Goal: Contribute content: Contribute content

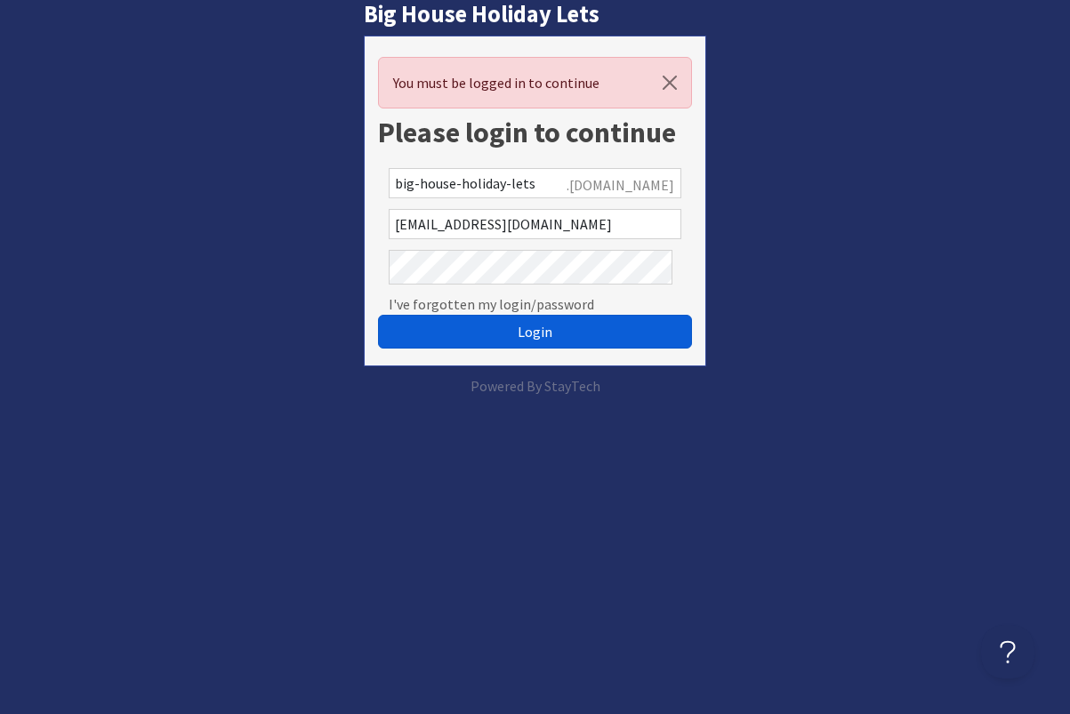
click at [544, 341] on span "Login" at bounding box center [535, 332] width 35 height 18
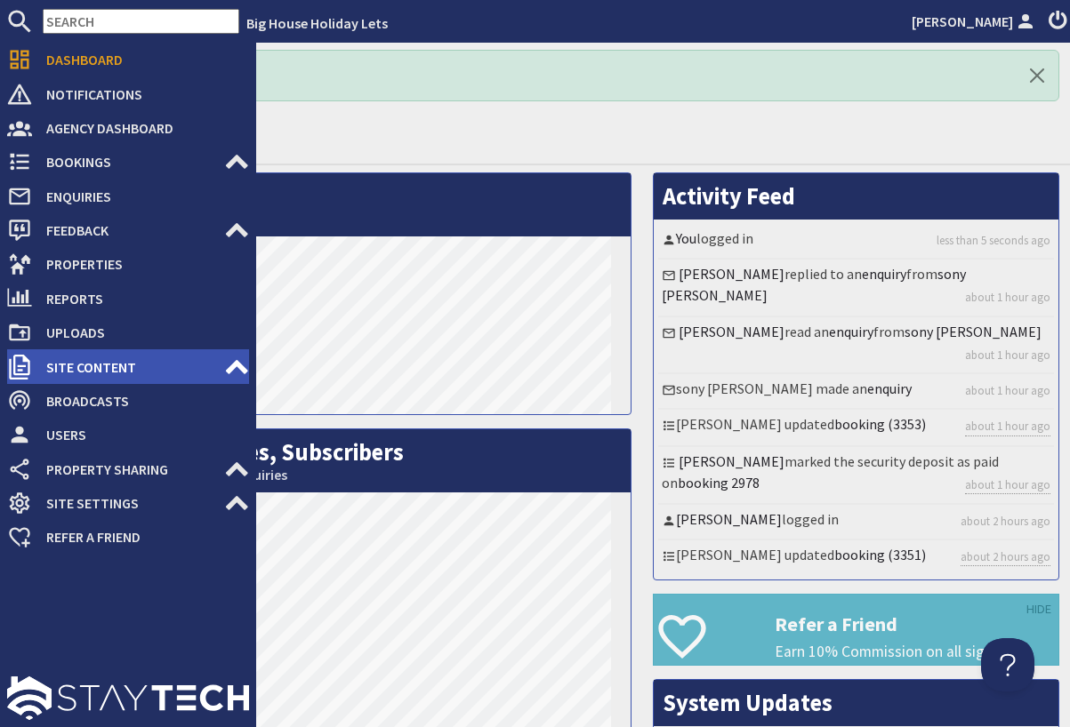
click at [113, 381] on span "Site Content" at bounding box center [128, 367] width 192 height 28
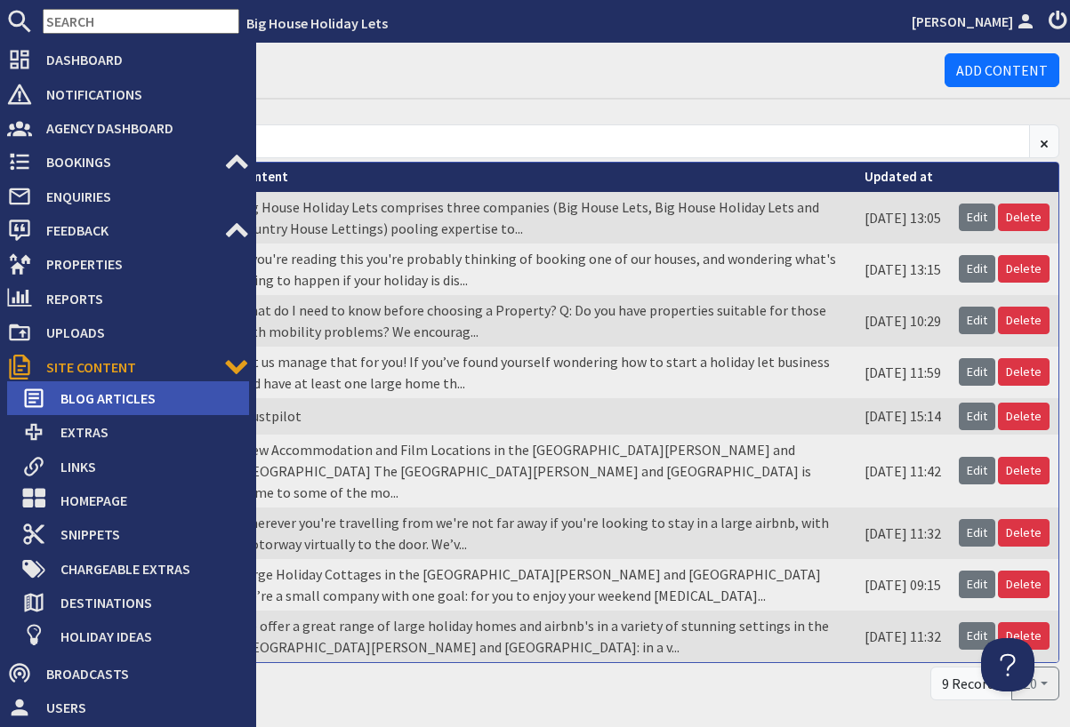
click at [120, 413] on span "Blog Articles" at bounding box center [147, 398] width 203 height 28
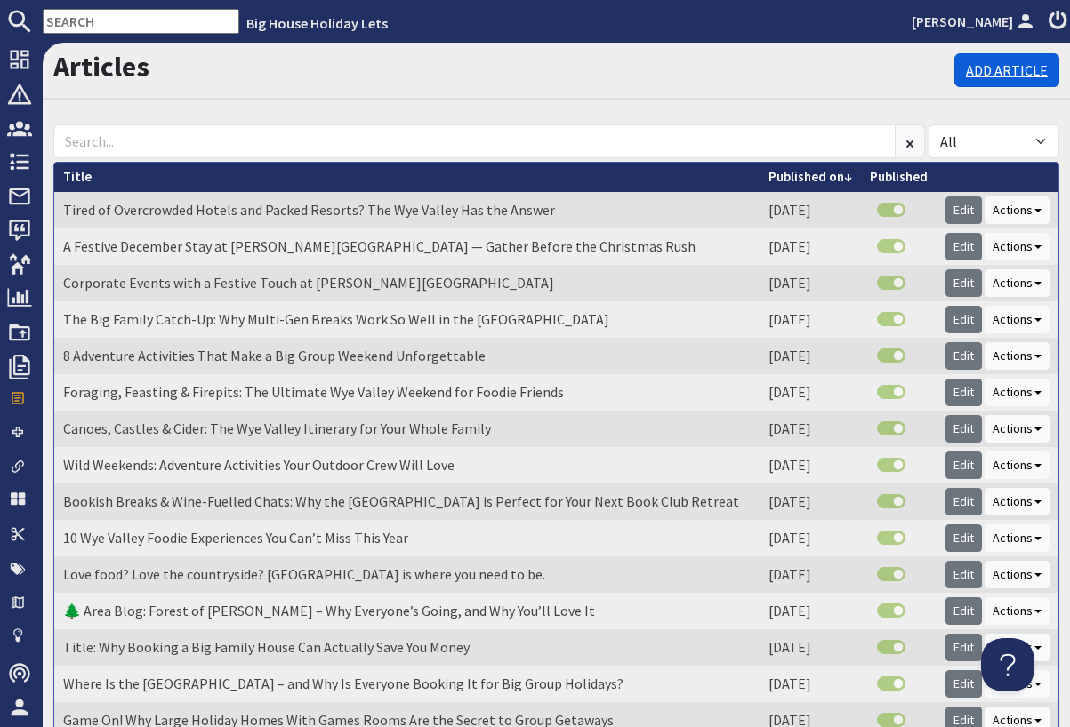
click at [969, 87] on link "Add Article" at bounding box center [1006, 70] width 105 height 34
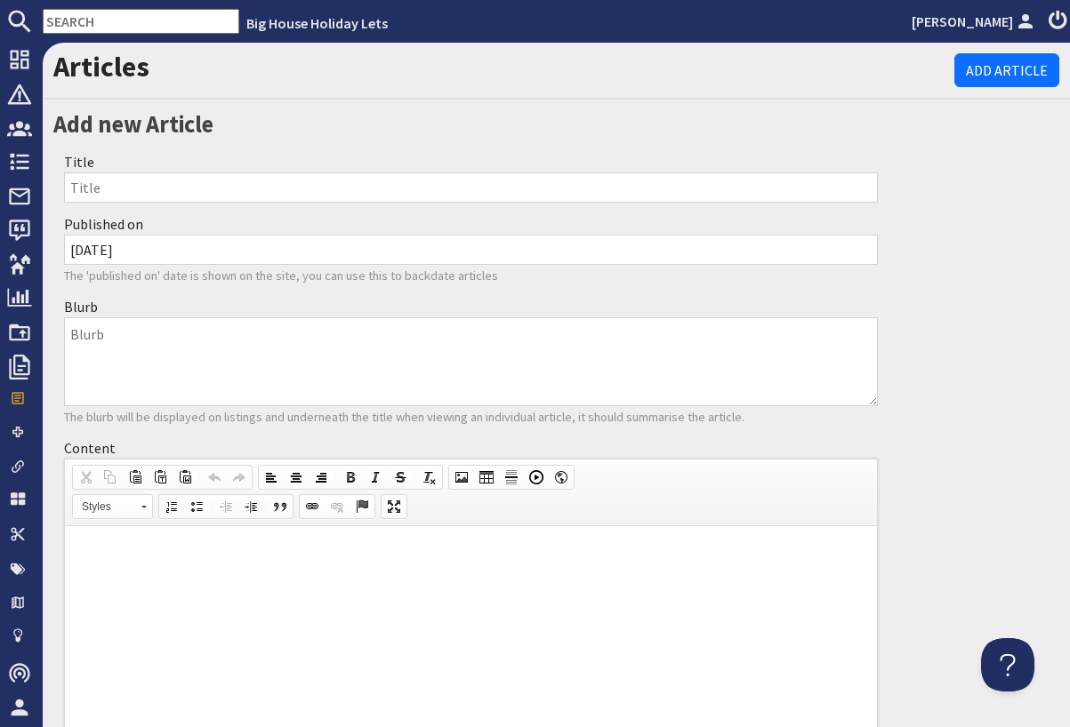
click at [99, 546] on p at bounding box center [471, 553] width 776 height 19
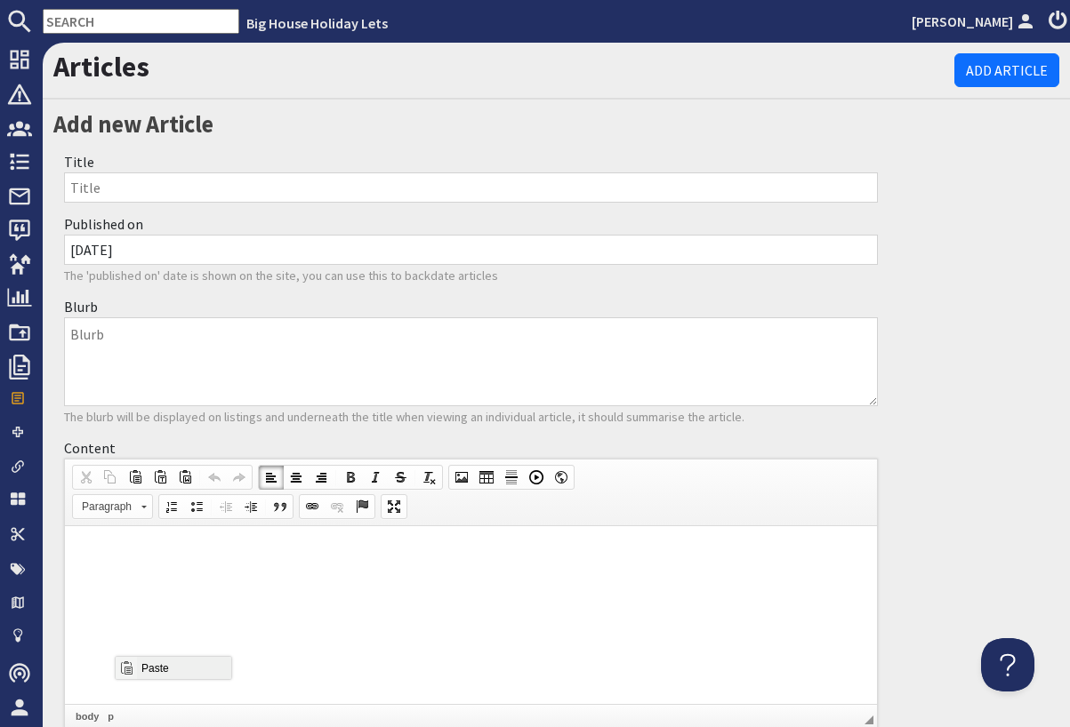
click at [141, 665] on span "Paste" at bounding box center [184, 667] width 94 height 22
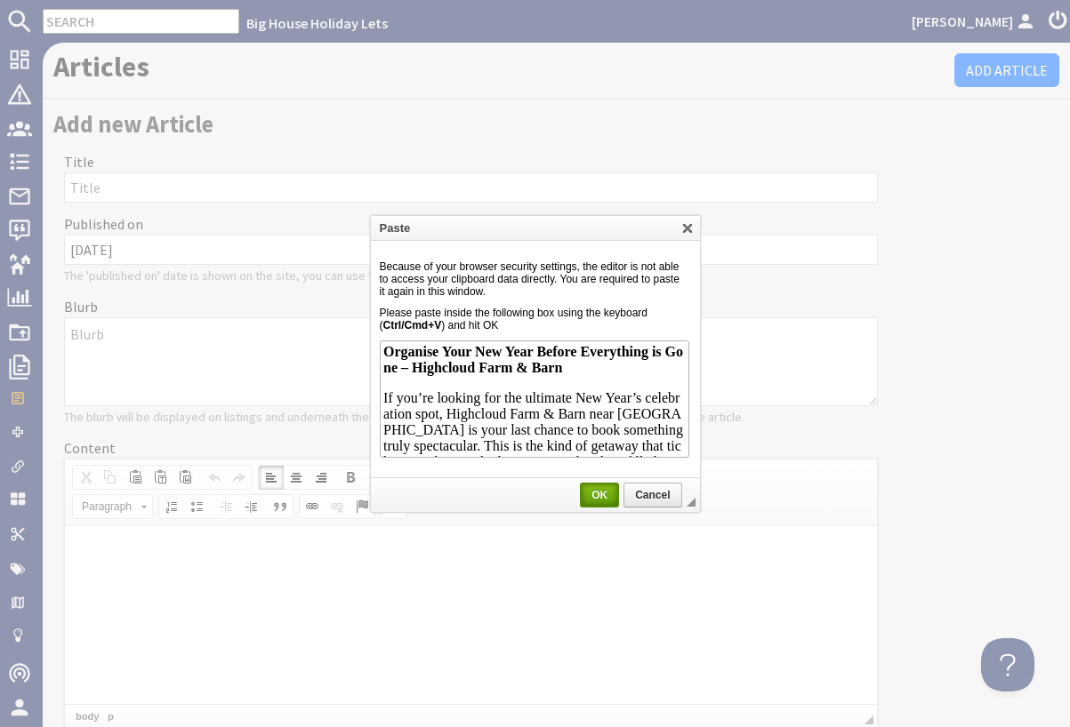
click at [606, 496] on span "OK" at bounding box center [600, 495] width 36 height 12
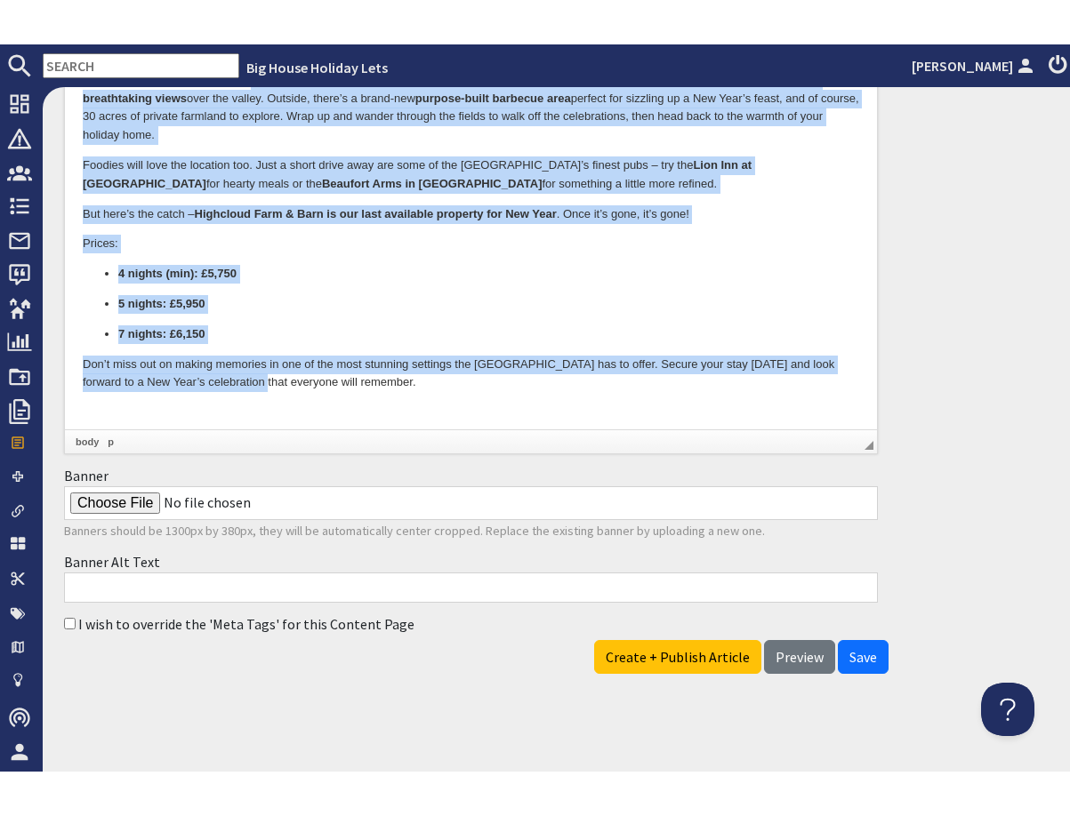
scroll to position [845, 0]
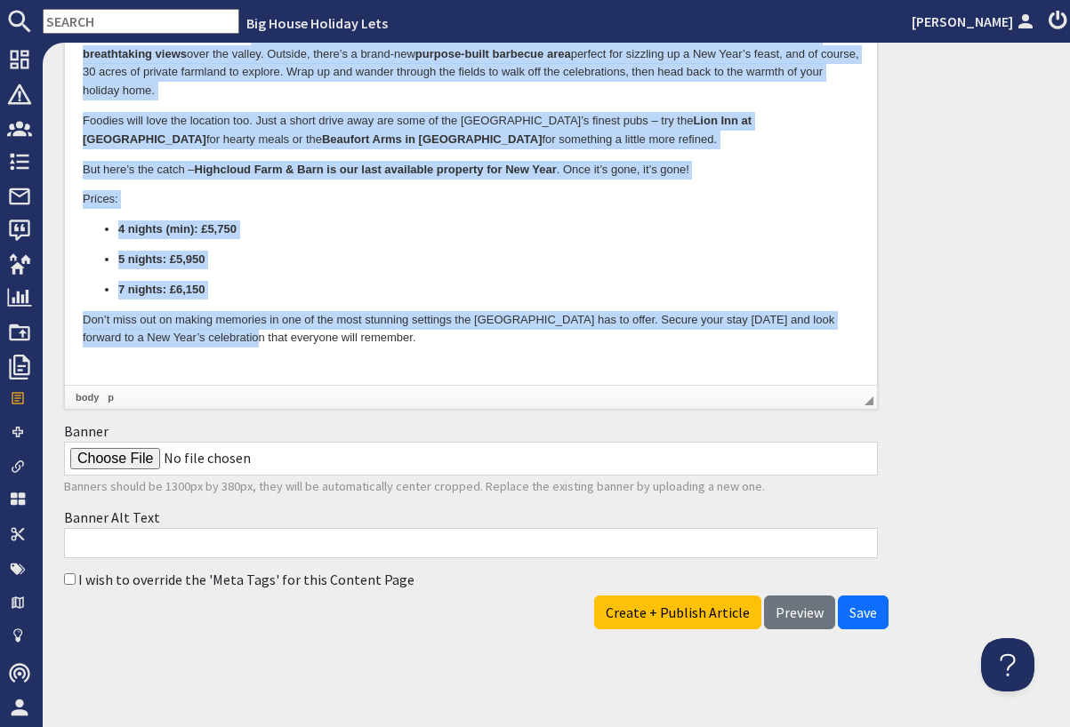
drag, startPoint x: 252, startPoint y: 41, endPoint x: 233, endPoint y: 946, distance: 905.4
click at [233, 366] on html "Organise Your New Year Before Everything is Gone – Highcloud Farm & Barn If you…" at bounding box center [471, 115] width 812 height 502
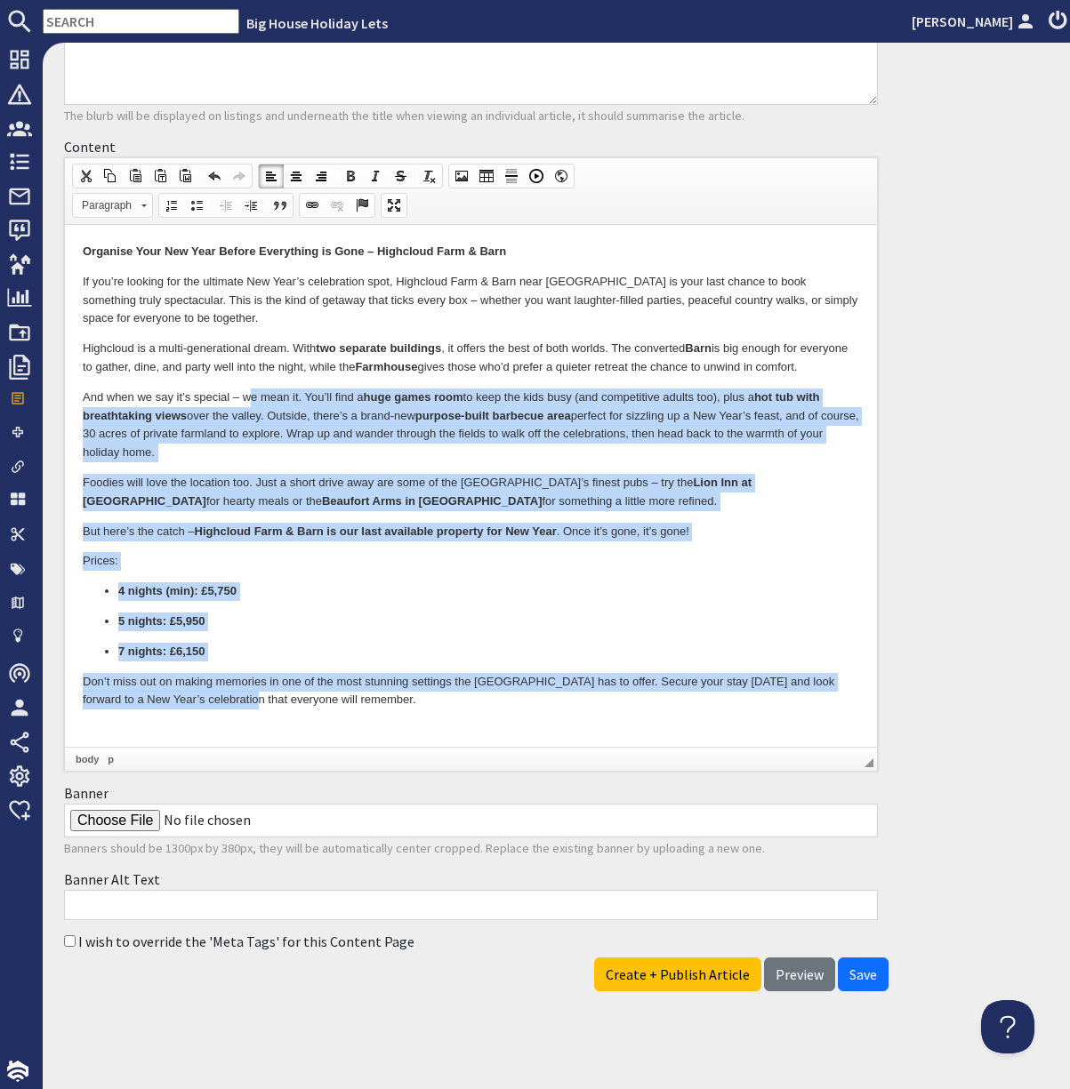
scroll to position [483, 0]
click at [404, 601] on p "4 nights (min): £5,750" at bounding box center [470, 591] width 705 height 19
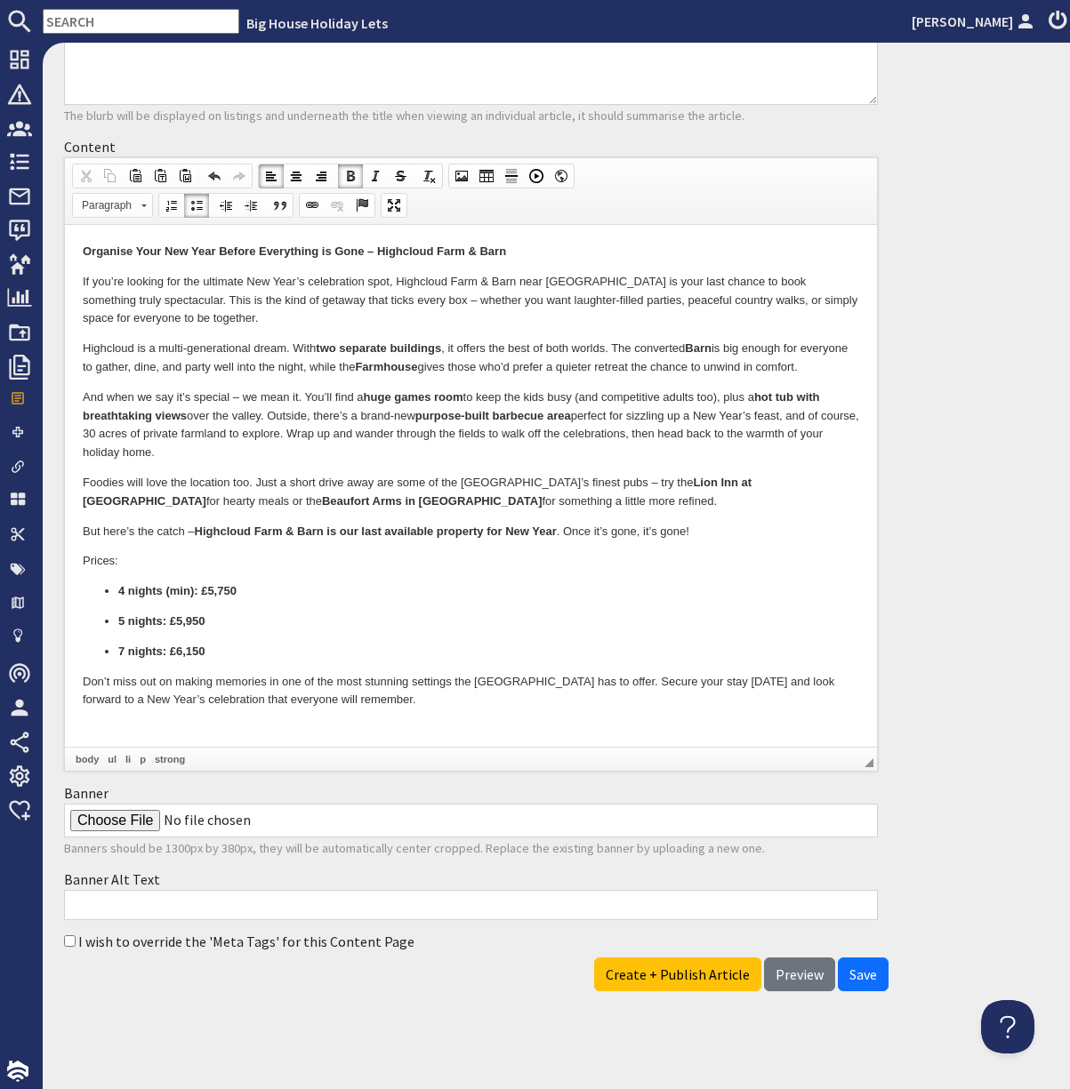
scroll to position [305, 0]
drag, startPoint x: 77, startPoint y: 247, endPoint x: 504, endPoint y: 256, distance: 426.9
click at [504, 256] on html "Organise Your New Year Before Everything is Gone – Highcloud Farm & Barn If you…" at bounding box center [471, 476] width 812 height 502
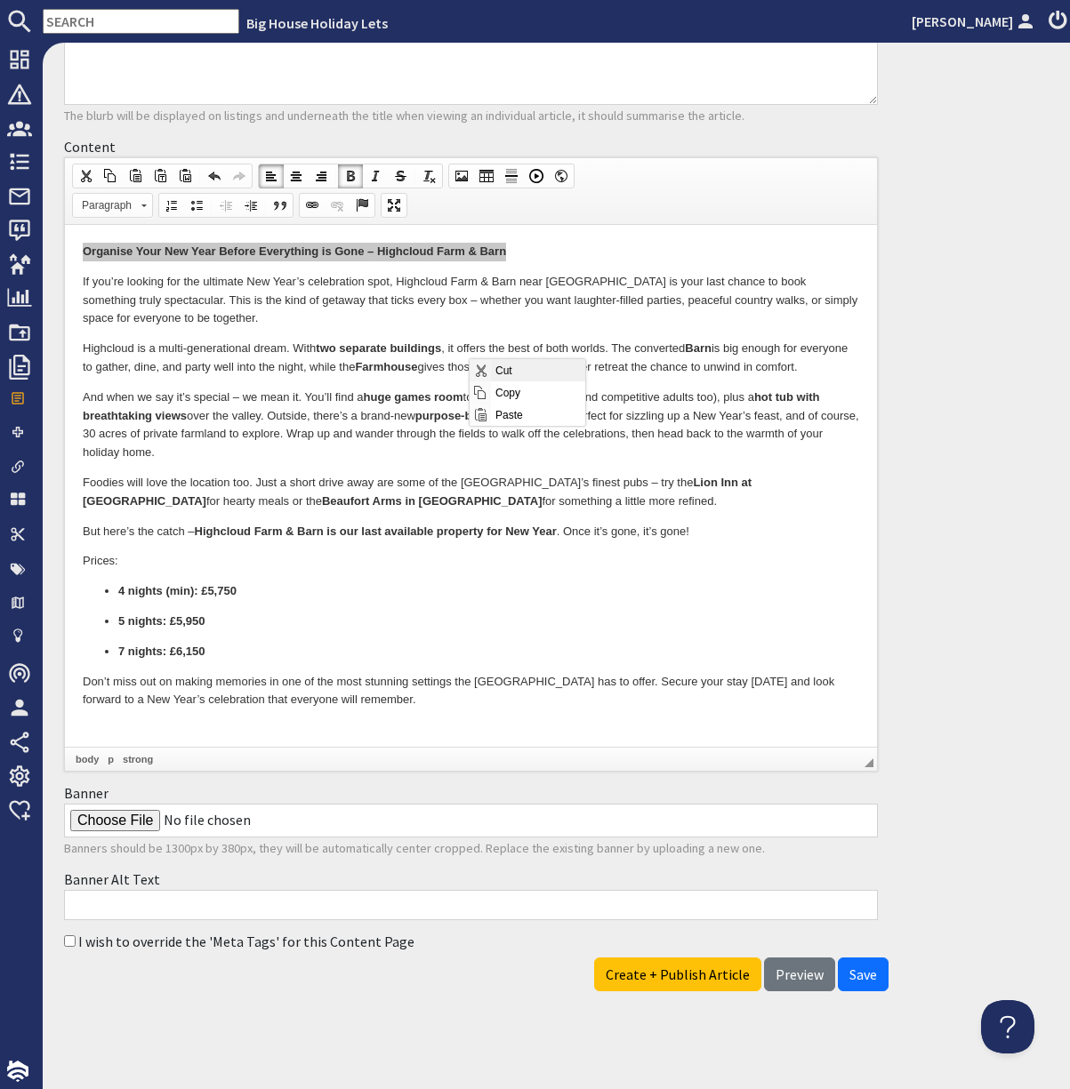
click at [492, 368] on span "Cut" at bounding box center [538, 369] width 94 height 22
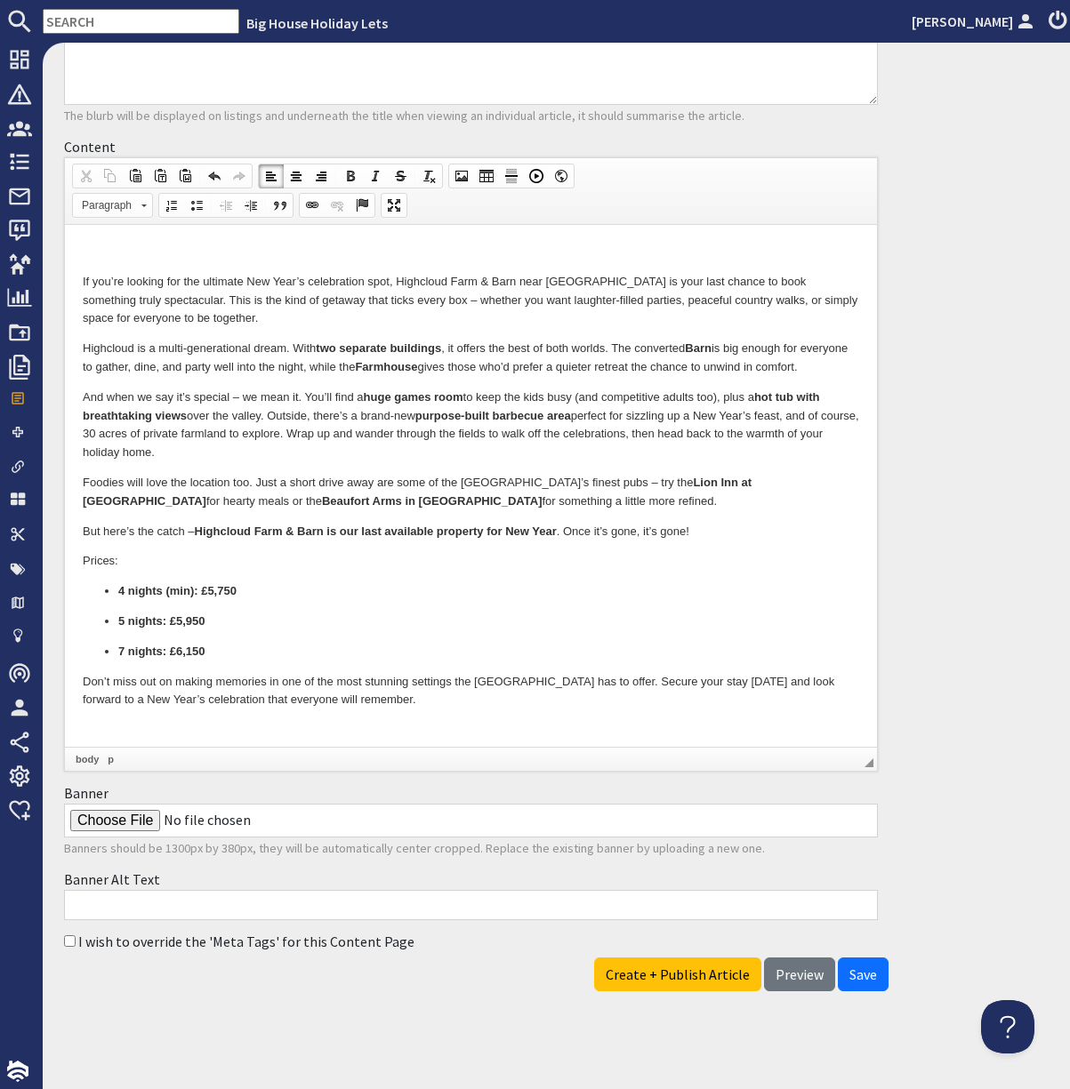
scroll to position [0, 0]
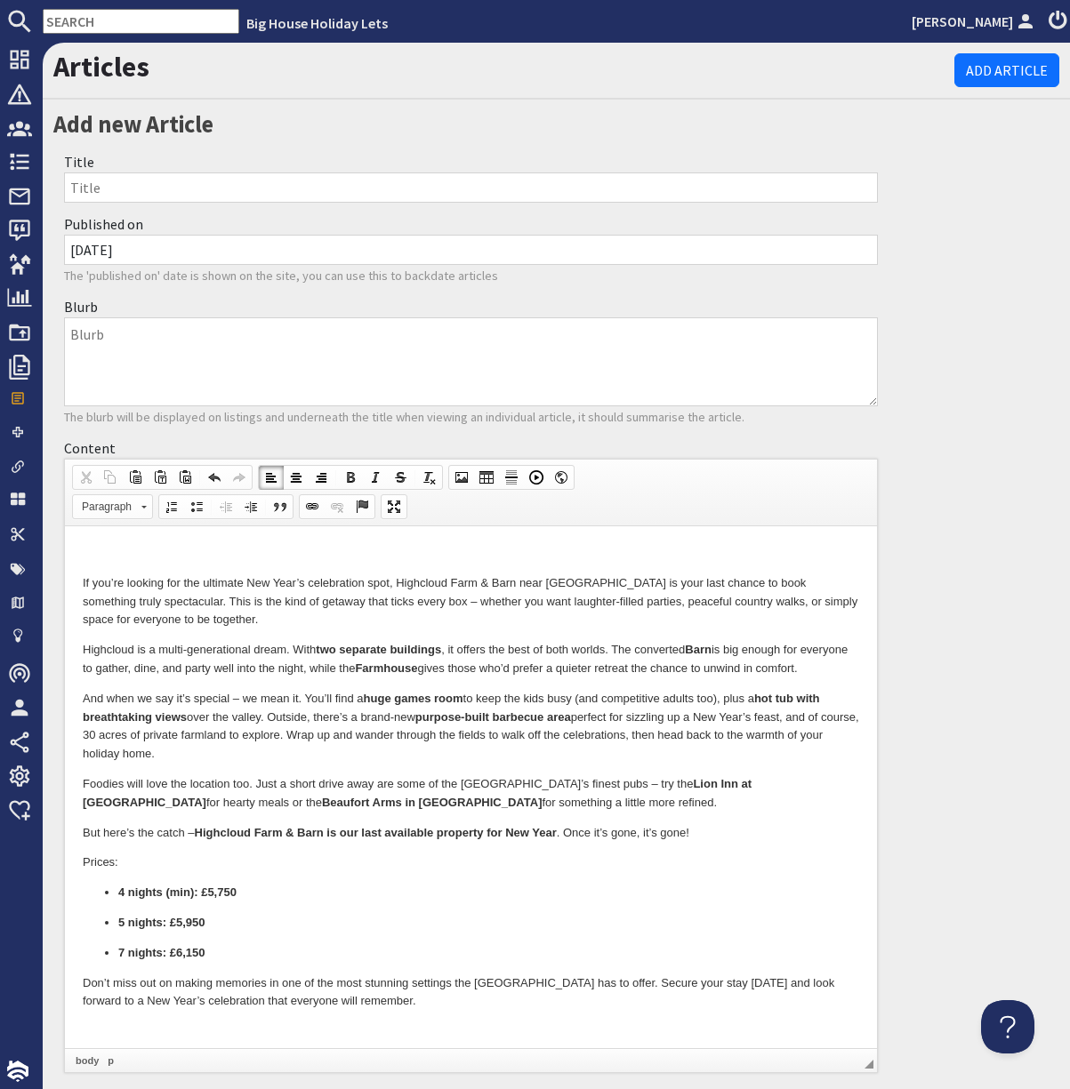
click at [133, 203] on input "Title" at bounding box center [471, 188] width 814 height 30
type input "Organise Your New Year Before Everything is Gone – Highcloud Farm & Barn"
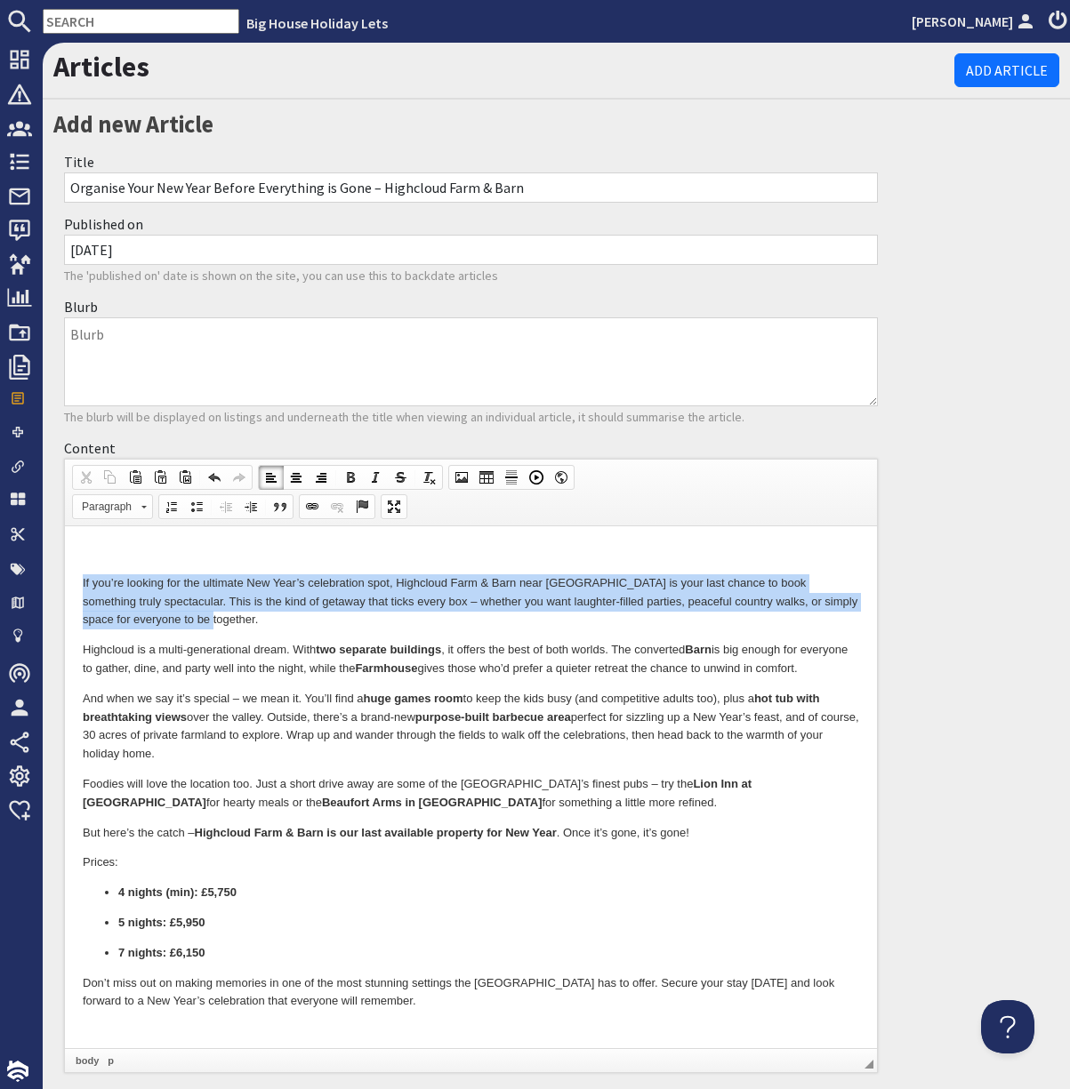
drag, startPoint x: 81, startPoint y: 578, endPoint x: 224, endPoint y: 622, distance: 149.6
click at [224, 622] on html "If you’re looking for the ultimate New Year’s celebration spot, Highcloud Farm …" at bounding box center [471, 777] width 812 height 502
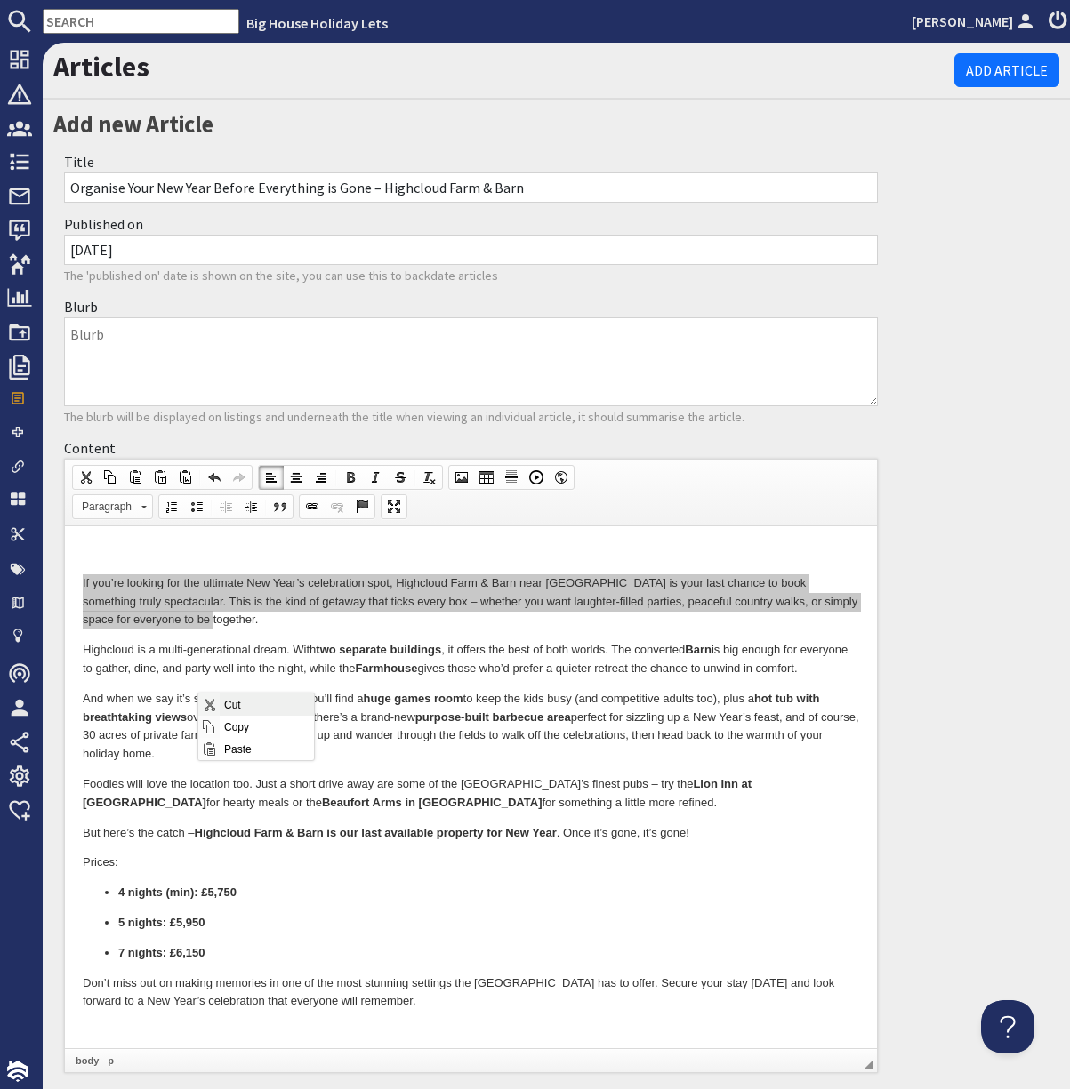
click at [213, 708] on span "Context Menu Options" at bounding box center [209, 704] width 14 height 14
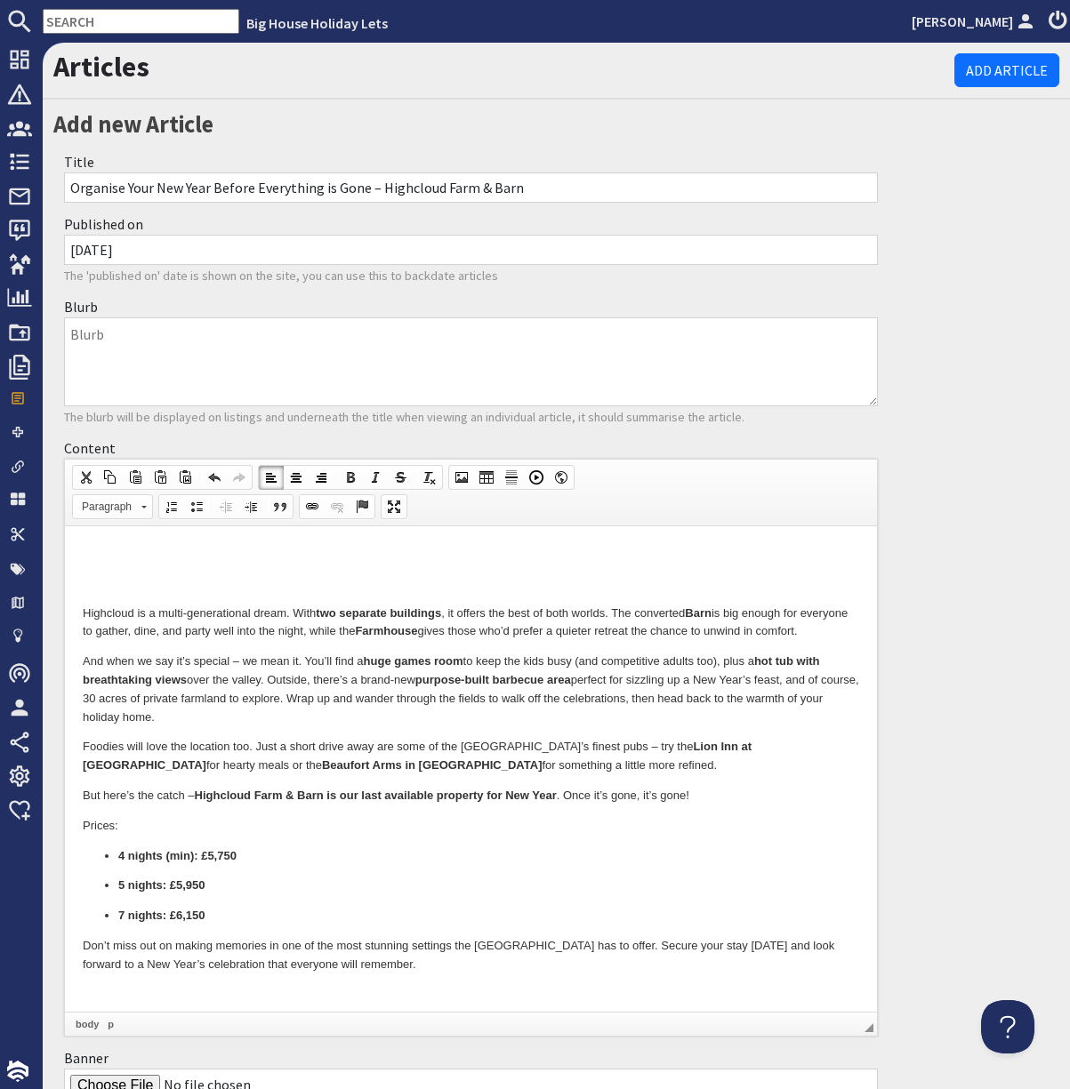
click at [108, 401] on textarea "Blurb" at bounding box center [471, 361] width 814 height 89
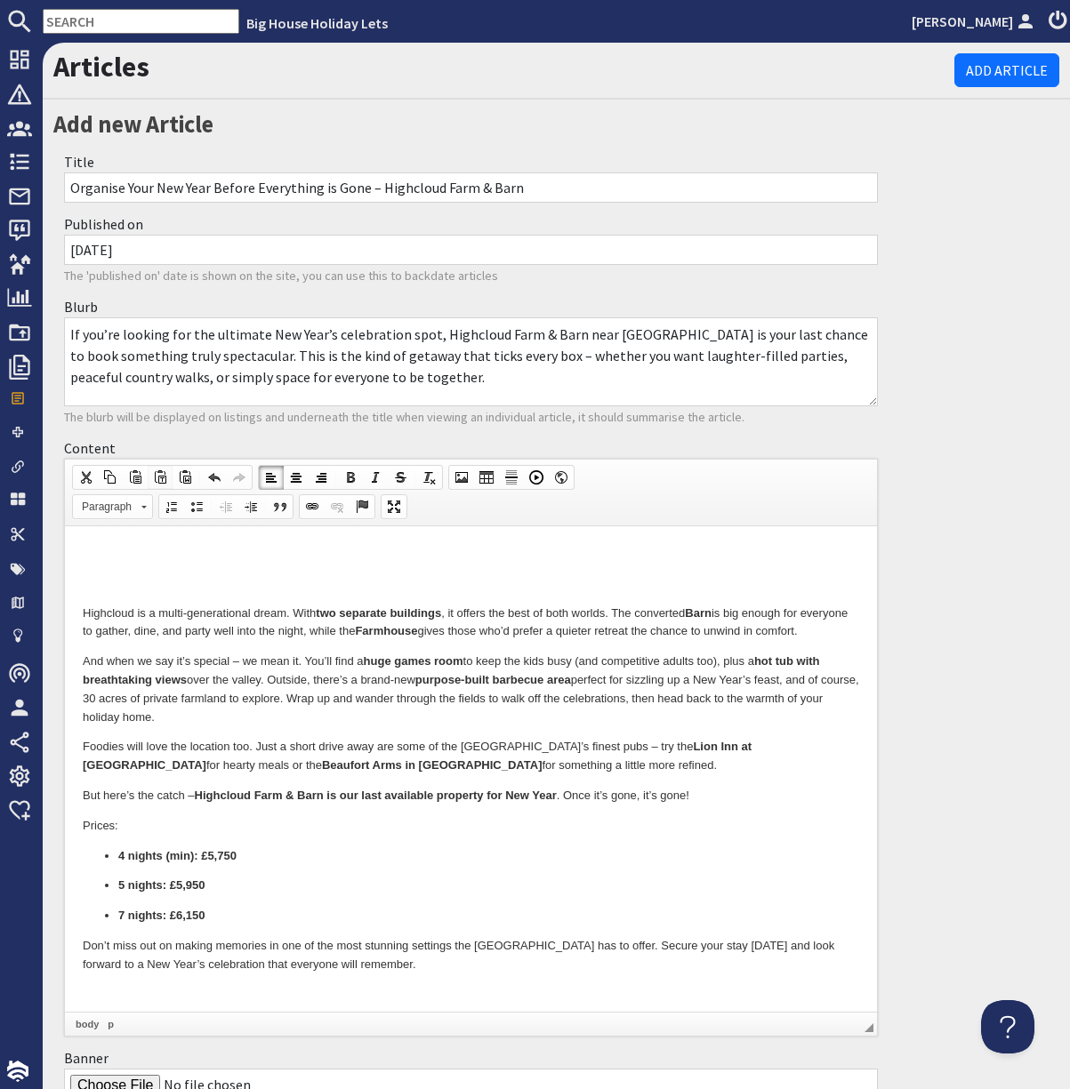
scroll to position [22, 0]
type textarea "If you’re looking for the ultimate New Year’s celebration spot, Highcloud Farm …"
click at [82, 612] on html "Highcloud is a multi-generational dream. With two separate buildings , it offer…" at bounding box center [471, 759] width 812 height 466
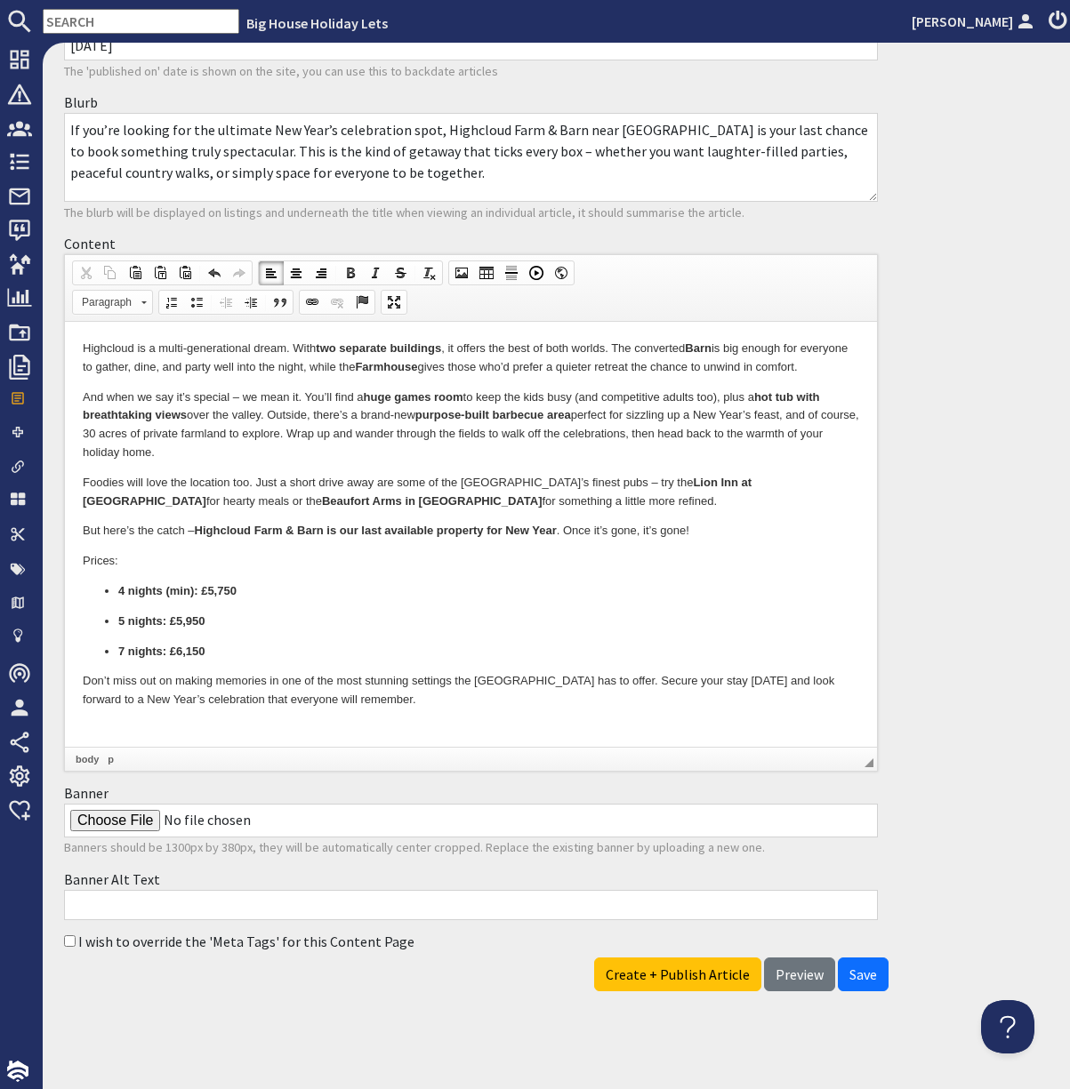
scroll to position [356, 0]
click at [373, 710] on p "Don’t miss out on making memories in one of the most stunning settings the [GEO…" at bounding box center [471, 690] width 776 height 37
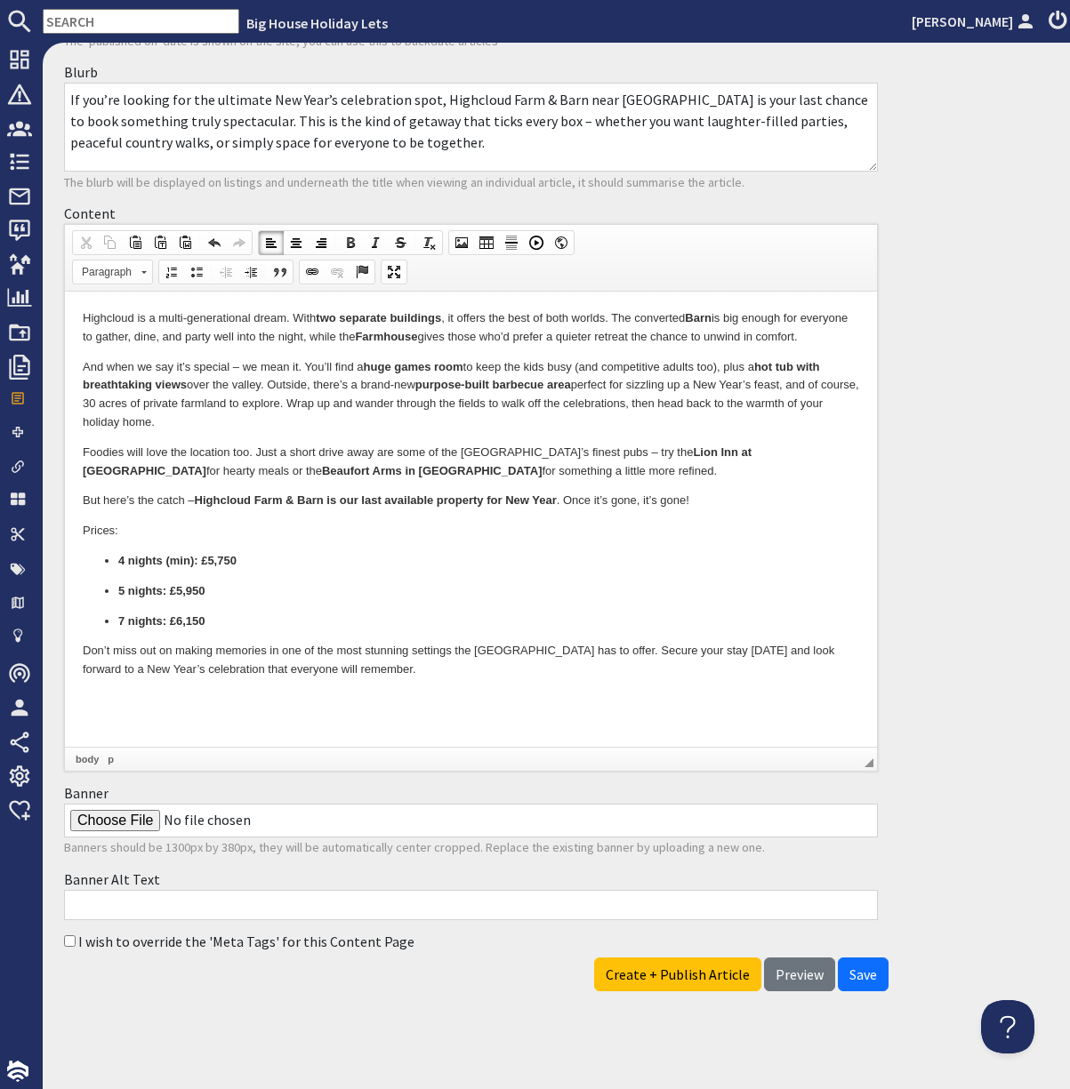
click at [108, 710] on p at bounding box center [471, 700] width 776 height 19
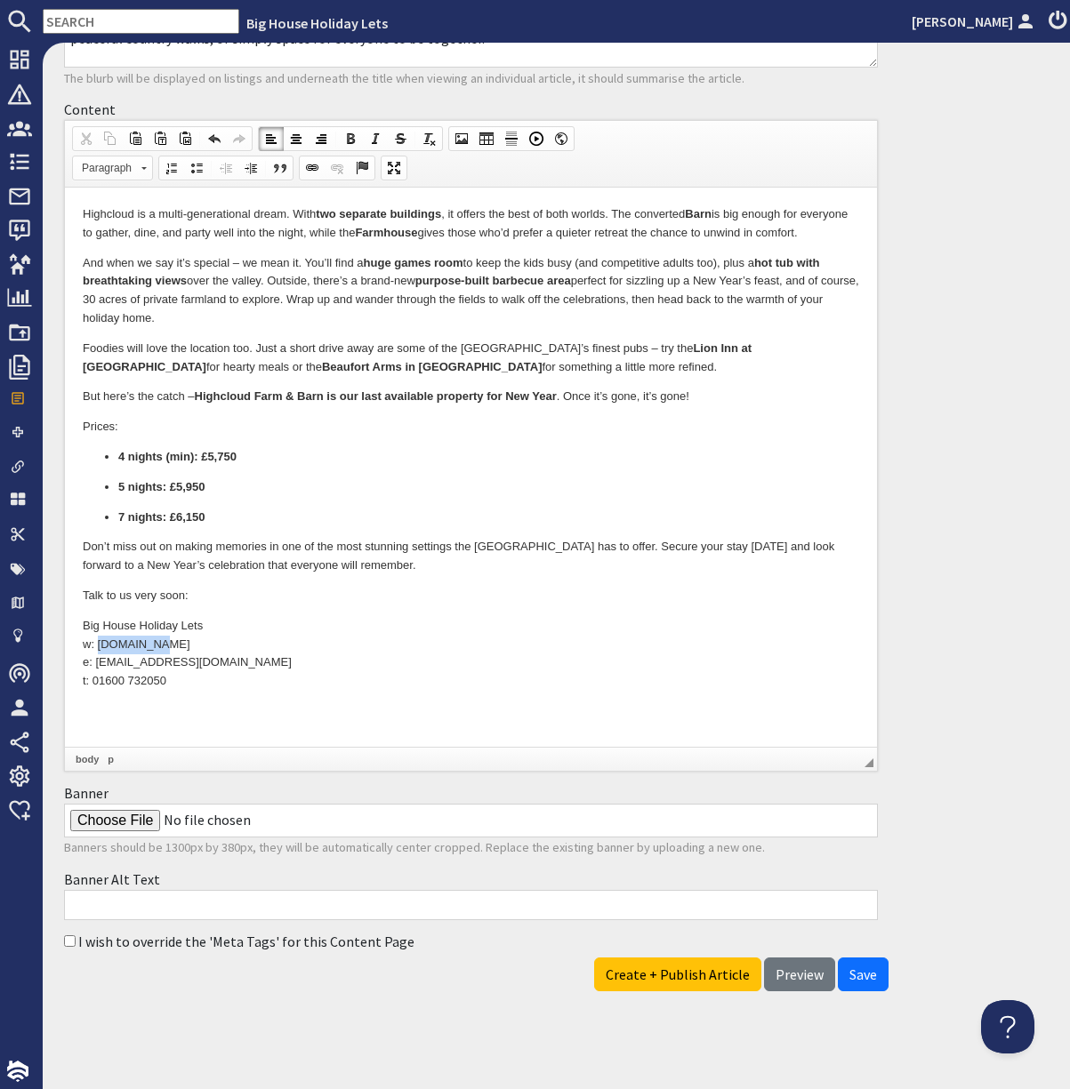
drag, startPoint x: 98, startPoint y: 658, endPoint x: 157, endPoint y: 663, distance: 58.9
click at [157, 663] on p "Big House Holiday Lets w: bhhl.co.uk e: enquiries@bhhl.co.uk t: 01600 732050" at bounding box center [471, 663] width 776 height 92
click at [319, 175] on span at bounding box center [312, 168] width 14 height 14
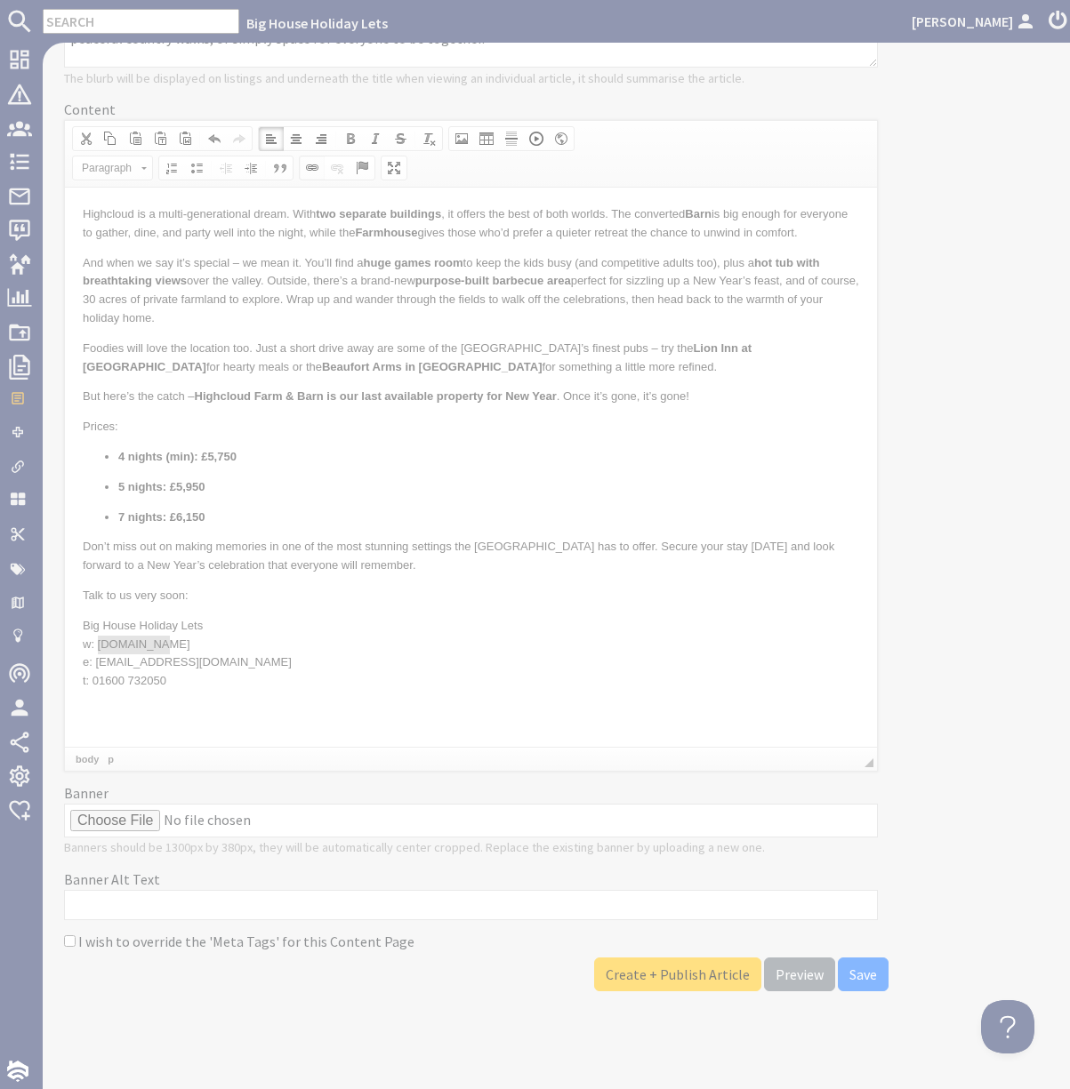
select select "zioncontentpage"
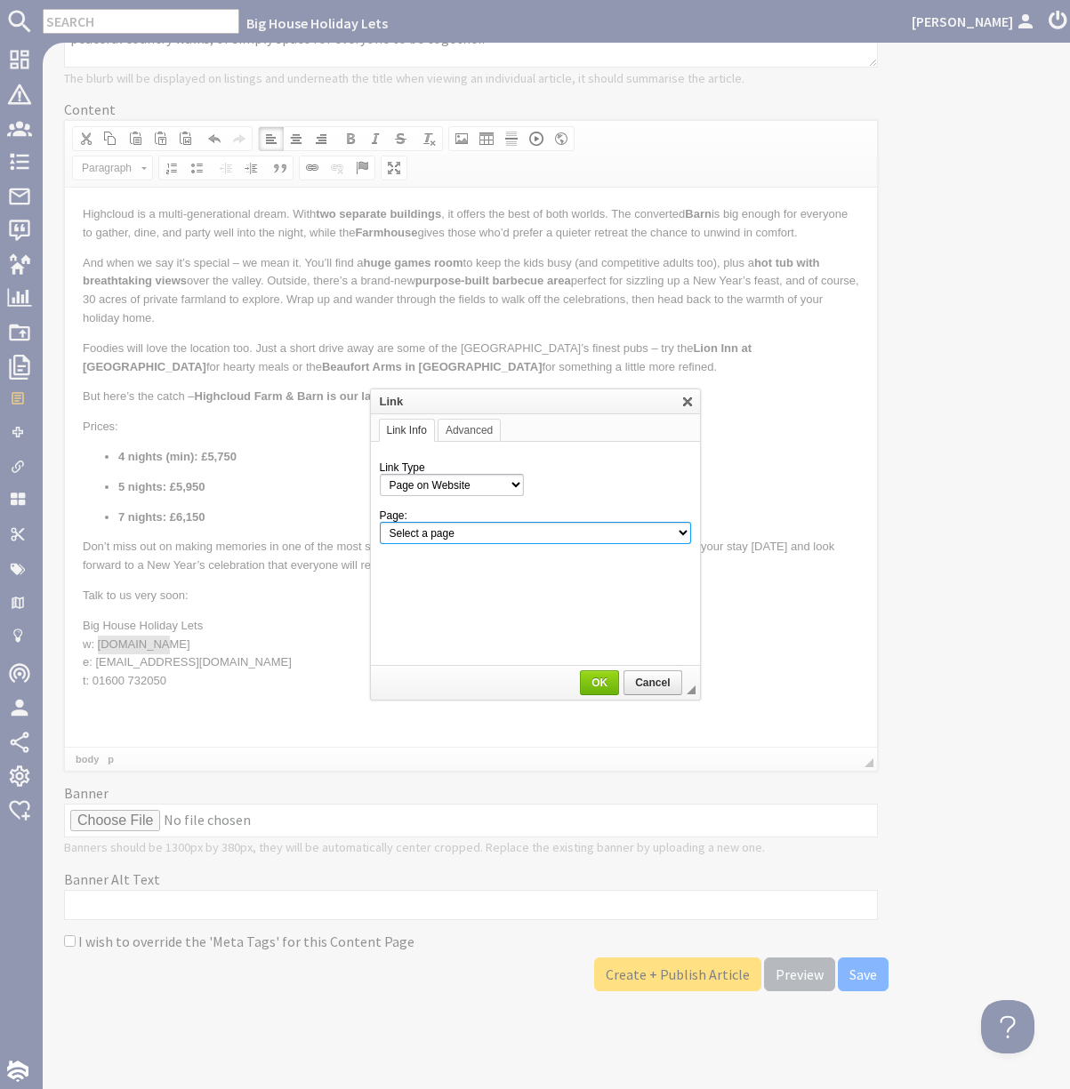
click at [528, 530] on select "Select a page Homepage Content Page · About Us · Covid-19 Booking Details · FAQ…" at bounding box center [535, 533] width 311 height 22
select select "root"
click at [380, 522] on select "Select a page Homepage Content Page · About Us · Covid-19 Booking Details · FAQ…" at bounding box center [535, 533] width 311 height 22
click at [596, 683] on span "OK" at bounding box center [600, 683] width 36 height 12
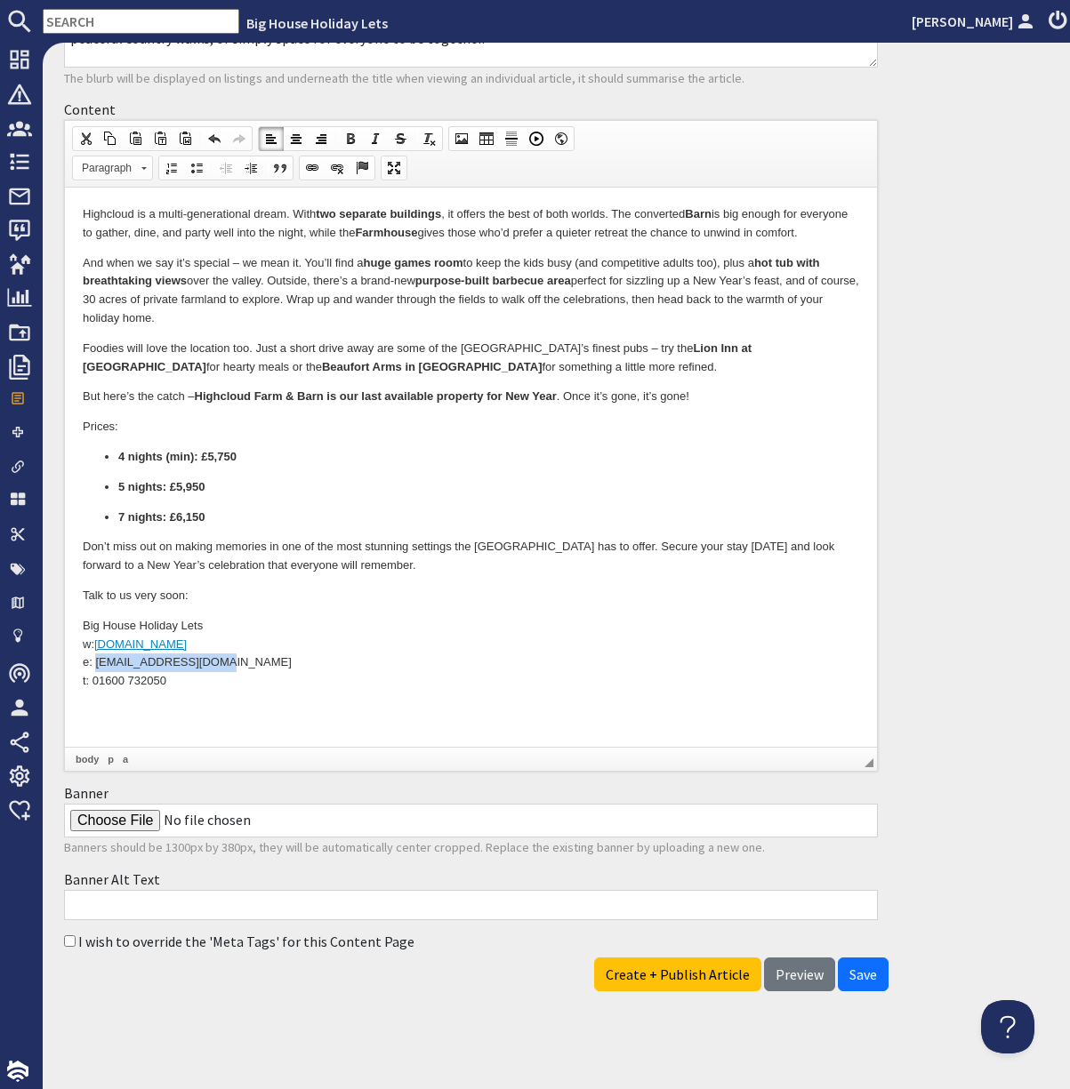
drag, startPoint x: 97, startPoint y: 683, endPoint x: 213, endPoint y: 687, distance: 116.6
click at [213, 687] on p "Big House Holiday Lets w: bhhl.co.uk e: enquiries@bhhl.co.uk t: 01600 732050" at bounding box center [471, 663] width 776 height 92
click at [228, 726] on span "Context Menu Options" at bounding box center [222, 808] width 14 height 14
copy p "[EMAIL_ADDRESS][DOMAIN_NAME]"
click at [319, 175] on span at bounding box center [312, 168] width 14 height 14
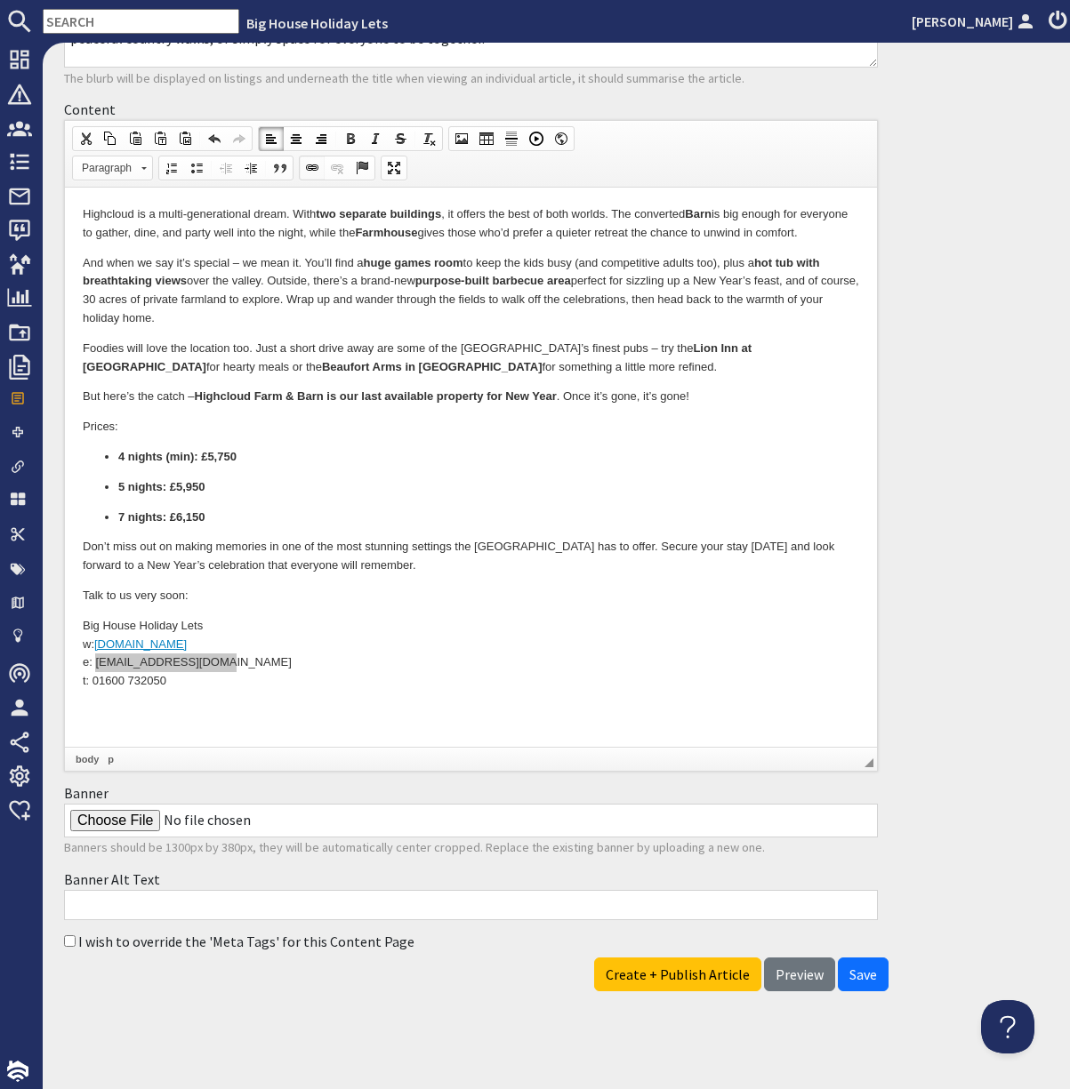
select select "url"
select select
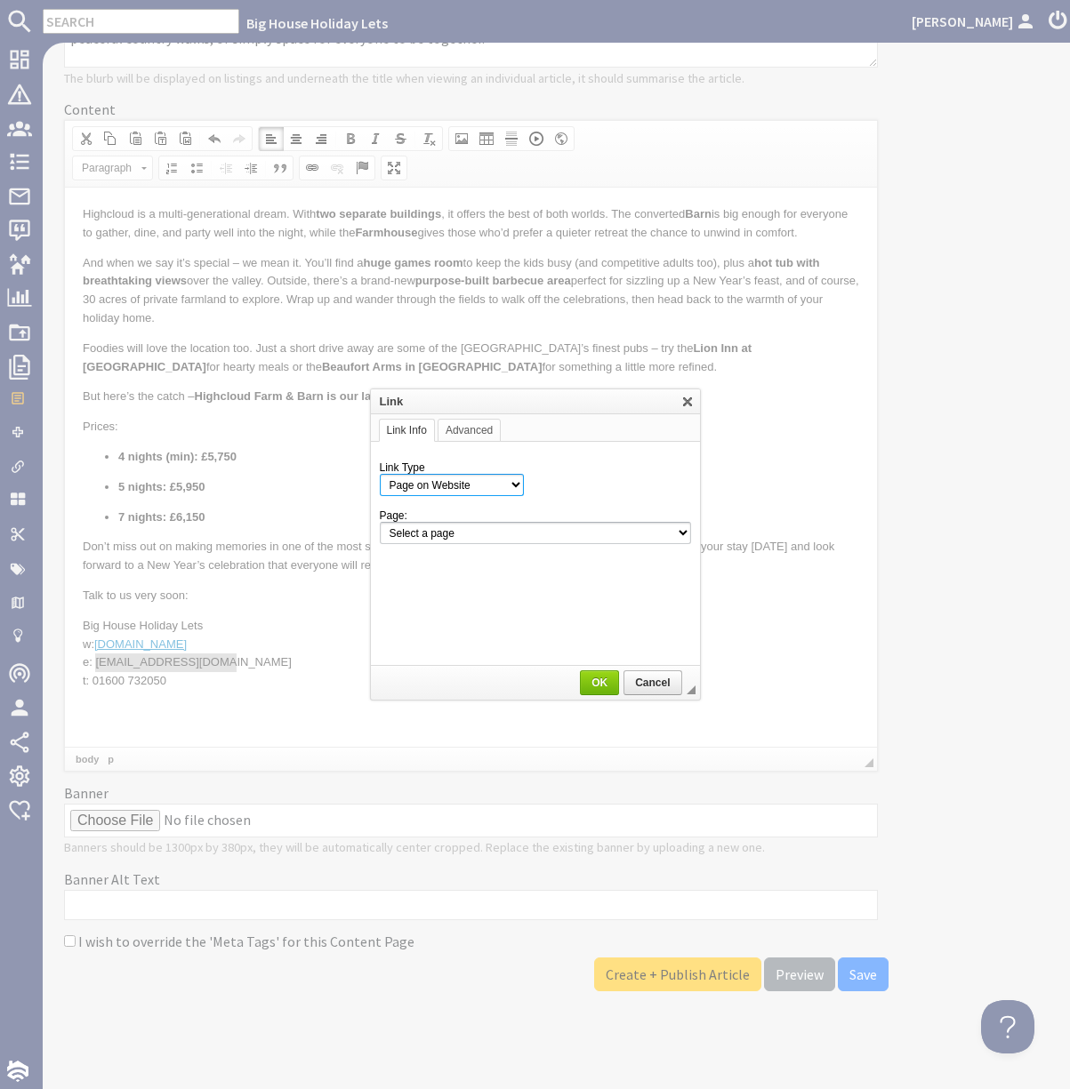
click at [453, 491] on select "Page on Website Custom URL Link to anchor in the text E-mail" at bounding box center [452, 485] width 144 height 22
select select "email"
click at [380, 474] on select "Page on Website Custom URL Link to anchor in the text E-mail" at bounding box center [452, 485] width 144 height 22
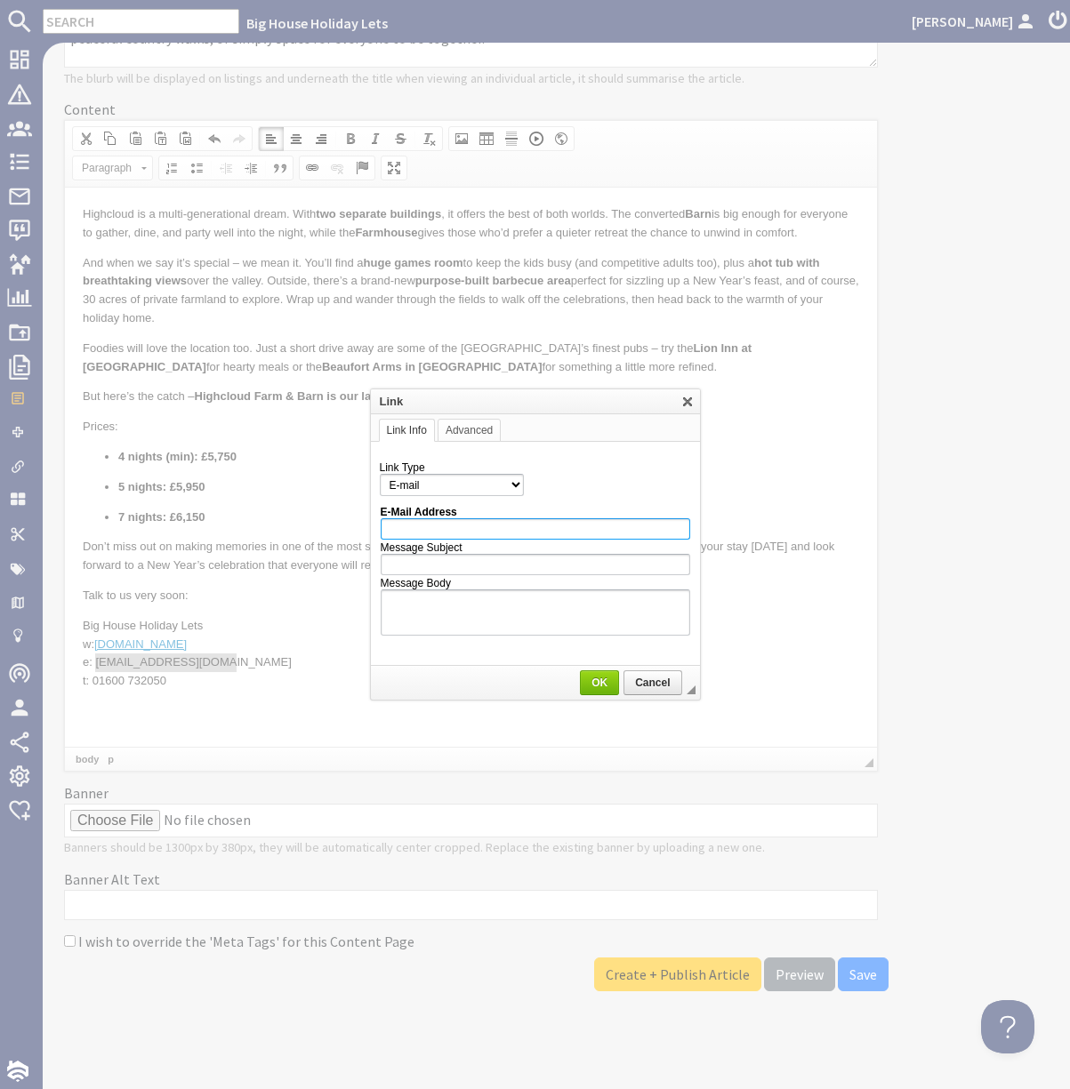
paste input "[EMAIL_ADDRESS][DOMAIN_NAME]"
type input "[EMAIL_ADDRESS][DOMAIN_NAME]"
click at [424, 563] on input "Message Subject" at bounding box center [535, 564] width 309 height 21
type input "High Cloud at New Year"
click at [597, 683] on span "OK" at bounding box center [600, 683] width 36 height 12
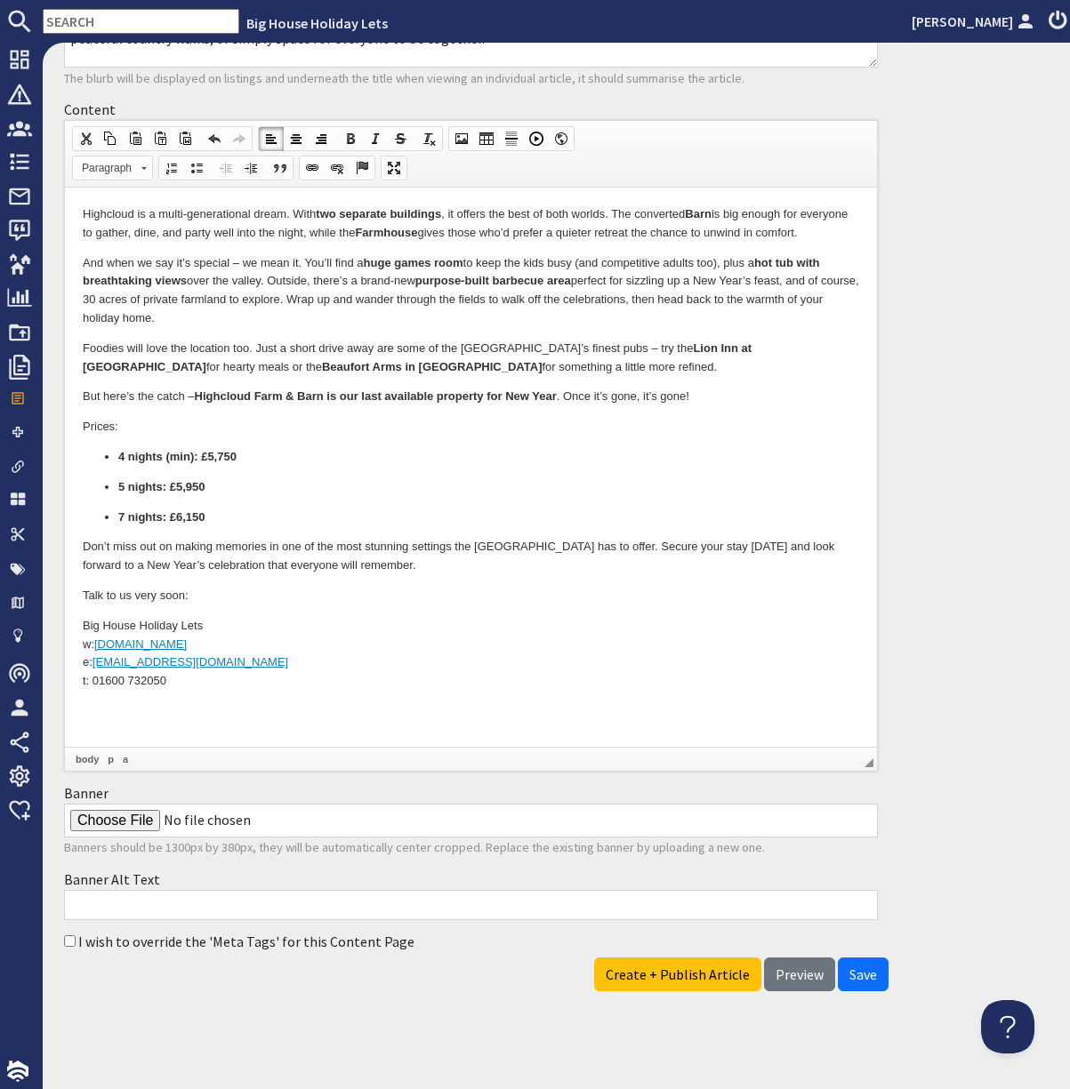
click at [315, 666] on p "Big House Holiday Lets w: bhhl.co.uk e: enquiries@bhhl.co.uk t: 01600 732050" at bounding box center [471, 663] width 776 height 92
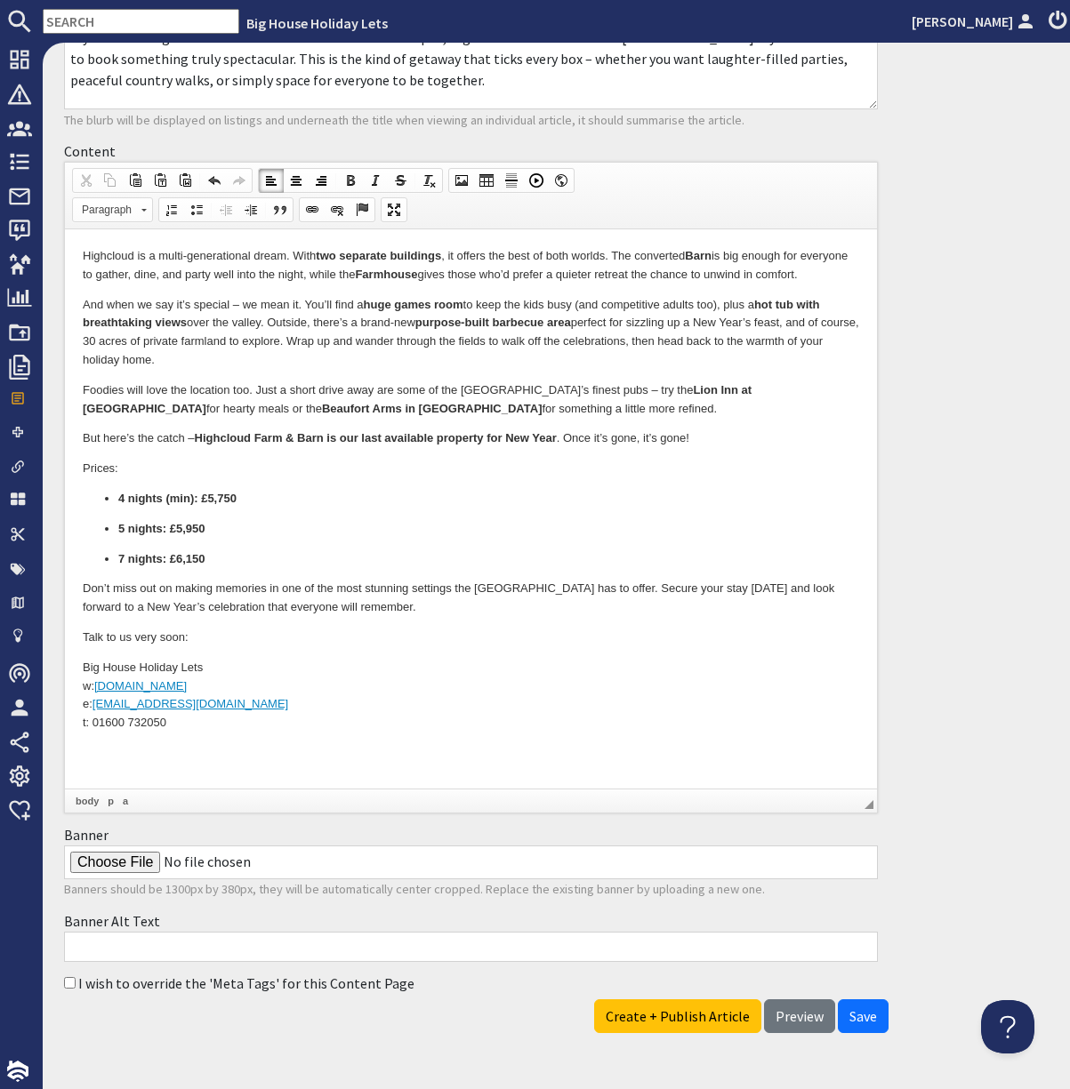
scroll to position [267, 0]
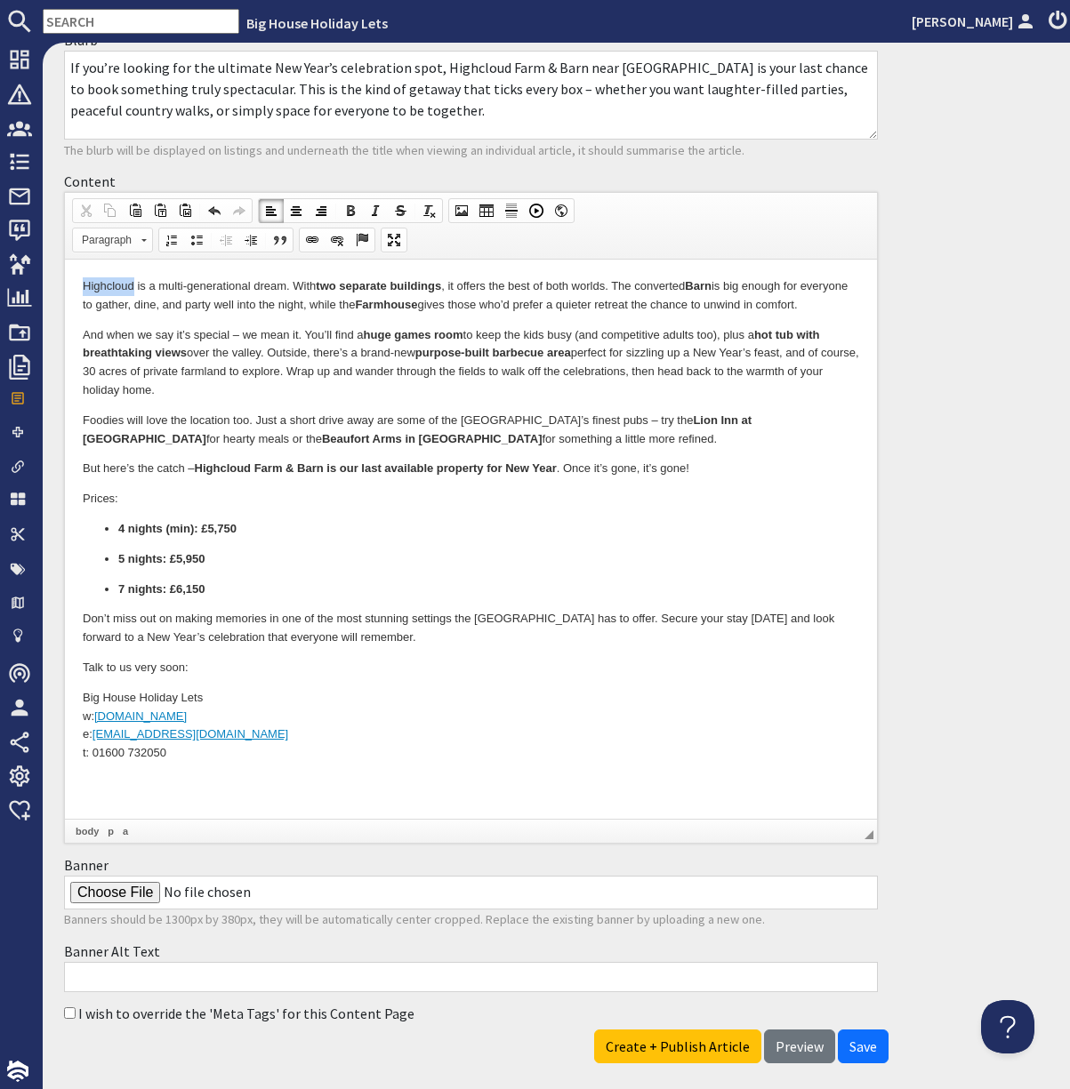
drag, startPoint x: 83, startPoint y: 280, endPoint x: 135, endPoint y: 288, distance: 53.1
click at [135, 288] on p "Highcloud is a multi-generational dream. With two separate buildings , it offer…" at bounding box center [471, 295] width 776 height 37
click at [319, 247] on span at bounding box center [312, 240] width 14 height 14
select select "url"
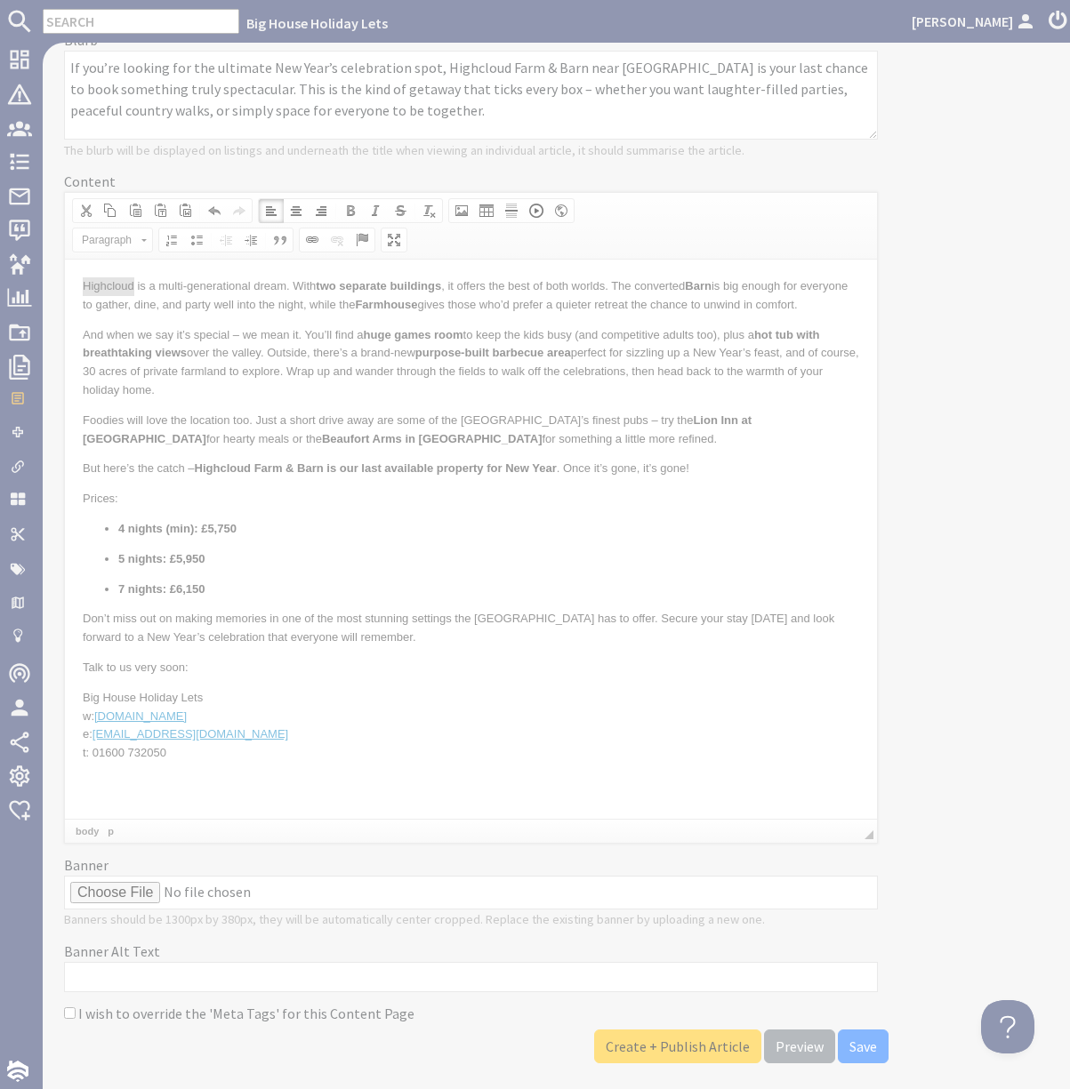
select select "zioncontentpage"
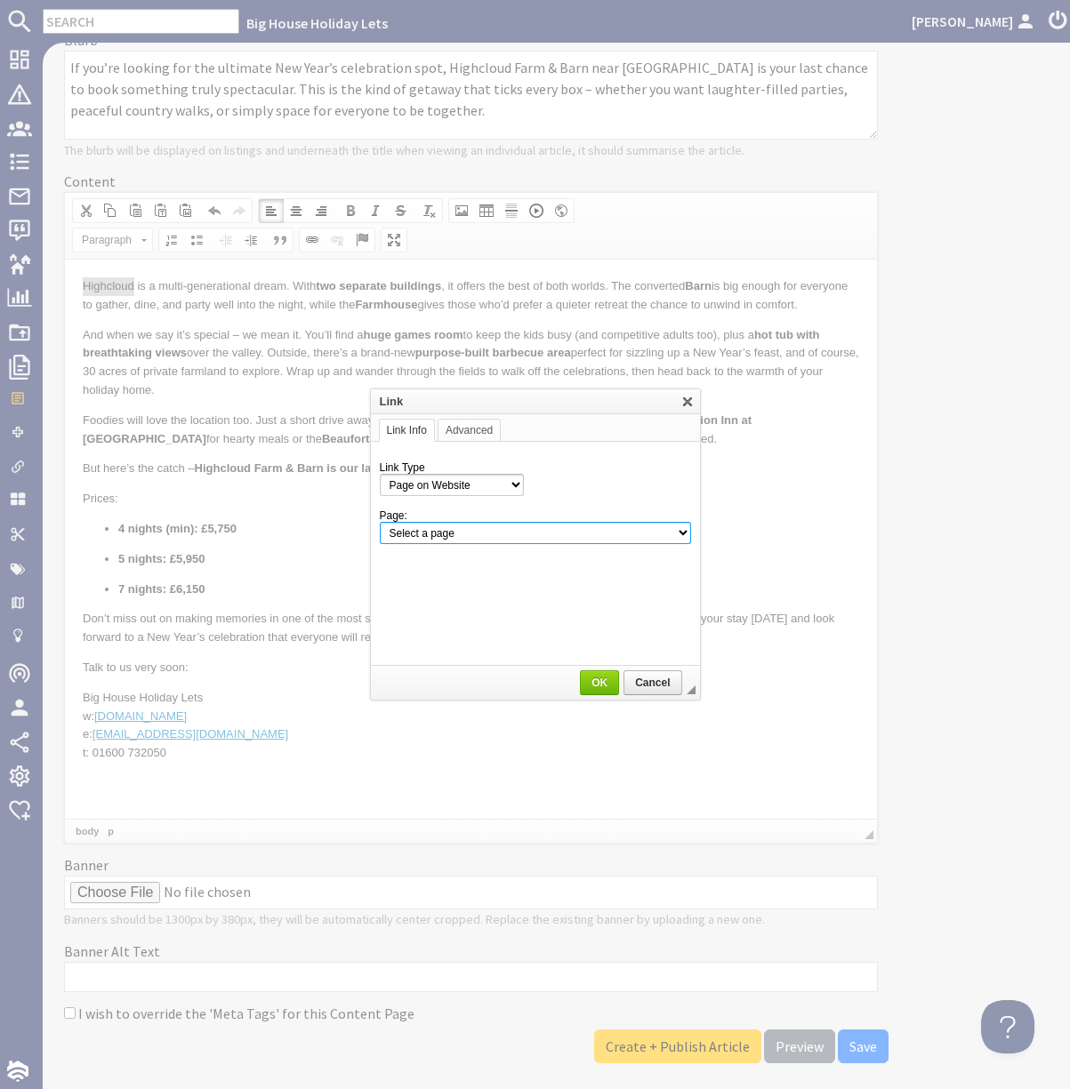
click at [599, 531] on select "Select a page Homepage Content Page · About Us · Covid-19 Booking Details · FAQ…" at bounding box center [535, 533] width 311 height 22
select select "property!high-cloud-farm-and-barn"
click at [380, 522] on select "Select a page Homepage Content Page · About Us · Covid-19 Booking Details · FAQ…" at bounding box center [535, 533] width 311 height 22
drag, startPoint x: 607, startPoint y: 681, endPoint x: 524, endPoint y: 309, distance: 381.0
click at [607, 681] on span "OK" at bounding box center [600, 683] width 36 height 12
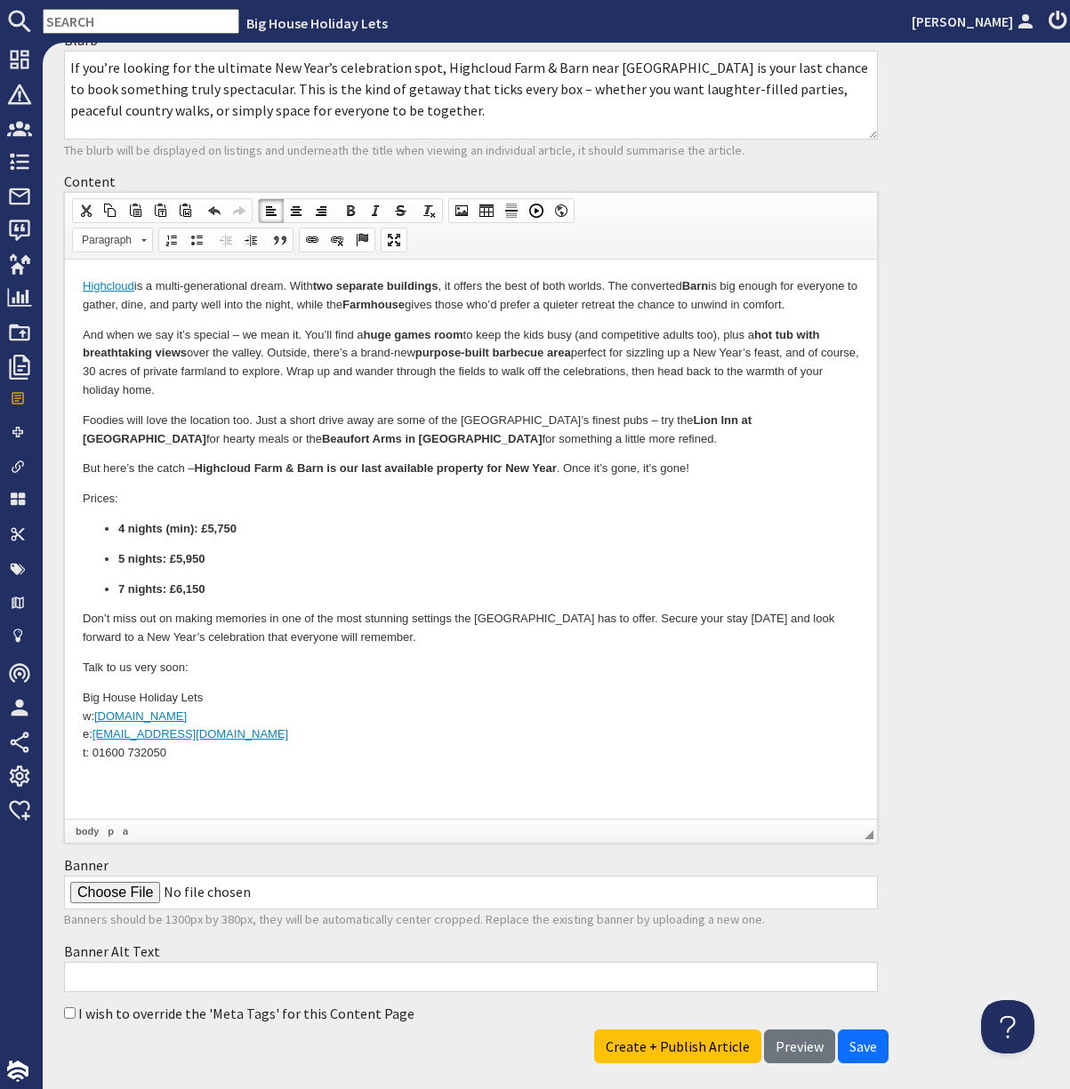
click at [725, 478] on p "But here’s the catch – Highcloud Farm & Barn is our last available property for…" at bounding box center [471, 469] width 776 height 19
drag, startPoint x: 632, startPoint y: 434, endPoint x: 731, endPoint y: 436, distance: 98.7
click at [731, 436] on p "Foodies will love the location too. Just a short drive away are some of the Wye…" at bounding box center [471, 430] width 776 height 37
click at [730, 575] on span "Context Menu Options" at bounding box center [733, 580] width 14 height 14
copy strong "Lion Inn at [GEOGRAPHIC_DATA]"
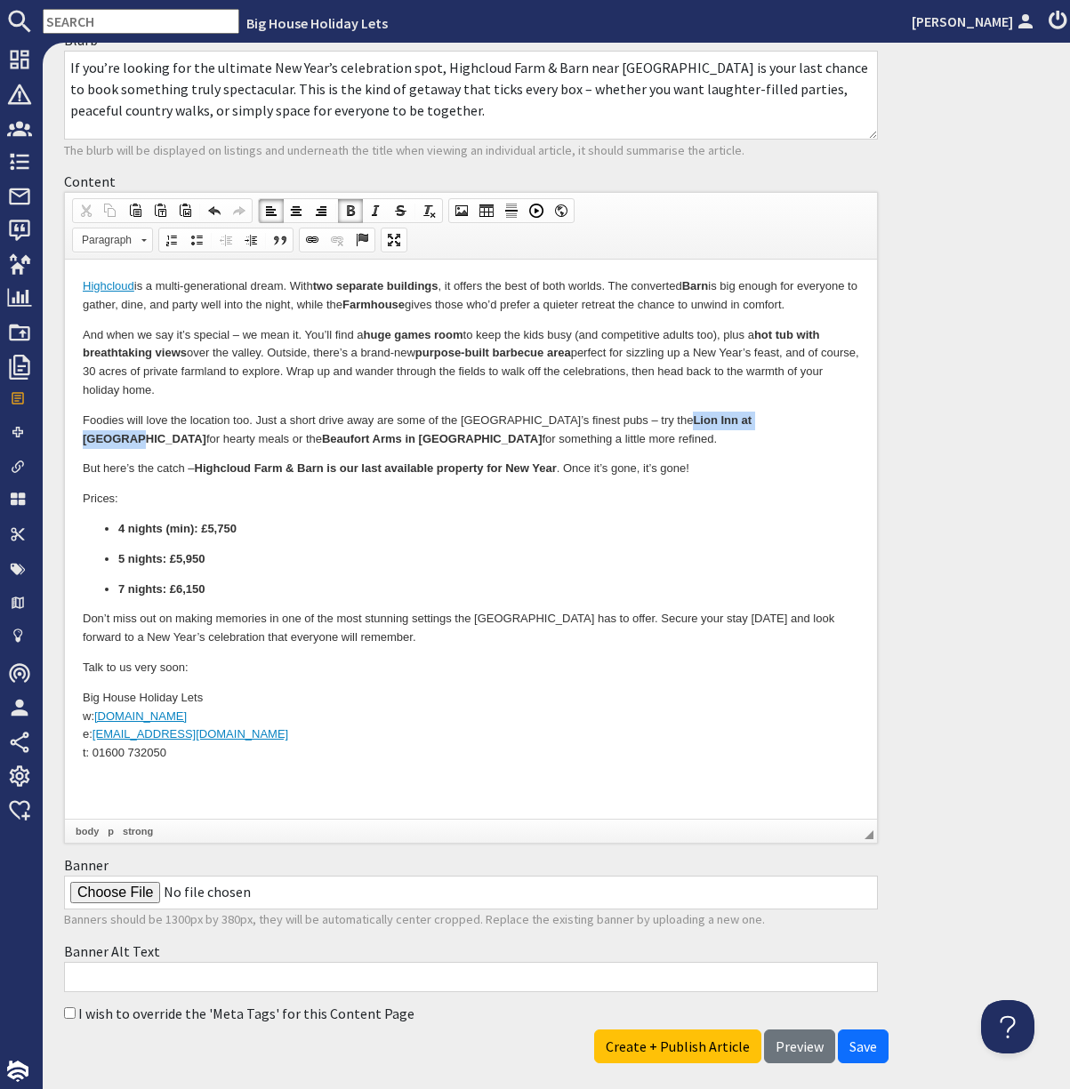
drag, startPoint x: 633, startPoint y: 435, endPoint x: 729, endPoint y: 439, distance: 96.1
click at [729, 439] on strong "Lion Inn at [GEOGRAPHIC_DATA]" at bounding box center [417, 429] width 669 height 32
click at [319, 247] on span at bounding box center [312, 240] width 14 height 14
select select "url"
select select
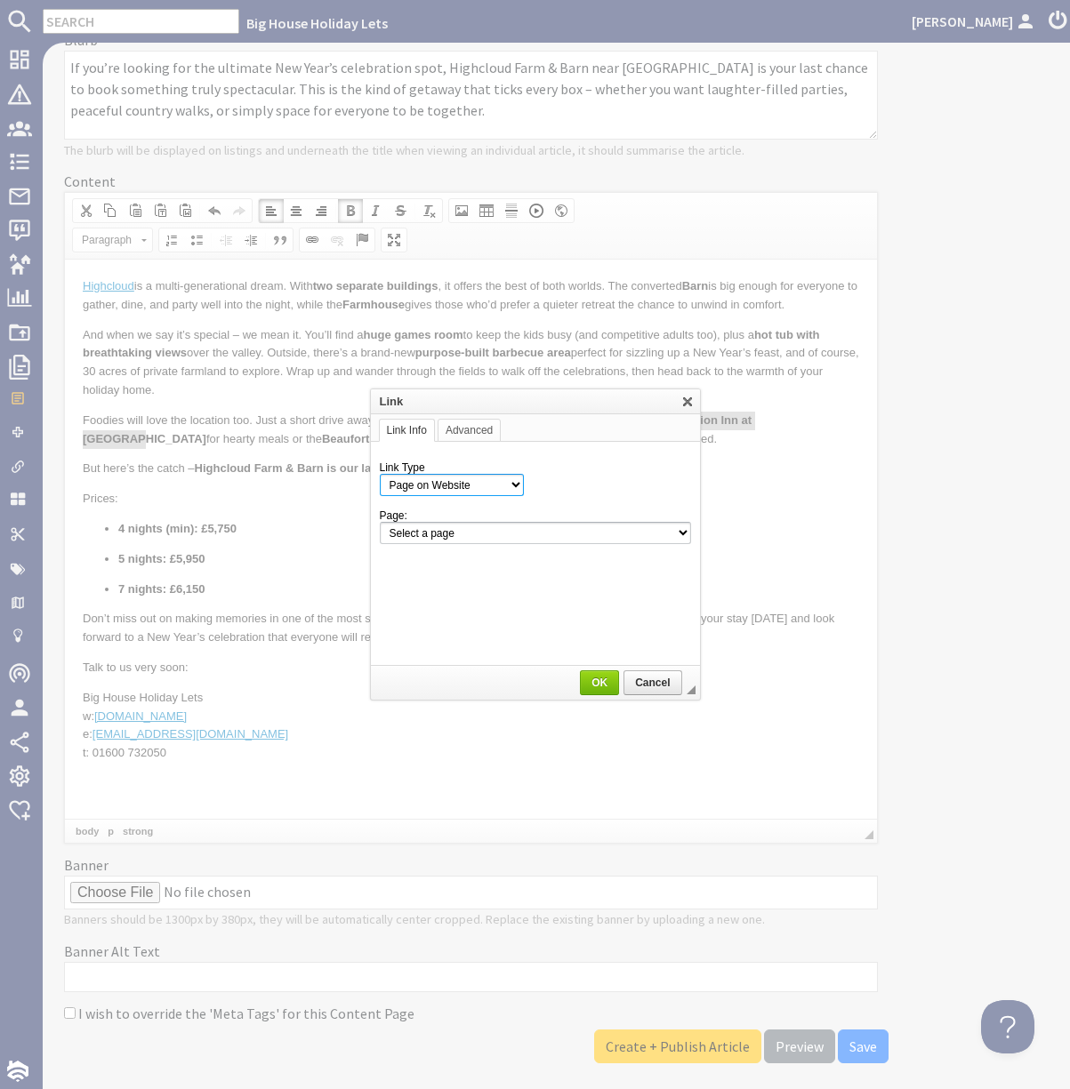
click at [460, 483] on select "Page on Website Custom URL Link to anchor in the text E-mail" at bounding box center [452, 485] width 144 height 22
select select "url"
click at [380, 474] on select "Page on Website Custom URL Link to anchor in the text E-mail" at bounding box center [452, 485] width 144 height 22
paste input "https://lioninn.co.uk/"
type input "https://lioninn.co.uk/"
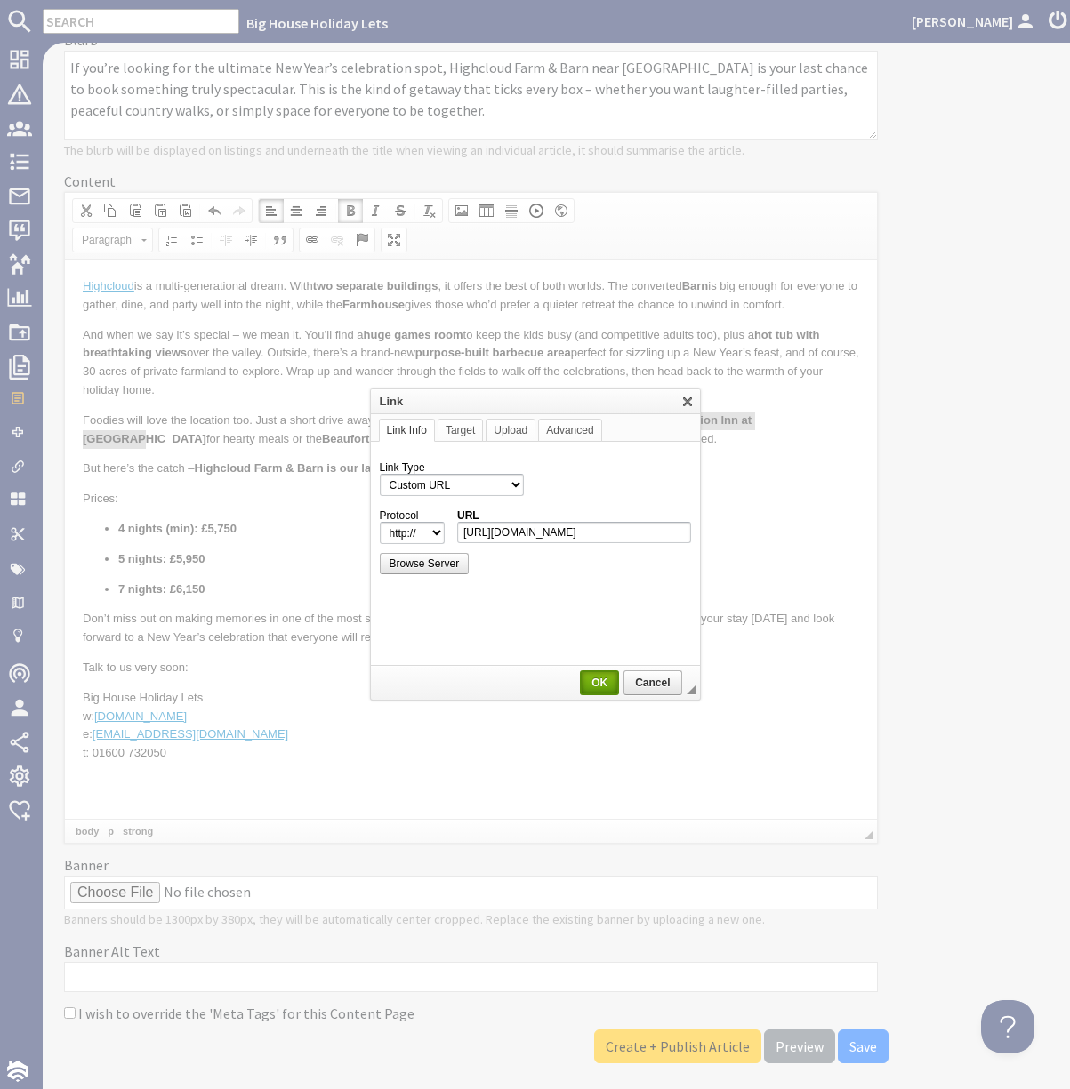
select select "https://"
type input "lioninn.co.uk/"
click at [592, 683] on span "OK" at bounding box center [600, 683] width 36 height 12
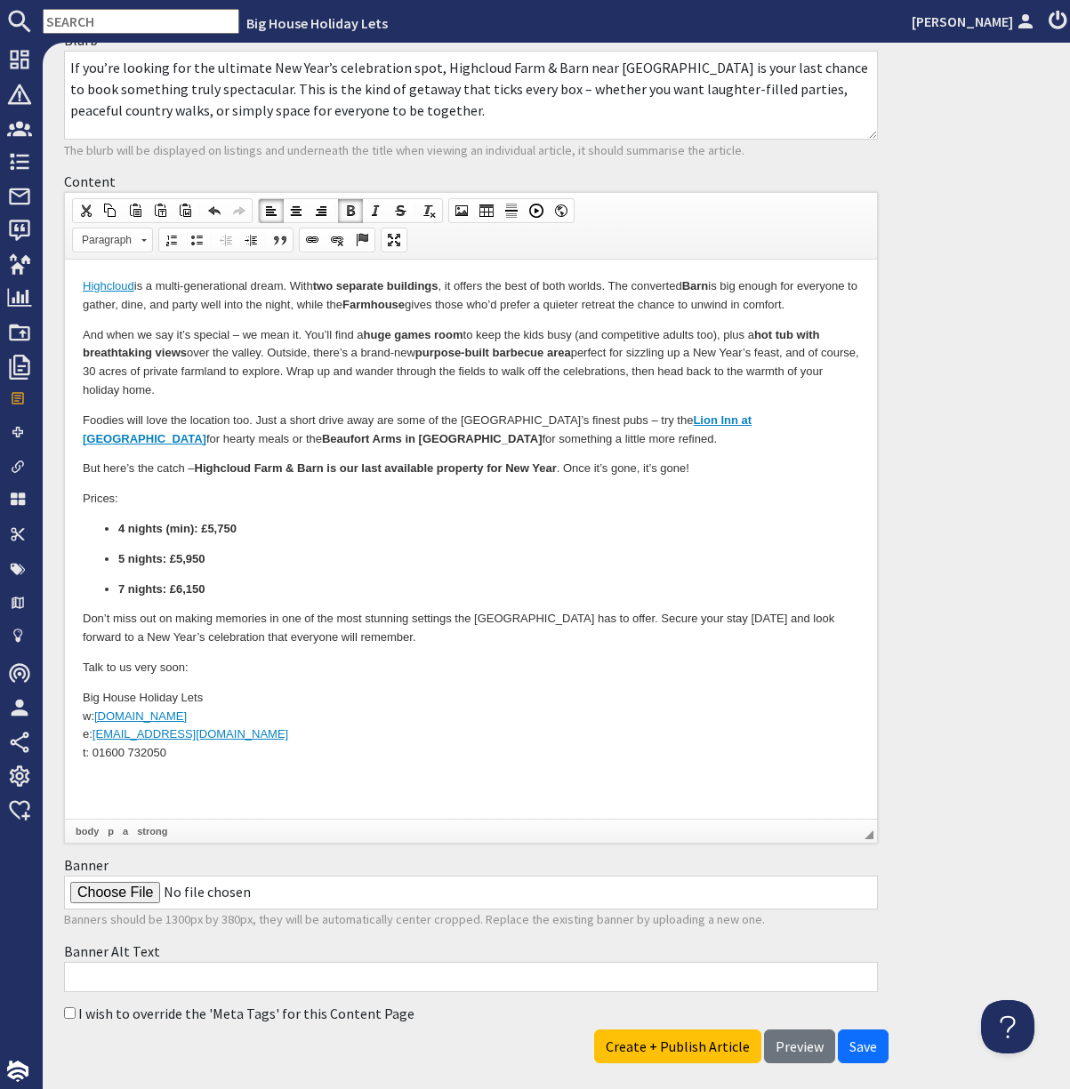
click at [737, 478] on p "But here’s the catch – Highcloud Farm & Barn is our last available property for…" at bounding box center [471, 469] width 776 height 19
drag, startPoint x: 115, startPoint y: 451, endPoint x: 238, endPoint y: 460, distance: 123.9
click at [322, 445] on strong "Beaufort Arms in [GEOGRAPHIC_DATA]" at bounding box center [432, 438] width 221 height 13
click at [252, 598] on span "Context Menu Options" at bounding box center [245, 598] width 14 height 14
copy strong "Beaufort Arms in [GEOGRAPHIC_DATA]"
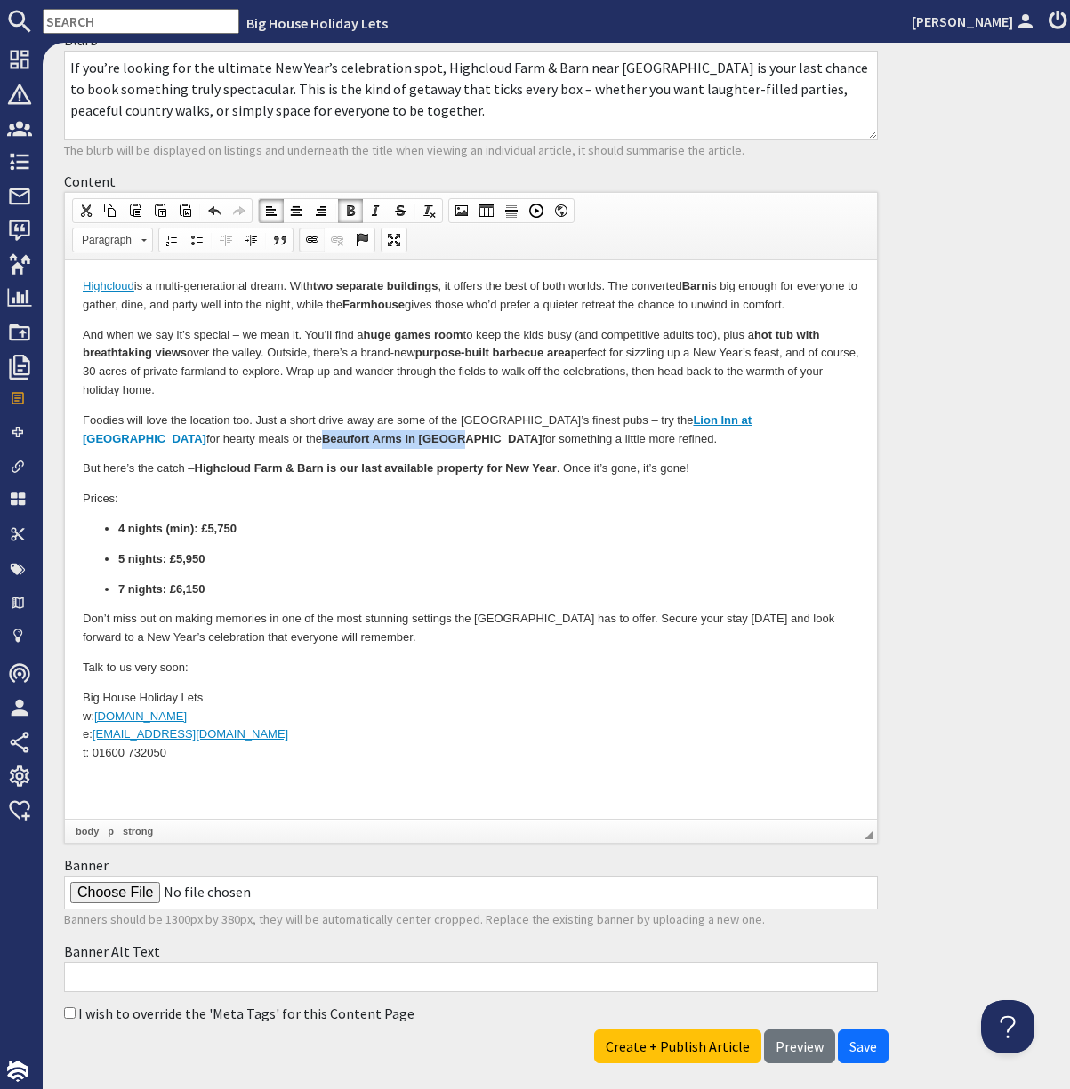
click at [319, 247] on span at bounding box center [312, 240] width 14 height 14
select select "http://"
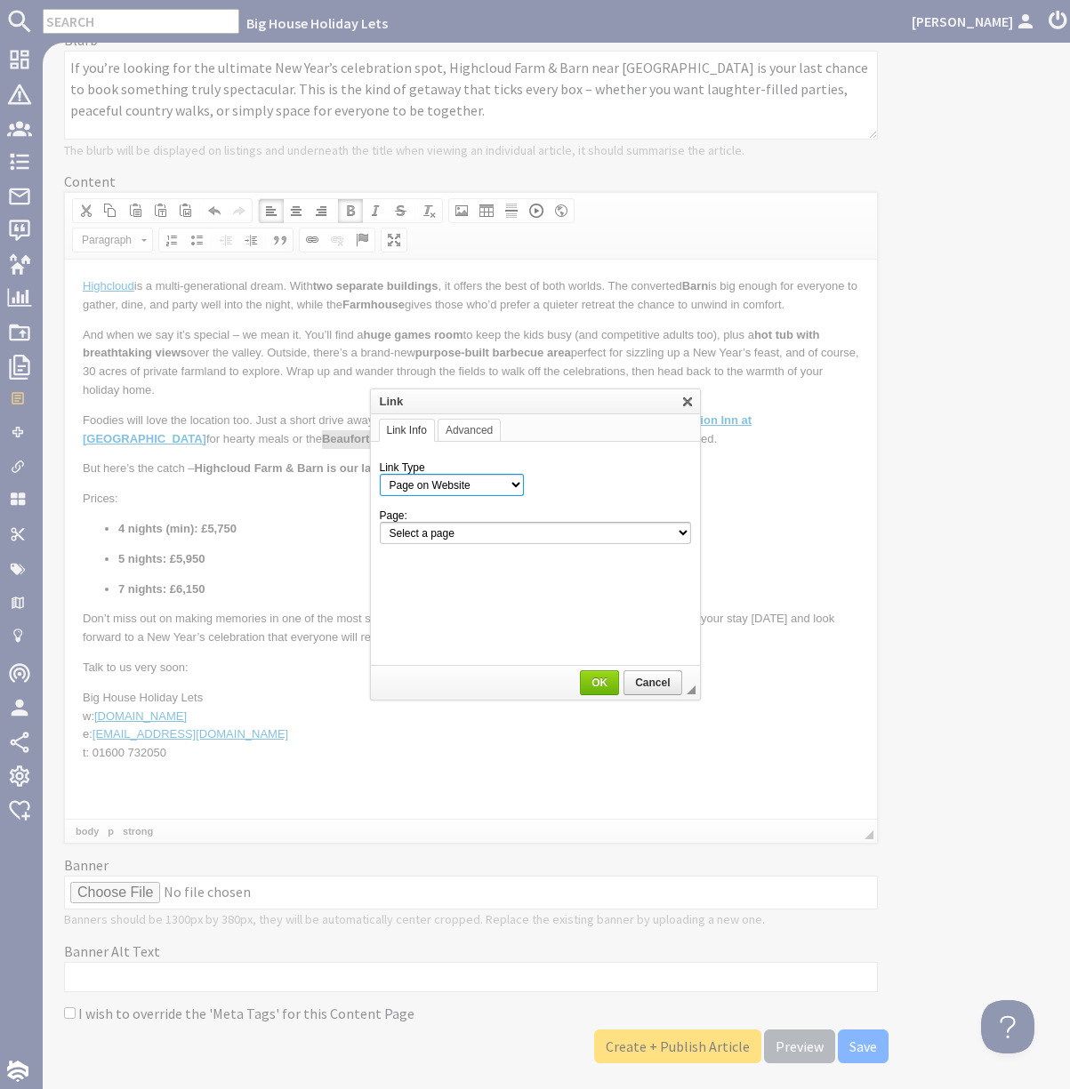
click at [475, 484] on select "Page on Website Custom URL Link to anchor in the text E-mail" at bounding box center [452, 485] width 144 height 22
select select "url"
click at [380, 474] on select "Page on Website Custom URL Link to anchor in the text E-mail" at bounding box center [452, 485] width 144 height 22
paste input "https://beaufortraglan.co.uk/"
type input "https://beaufortraglan.co.uk/"
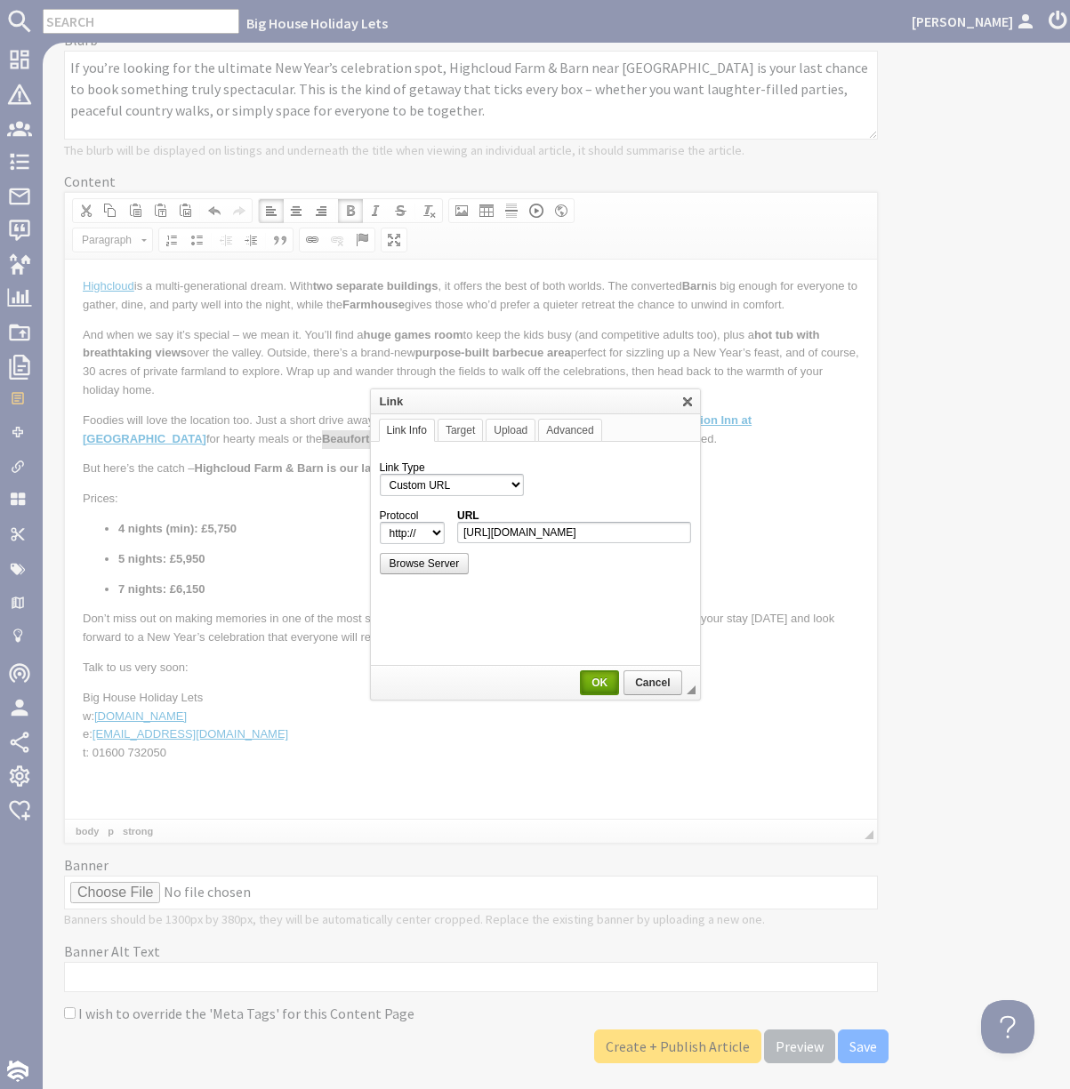
select select "https://"
type input "beaufortraglan.co.uk/"
click at [596, 682] on span "OK" at bounding box center [600, 683] width 36 height 12
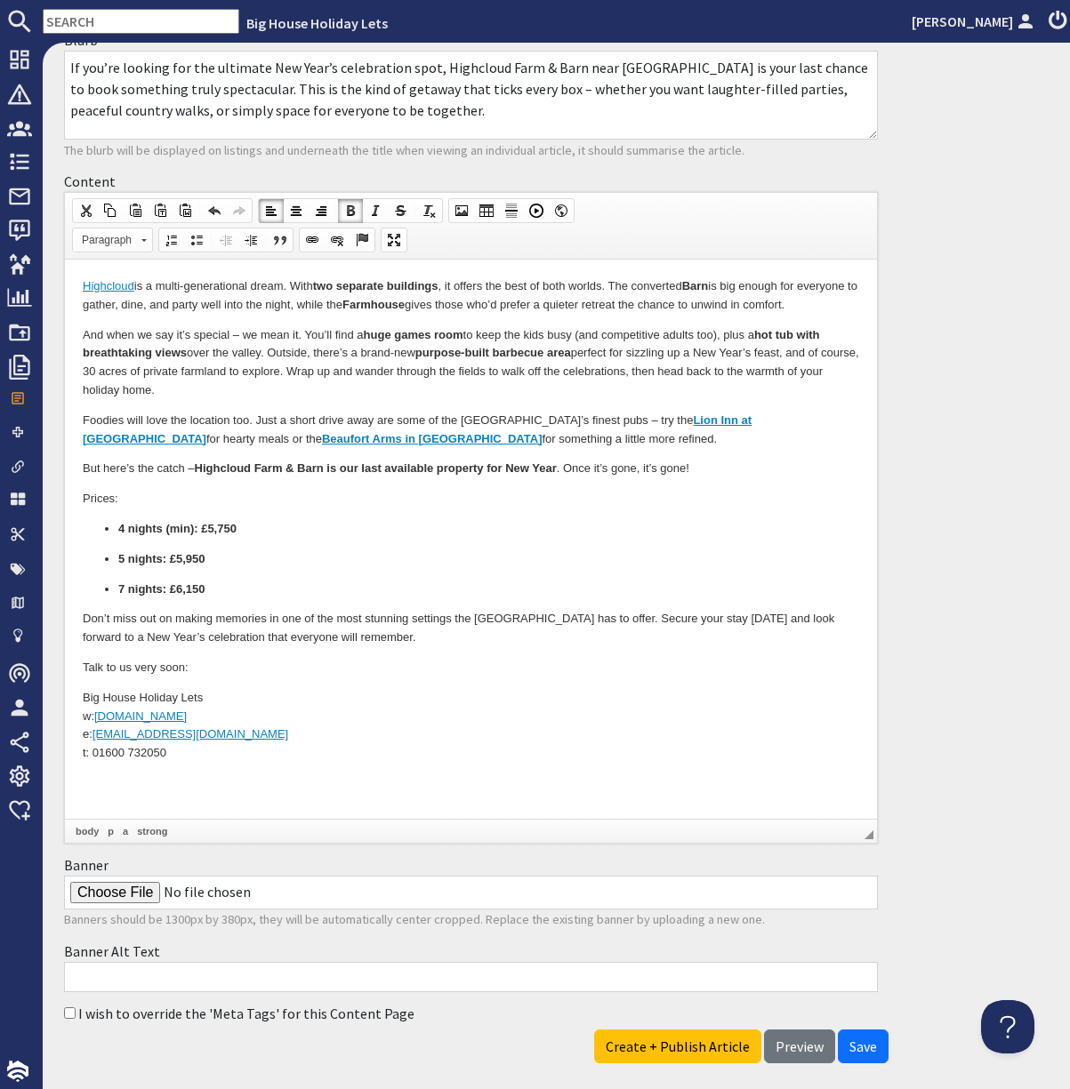
click at [529, 532] on body "Highcloud is a multi-generational dream. With two separate buildings , it offer…" at bounding box center [471, 529] width 776 height 504
click at [156, 315] on p "Highcloud is a multi-generational dream. With two separate buildings , it offer…" at bounding box center [471, 295] width 776 height 37
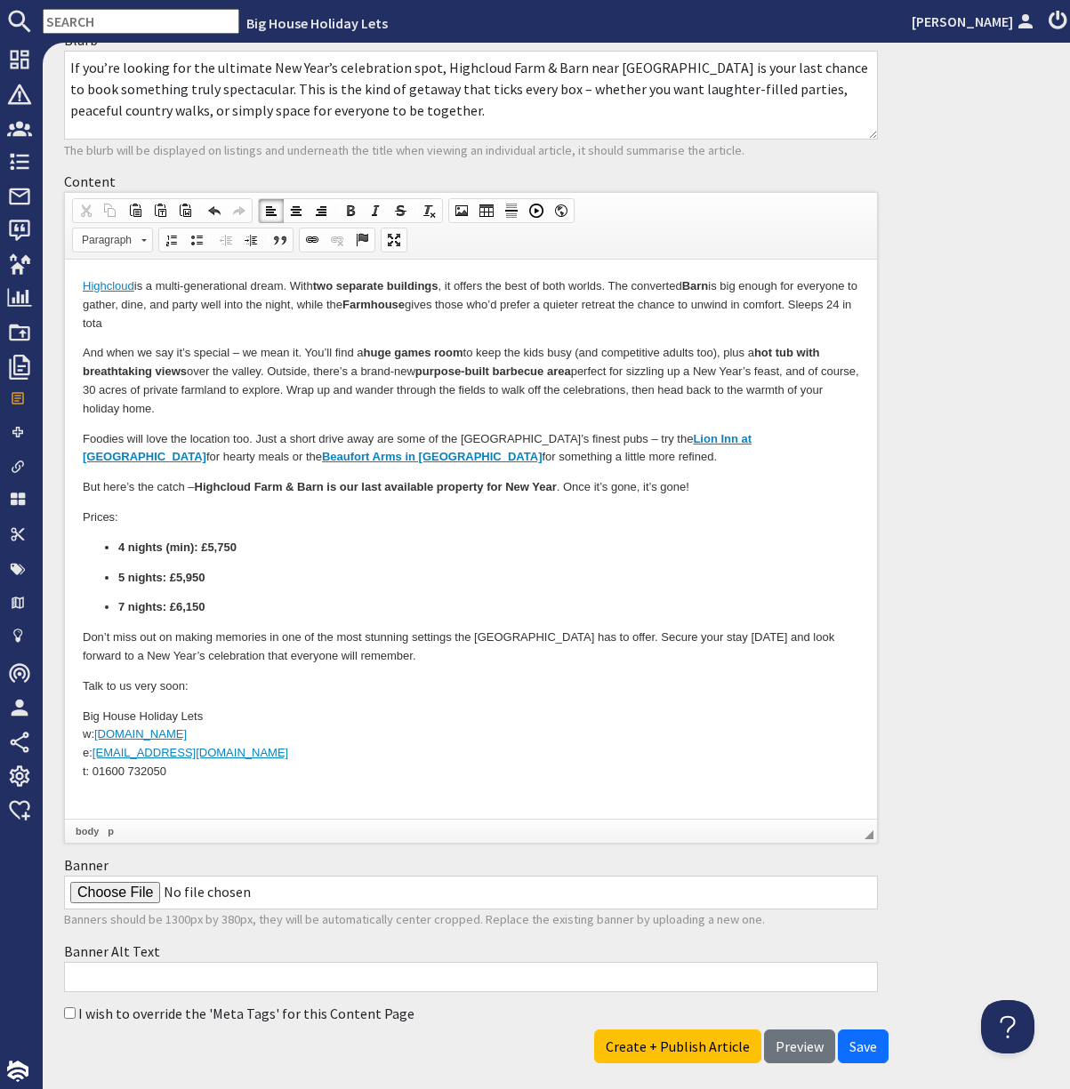
drag, startPoint x: 183, startPoint y: 320, endPoint x: 236, endPoint y: 326, distance: 52.8
click at [236, 326] on p "Highcloud is a multi-generational dream. With two separate buildings , it offer…" at bounding box center [471, 304] width 776 height 55
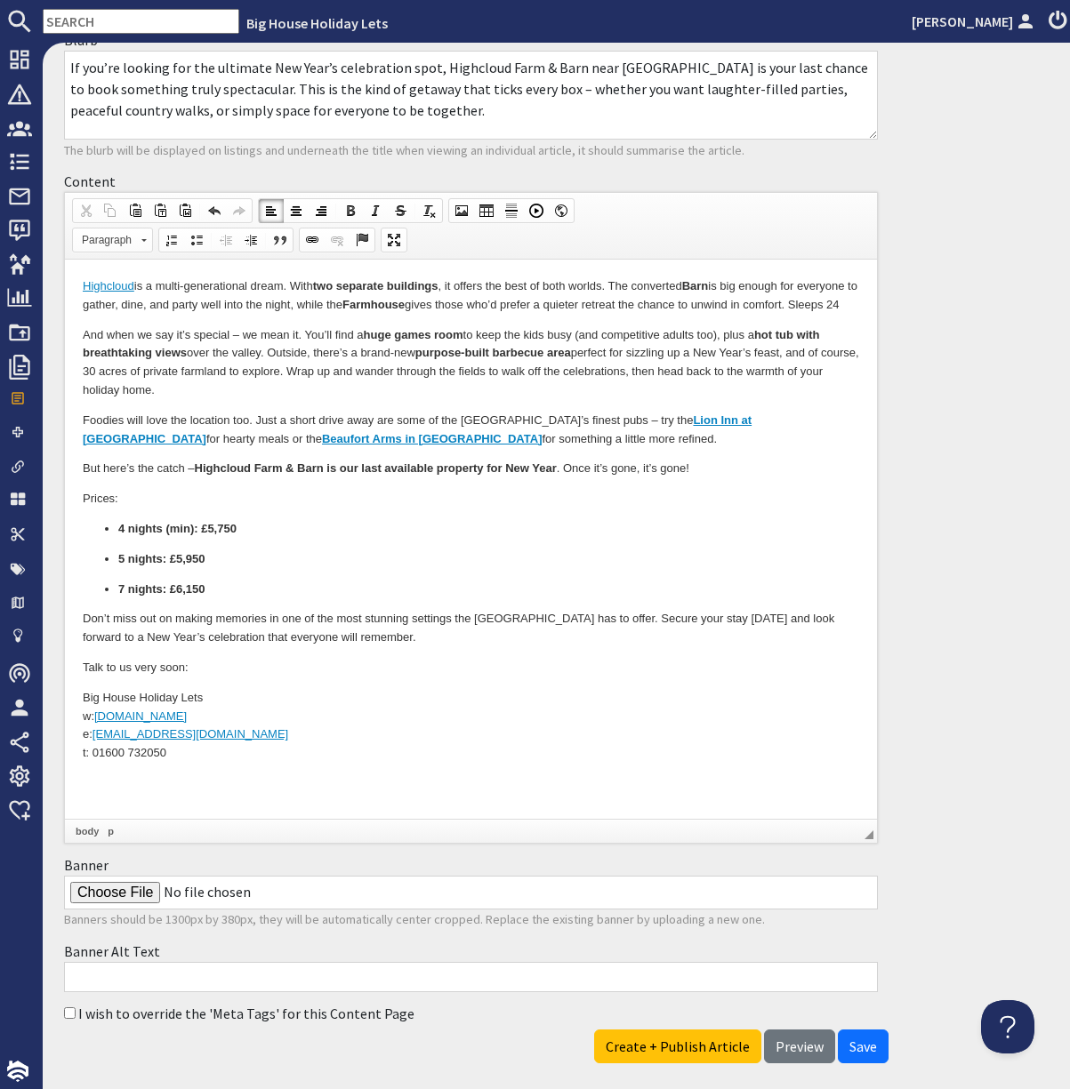
click at [165, 315] on p "Highcloud is a multi-generational dream. With two separate buildings , it offer…" at bounding box center [471, 295] width 776 height 37
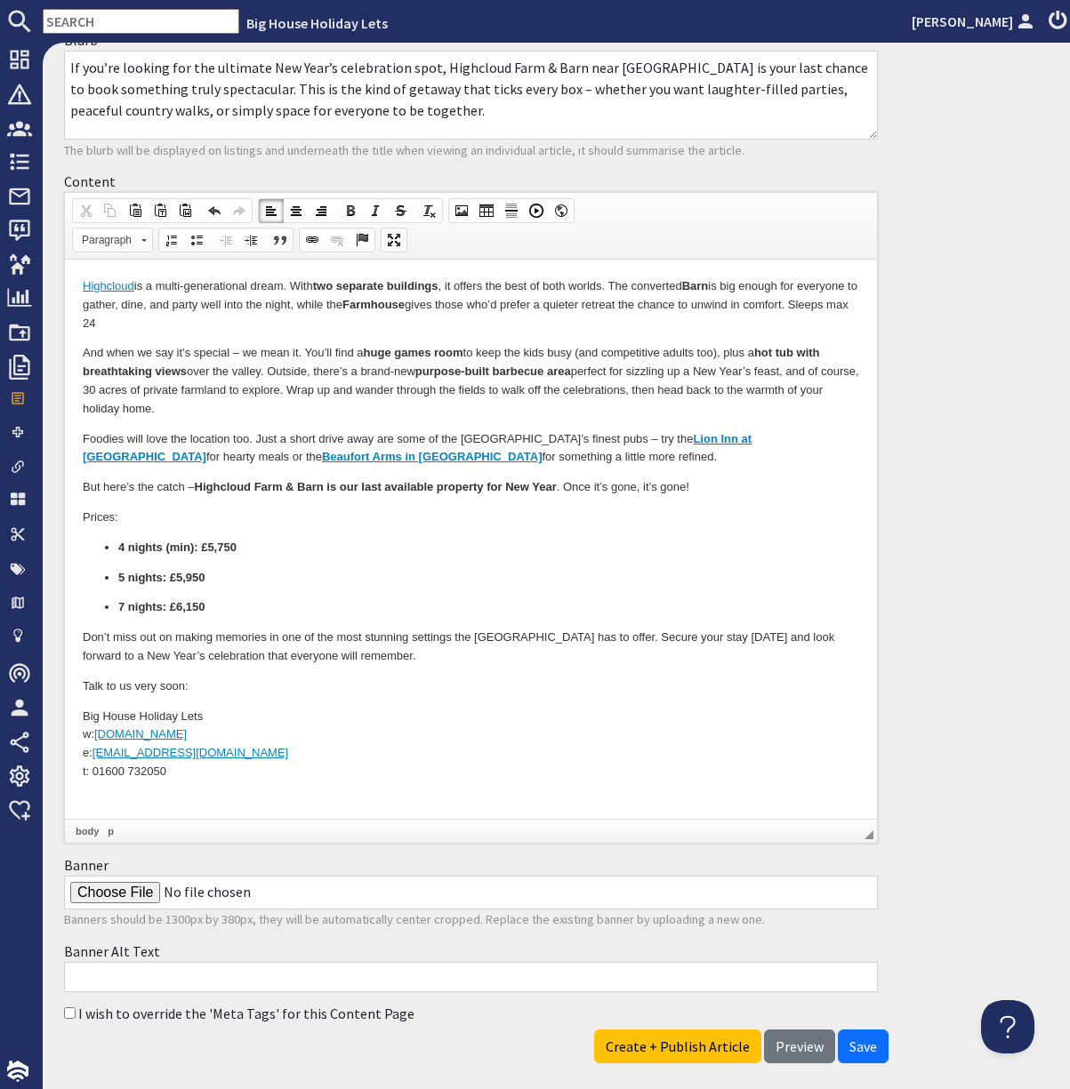
click at [223, 309] on p "Highcloud is a multi-generational dream. With two separate buildings , it offer…" at bounding box center [471, 304] width 776 height 55
click at [221, 320] on p "Highcloud is a multi-generational dream. With two separate buildings , it offer…" at bounding box center [471, 304] width 776 height 55
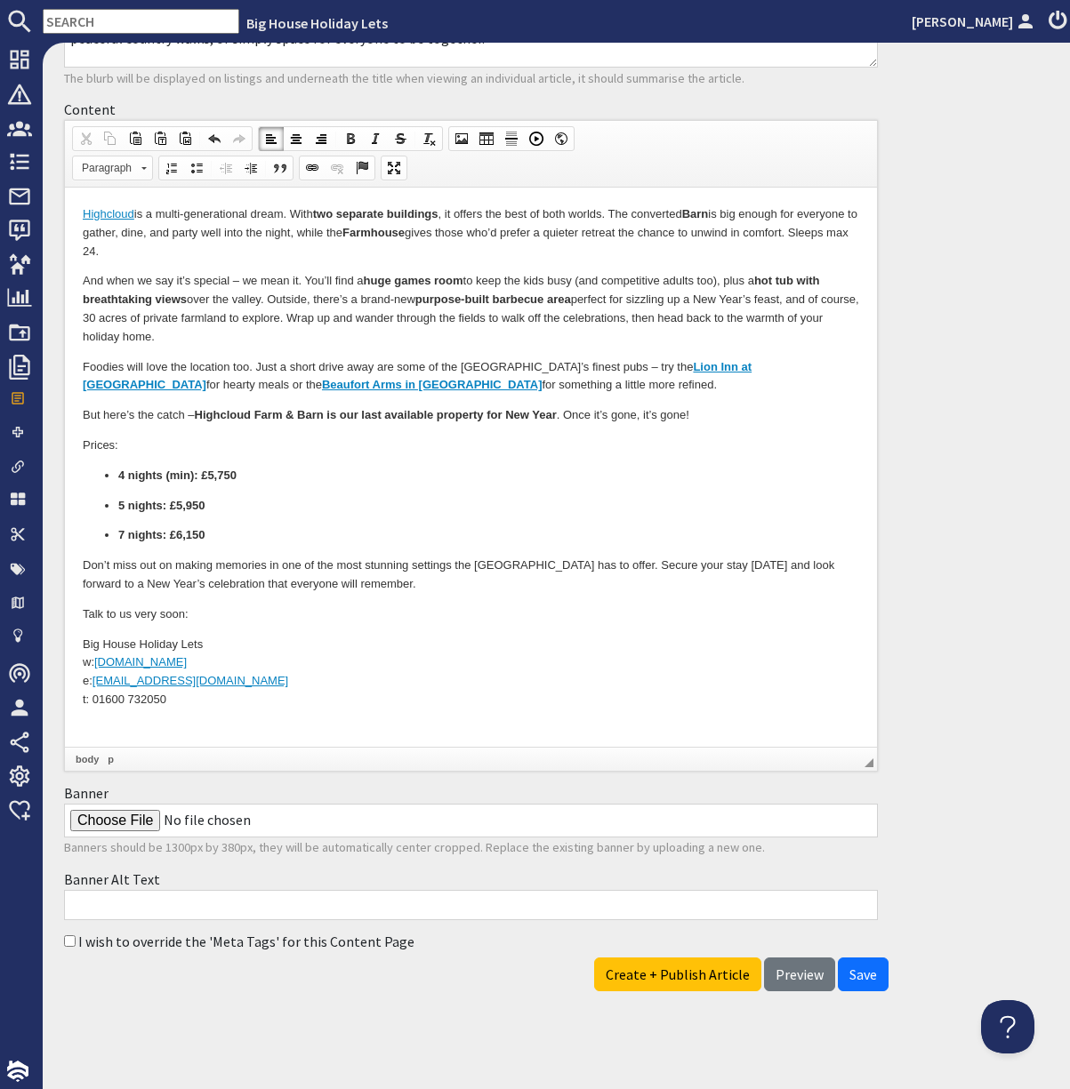
scroll to position [520, 0]
click at [76, 726] on input "I wish to override the 'Meta Tags' for this Content Page" at bounding box center [70, 941] width 12 height 12
checkbox input "true"
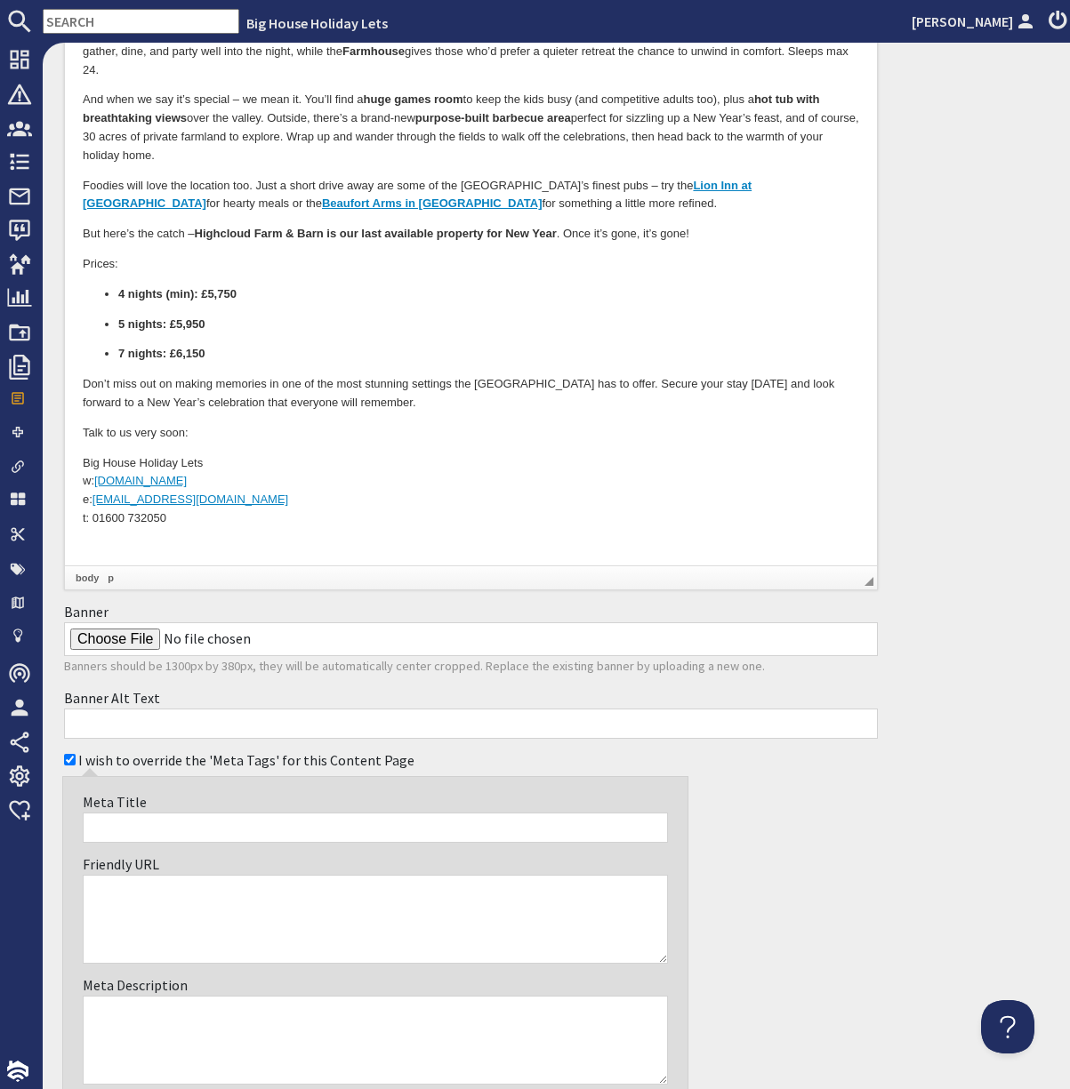
paste input "Organise Your New Year at Highcloud Farm & Barn – Wye Valley Escape"
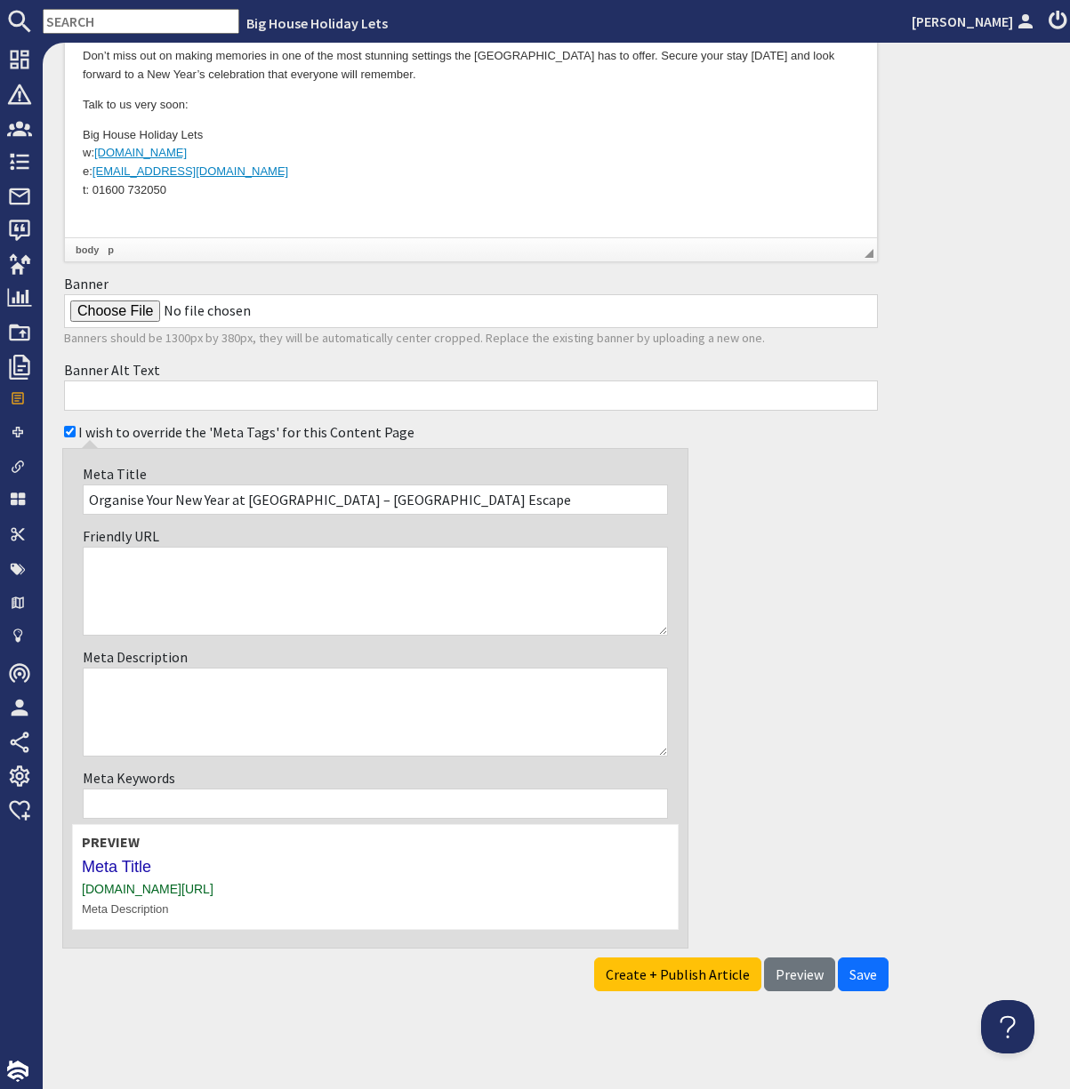
scroll to position [876, 0]
type input "Organise Your New Year at Highcloud Farm & Barn – Wye Valley Escape"
paste textarea "Celebrate New Year in style at Highcloud Farm & Barn, near Monmouth. Hot tub, g…"
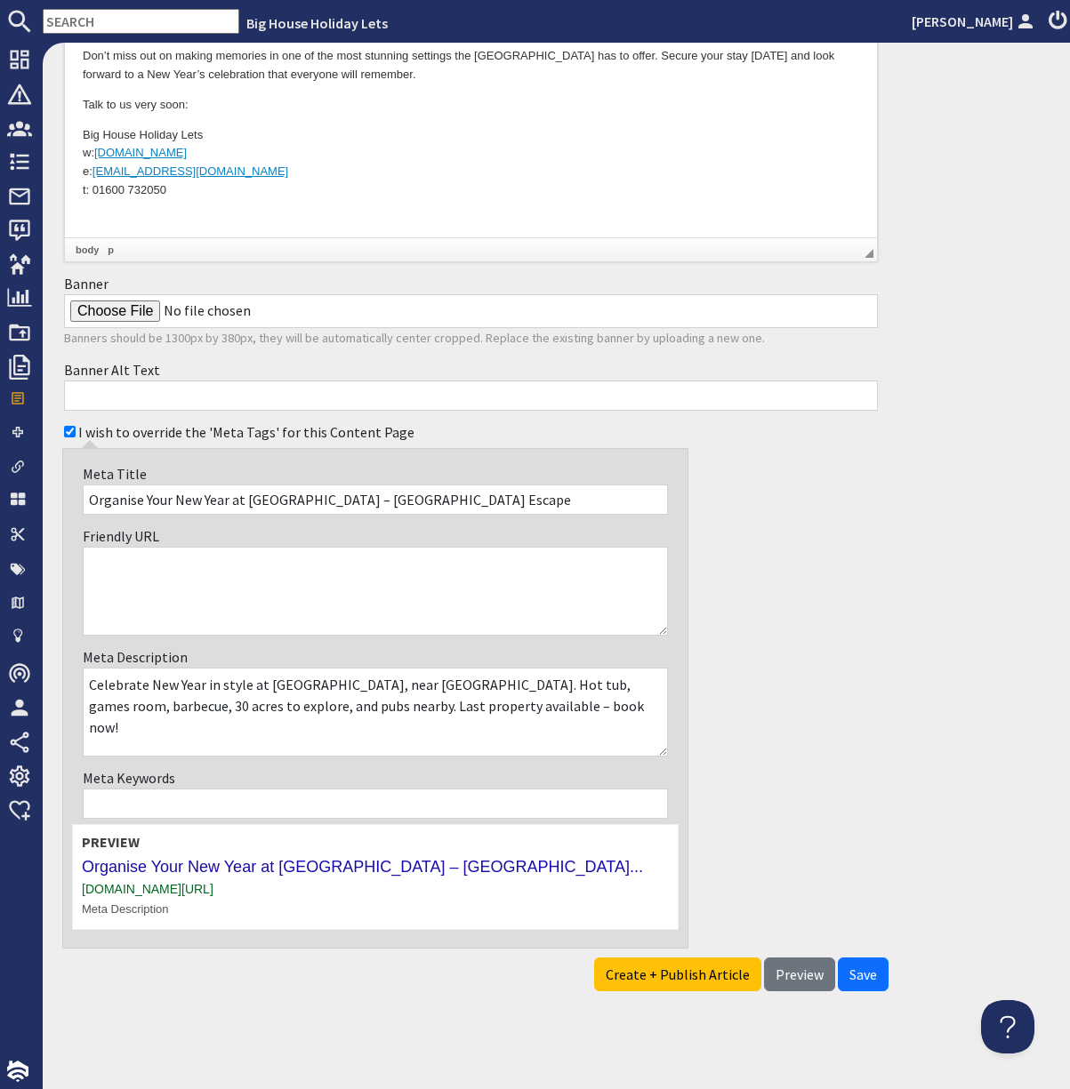
type textarea "Celebrate New Year in style at Highcloud Farm & Barn, near Monmouth. Hot tub, g…"
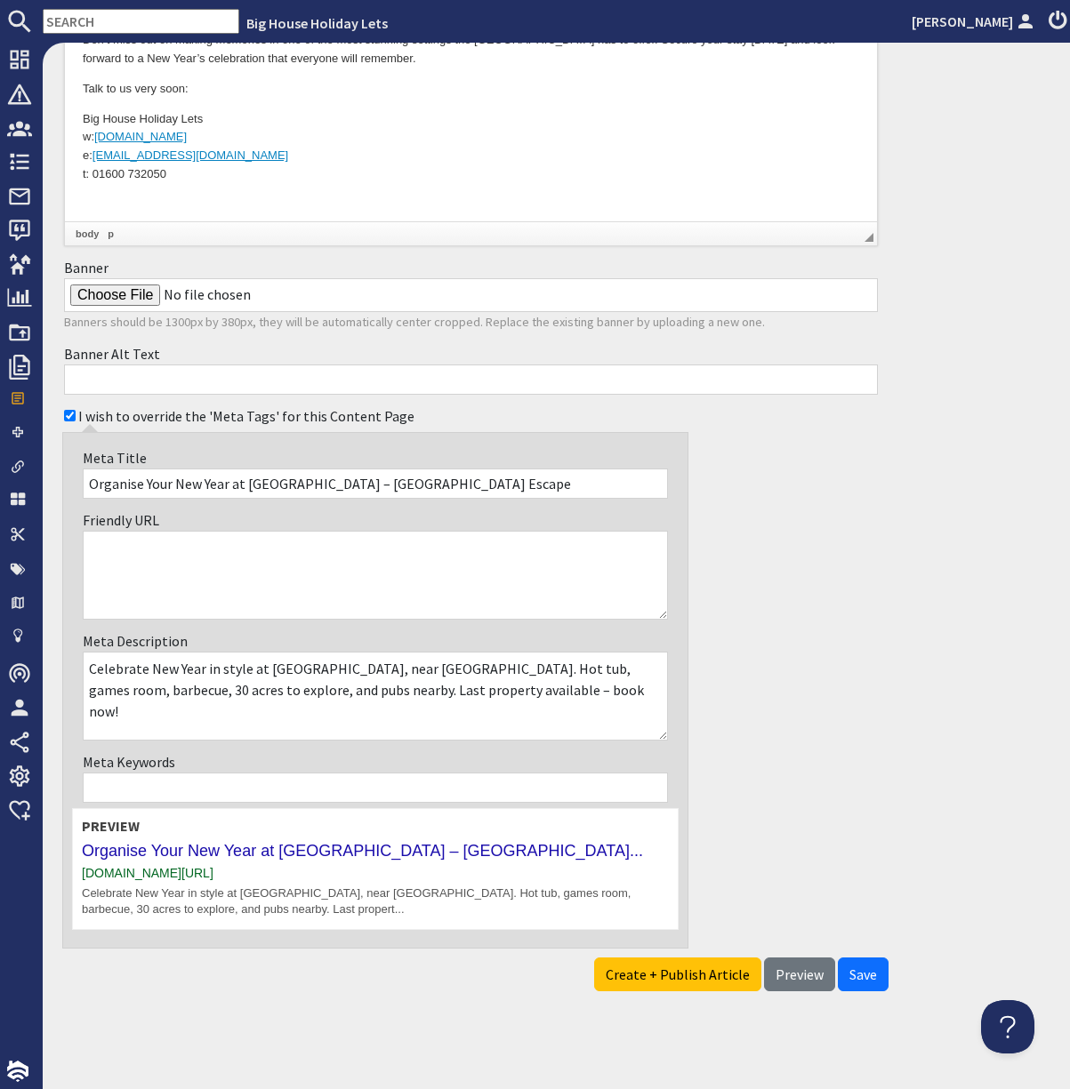
paste input "Highcloud Farm, Highcloud Barn, New Year breaks Wye Valley, group accommodation…"
type input "Highcloud Farm, Highcloud Barn, New Year breaks Wye Valley, group accommodation…"
click at [734, 726] on div "I wish to override the 'Meta Tags' for this Content Page Meta Title Organise Yo…" at bounding box center [470, 675] width 835 height 550
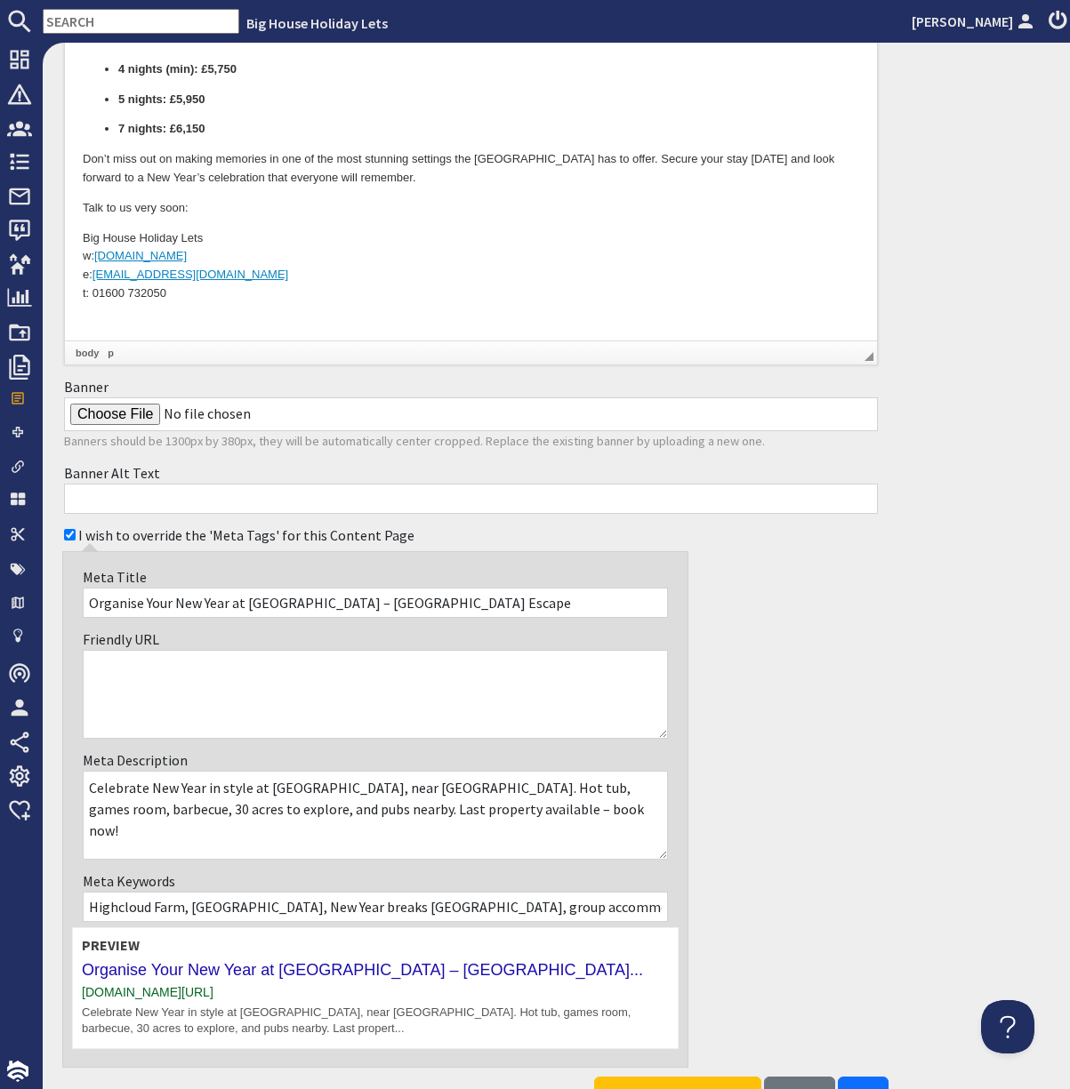
scroll to position [698, 0]
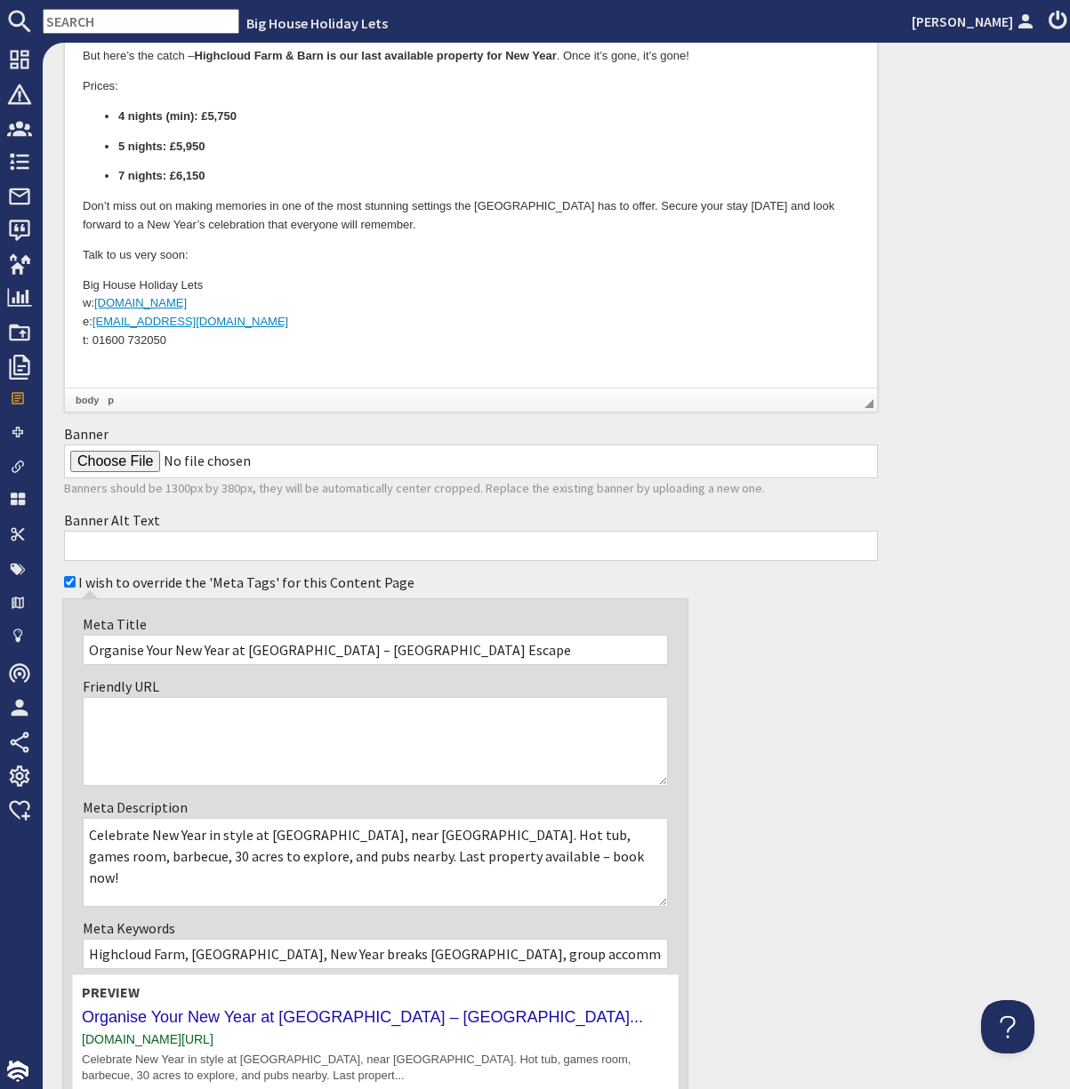
click at [142, 478] on input "Banner" at bounding box center [471, 462] width 814 height 34
type input "C:\fakepath\fireworks banner size _blog.jpg"
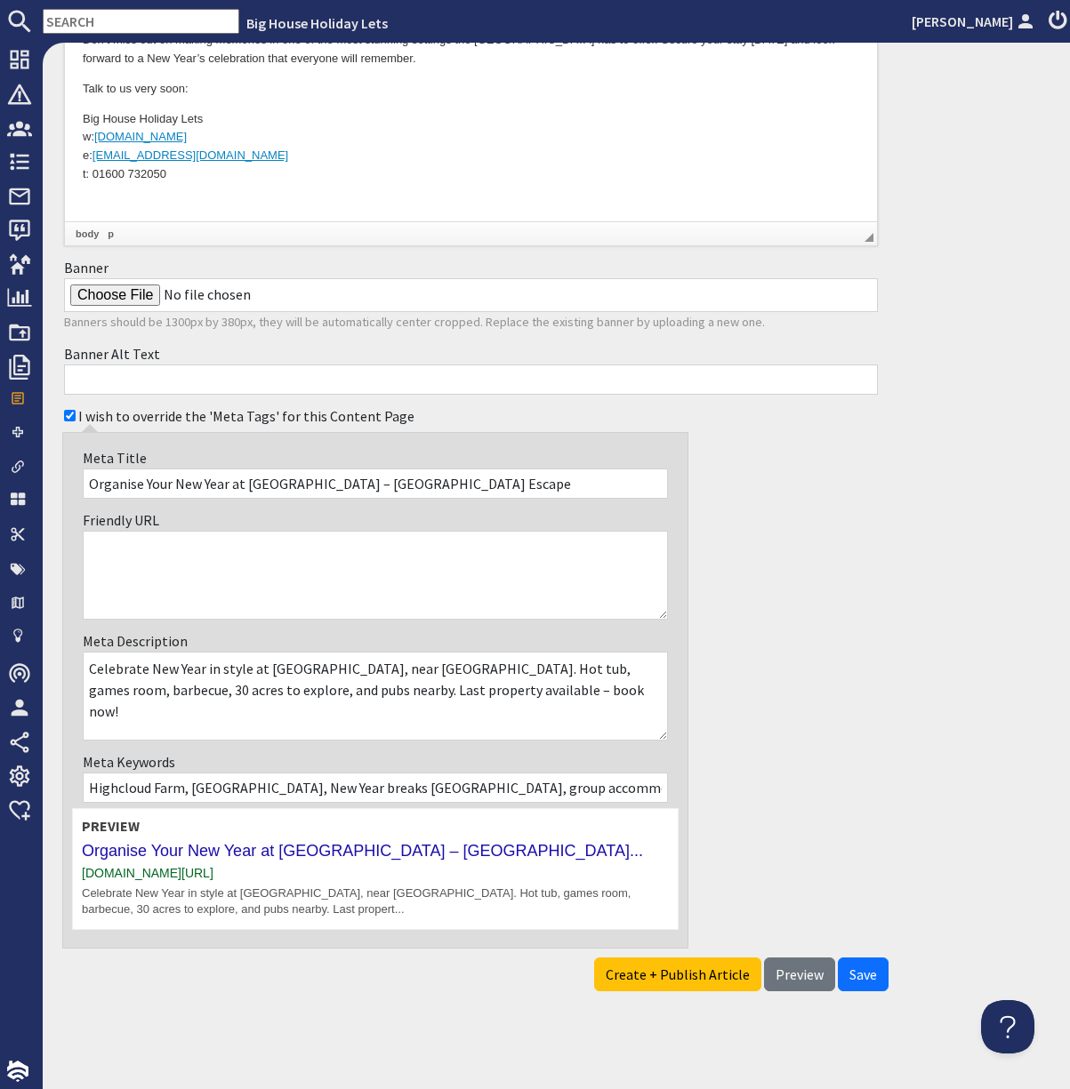
scroll to position [1087, 0]
click at [775, 726] on span "Preview" at bounding box center [799, 975] width 48 height 18
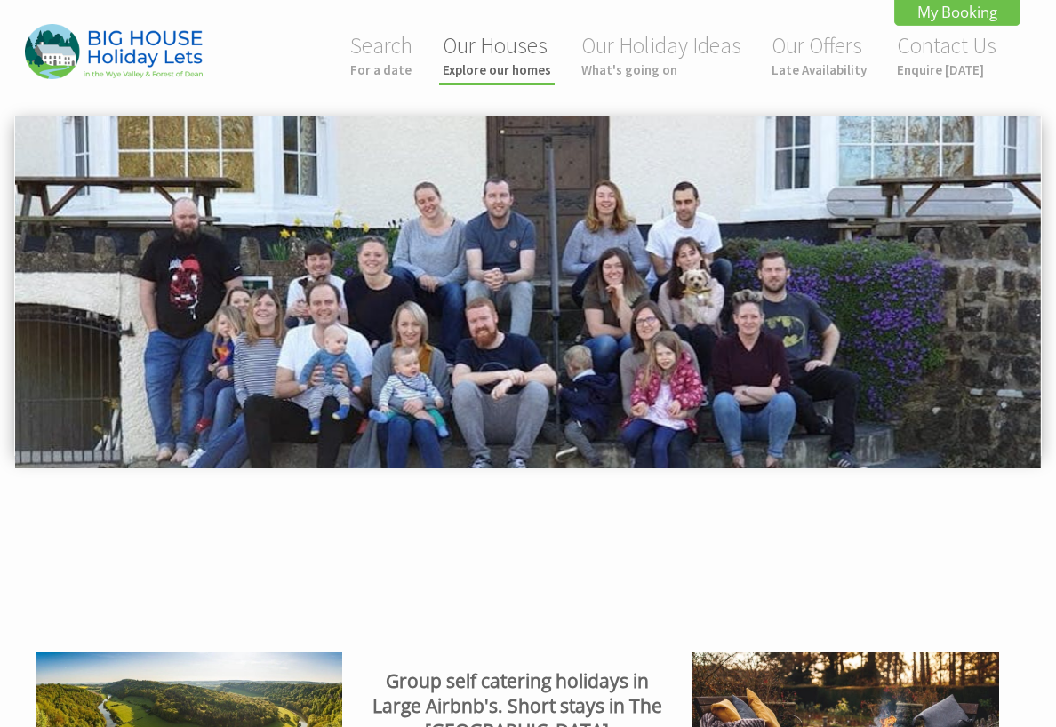
click at [505, 55] on link "Our Houses Explore our homes" at bounding box center [497, 54] width 108 height 47
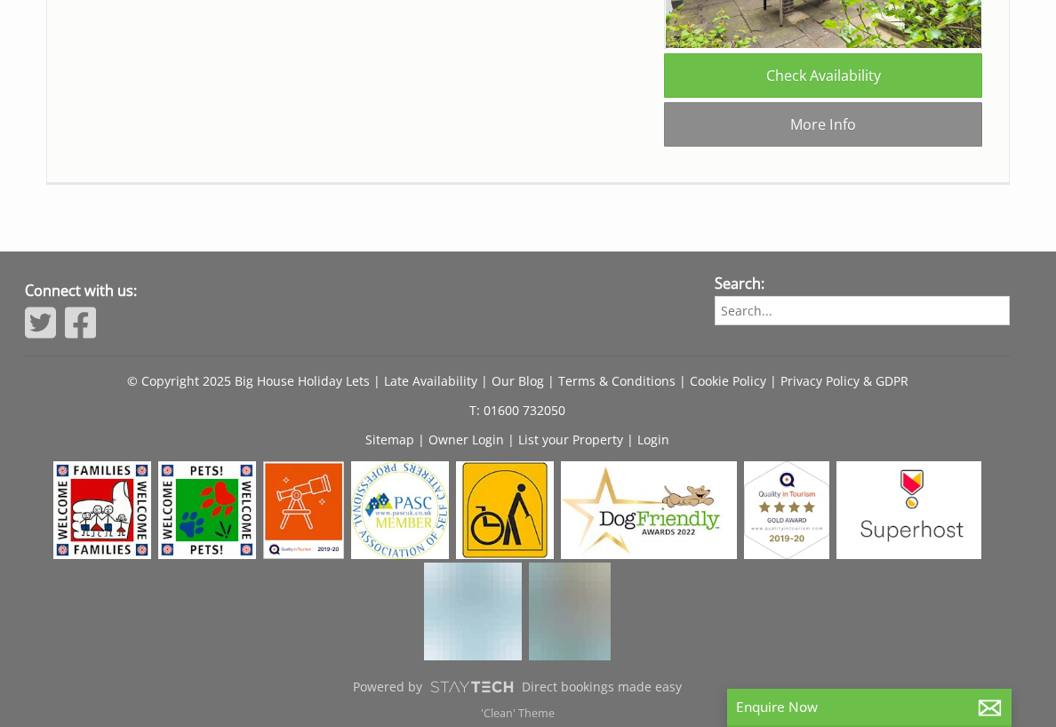
scroll to position [6489, 0]
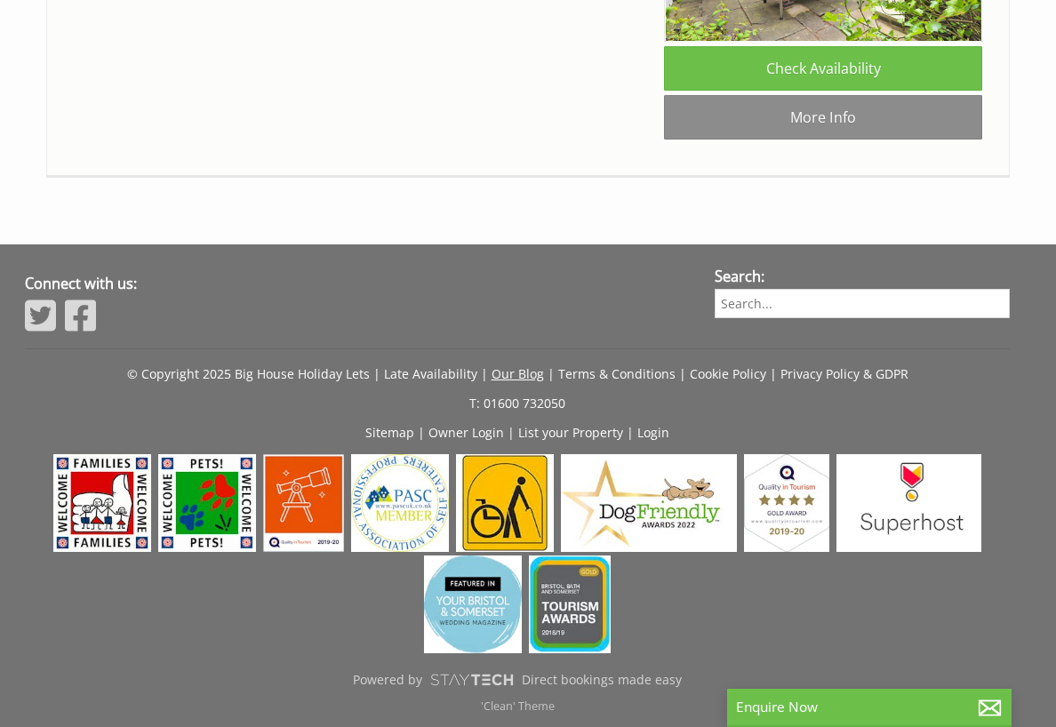
click at [518, 367] on link "Our Blog" at bounding box center [518, 373] width 52 height 17
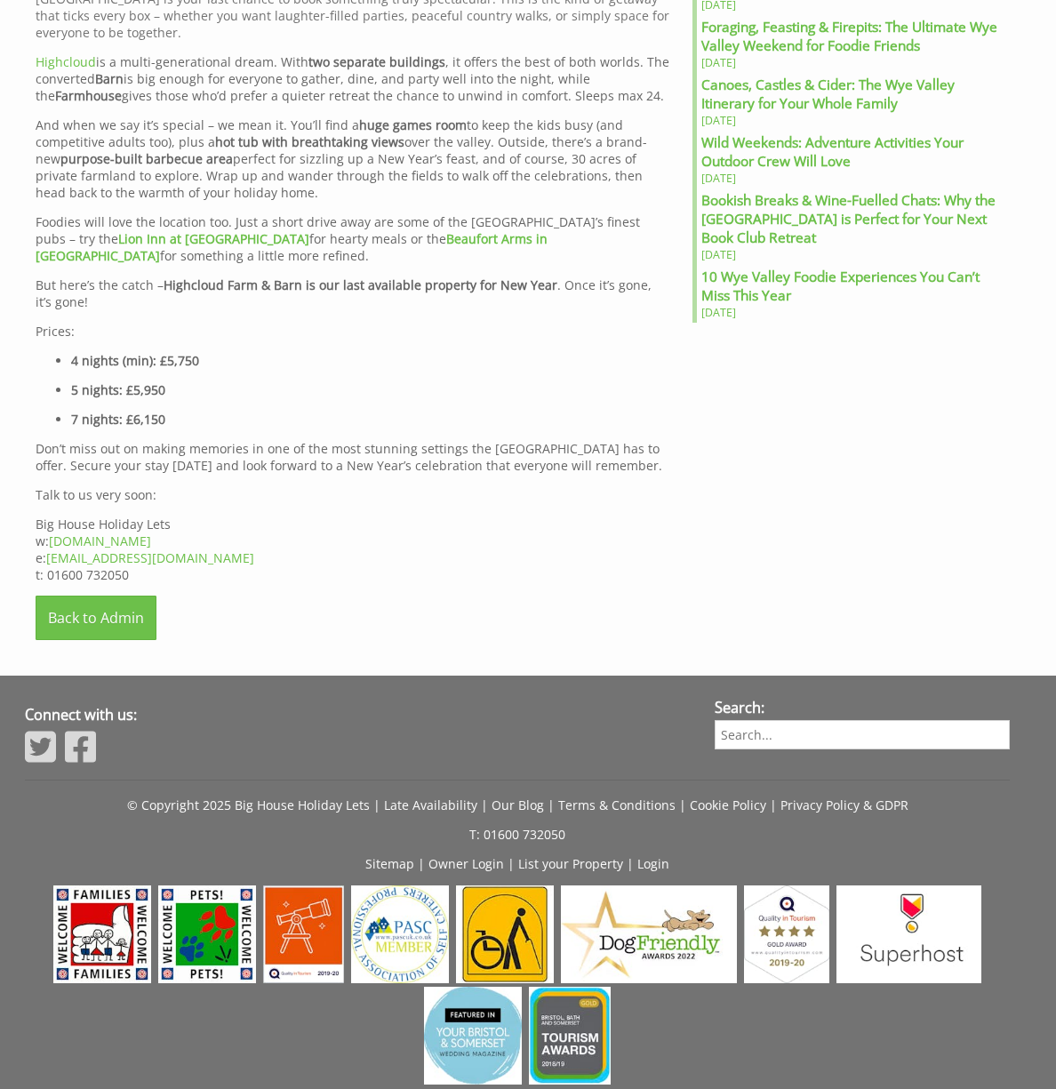
scroll to position [1077, 0]
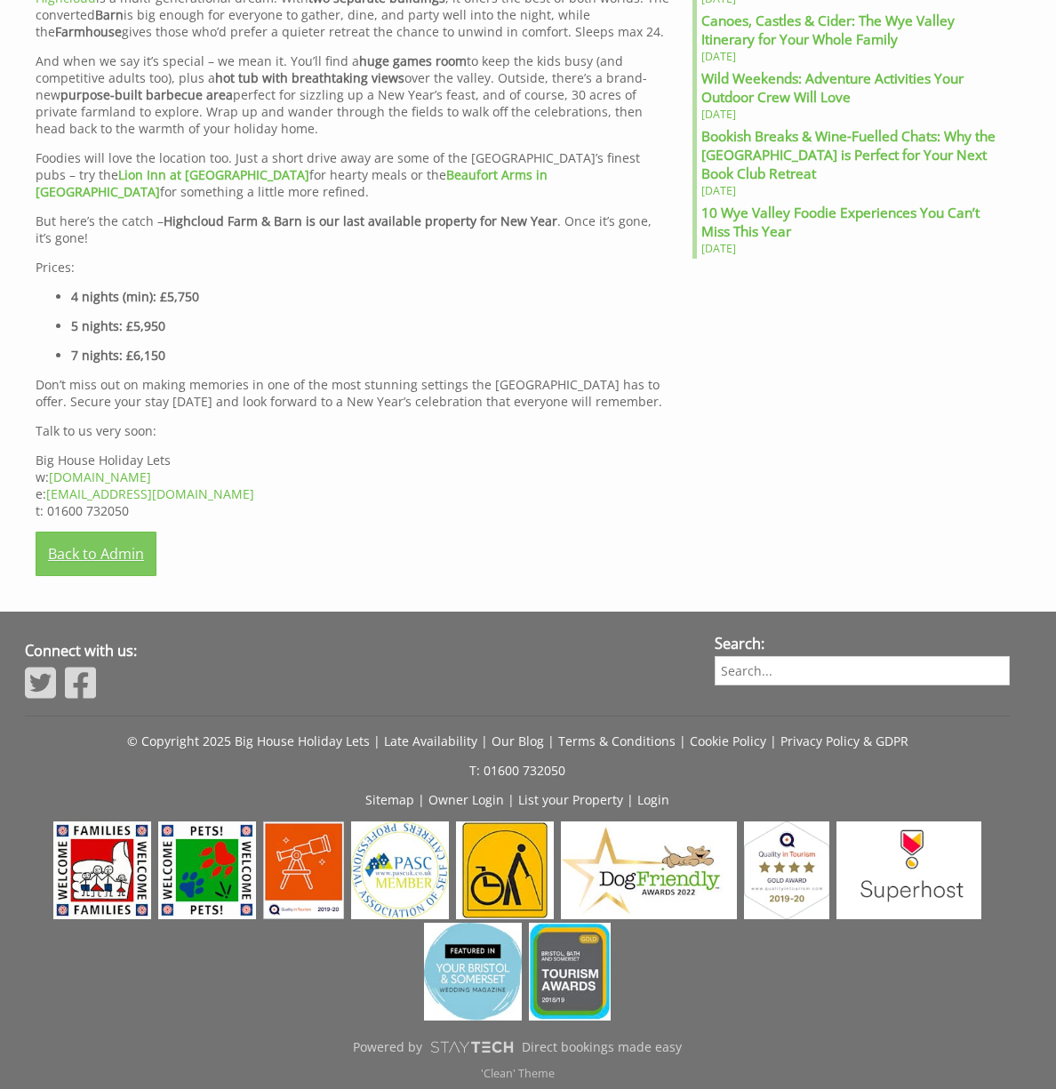
click at [104, 532] on link "Back to Admin" at bounding box center [96, 554] width 121 height 44
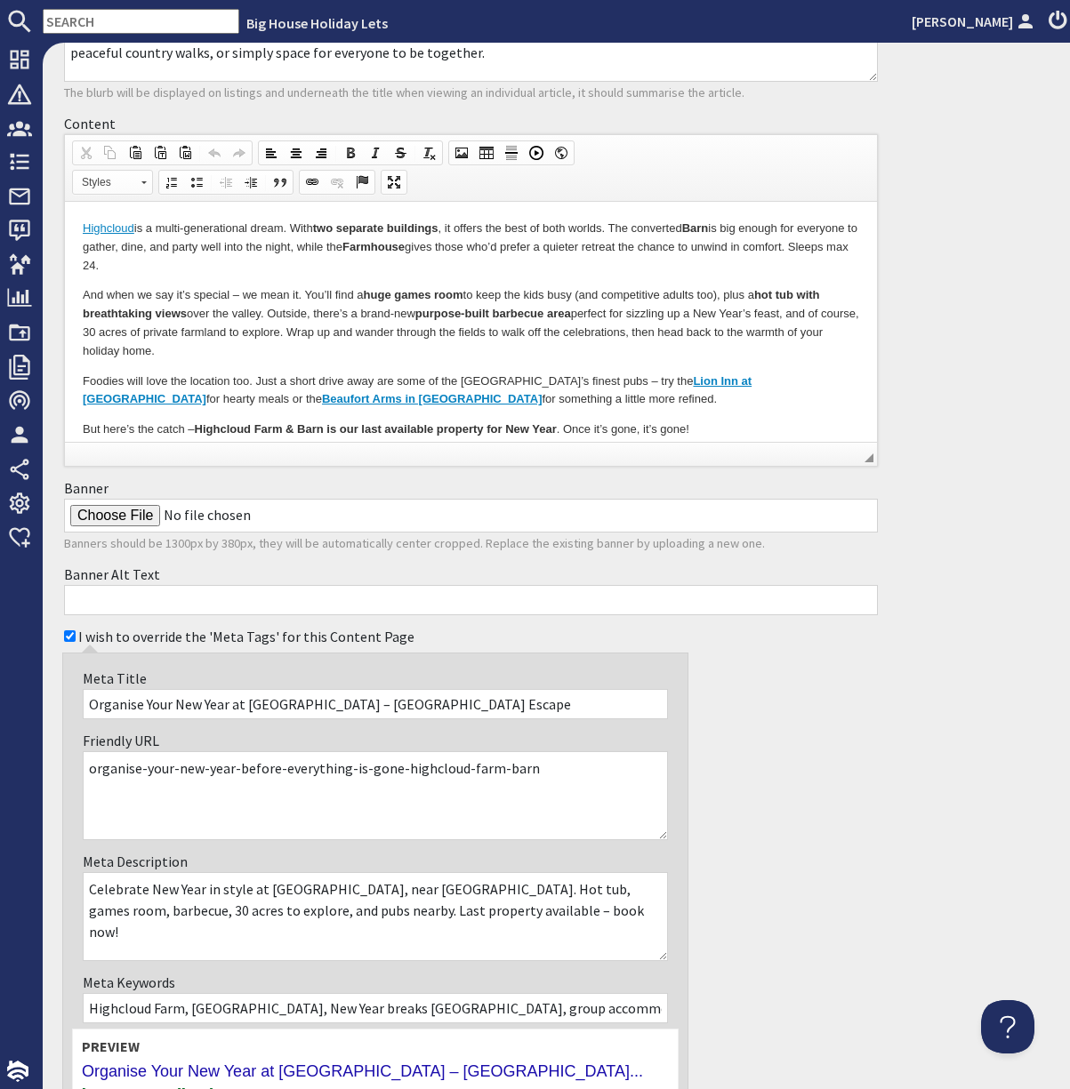
scroll to position [356, 0]
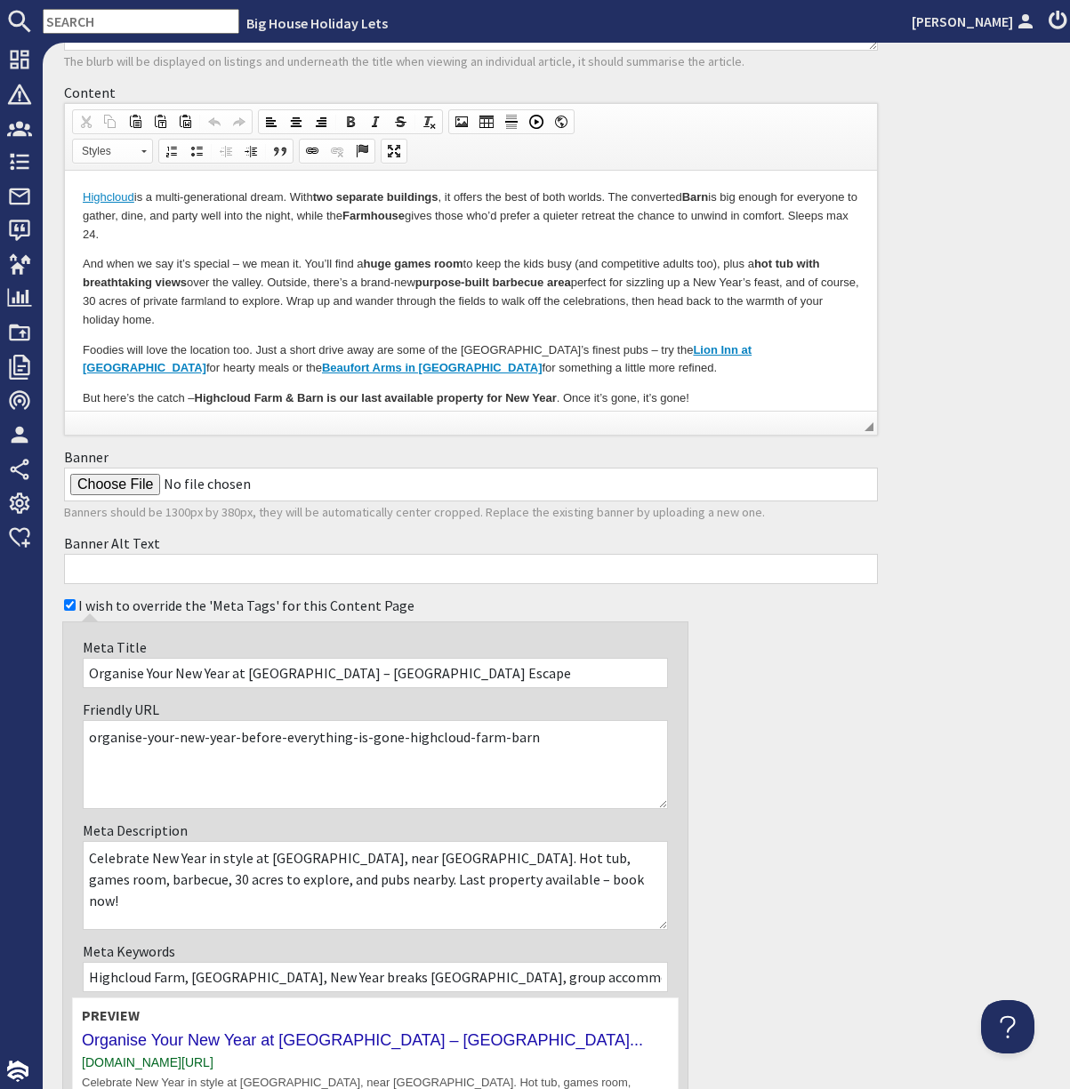
click at [155, 502] on input "Banner" at bounding box center [471, 485] width 814 height 34
type input "C:\fakepath\fireworks banner size _blog.jpg"
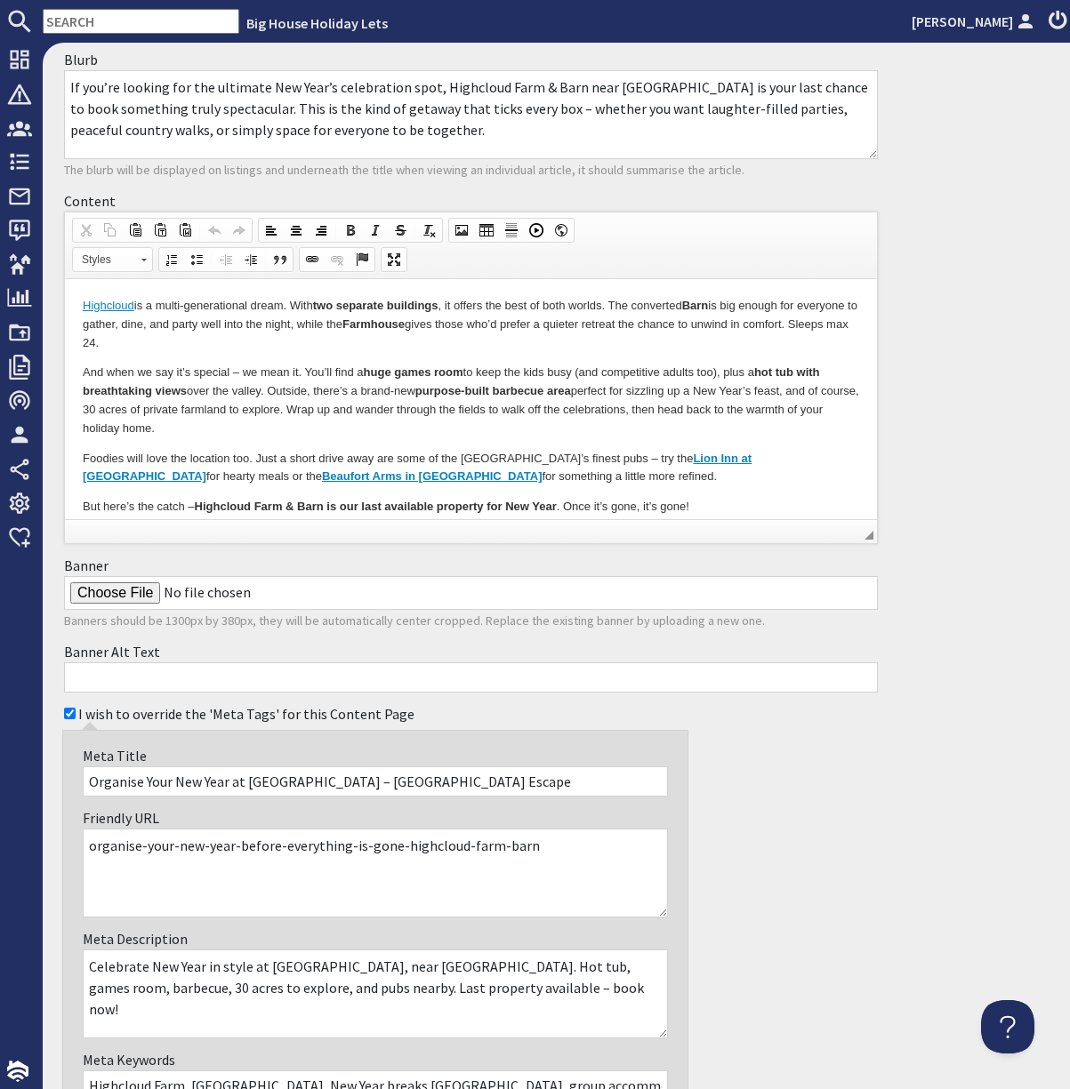
scroll to position [235, 0]
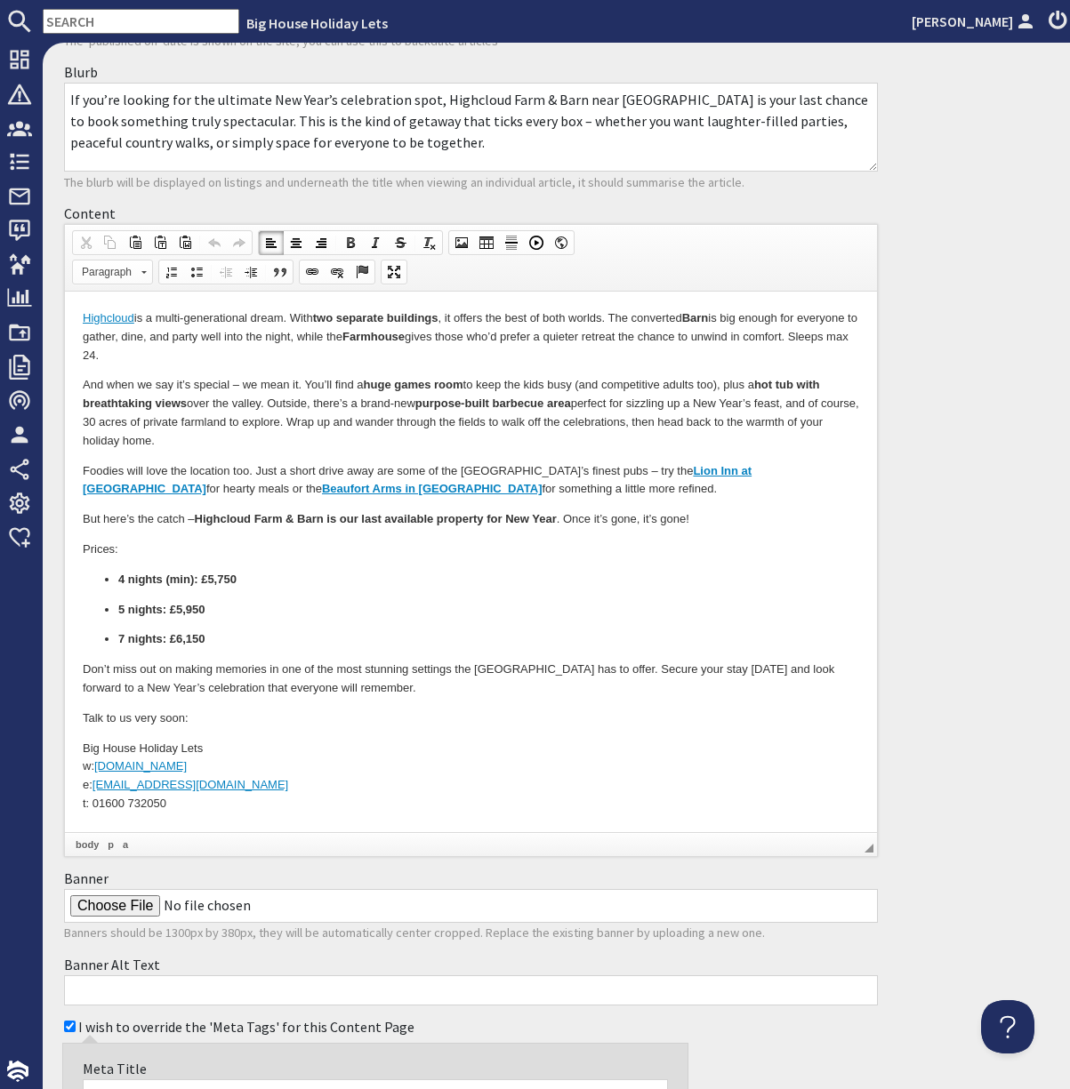
drag, startPoint x: 837, startPoint y: 341, endPoint x: 830, endPoint y: 480, distance: 139.8
click at [830, 480] on html "Highcloud is a multi-generational dream. With two separate buildings , it offer…" at bounding box center [471, 562] width 812 height 540
click at [275, 803] on p "Big House Holiday Lets w: bhhl.co.uk e: enquiries@bhhl.co.uk t: 01600 732050" at bounding box center [471, 777] width 776 height 74
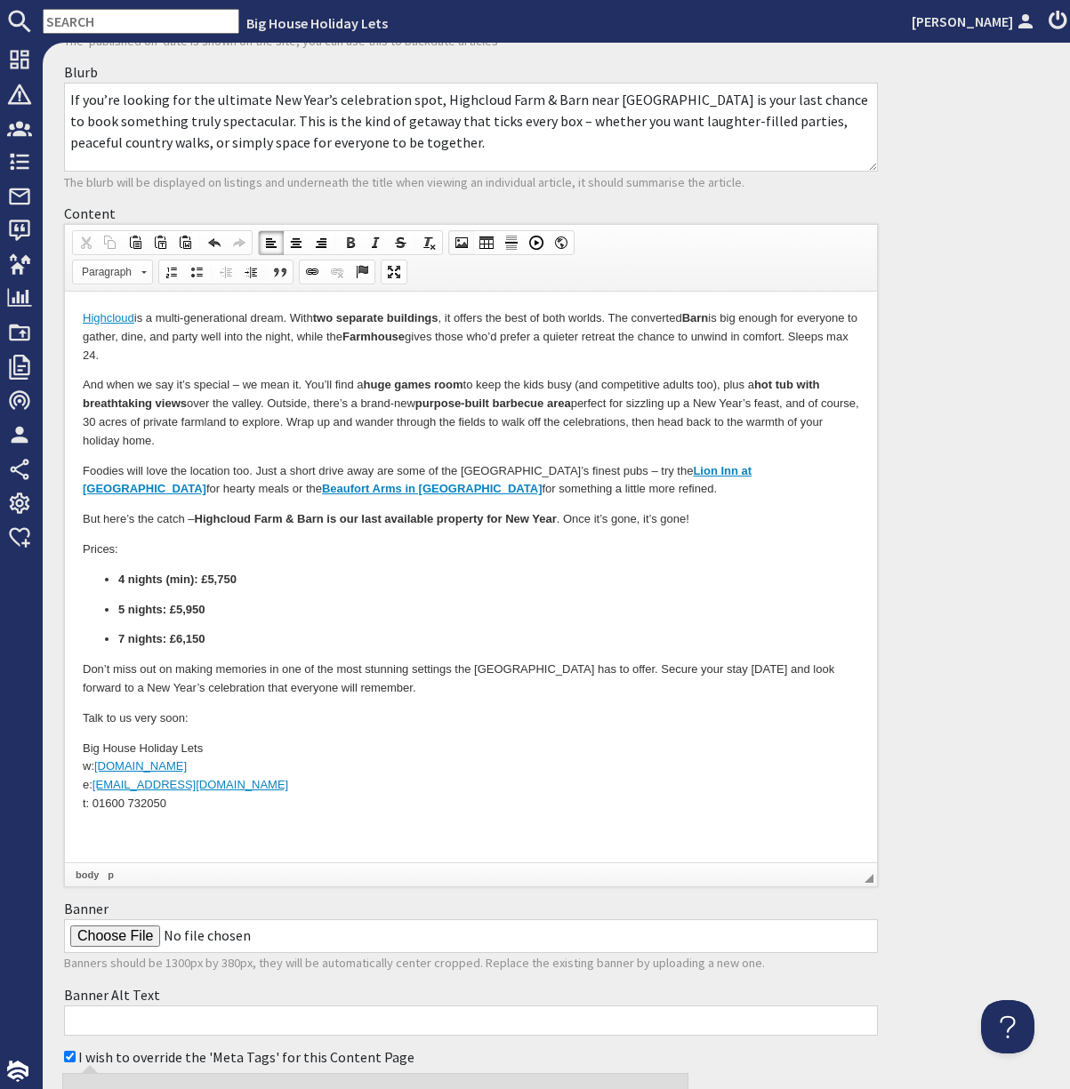
click at [469, 250] on span at bounding box center [461, 243] width 14 height 14
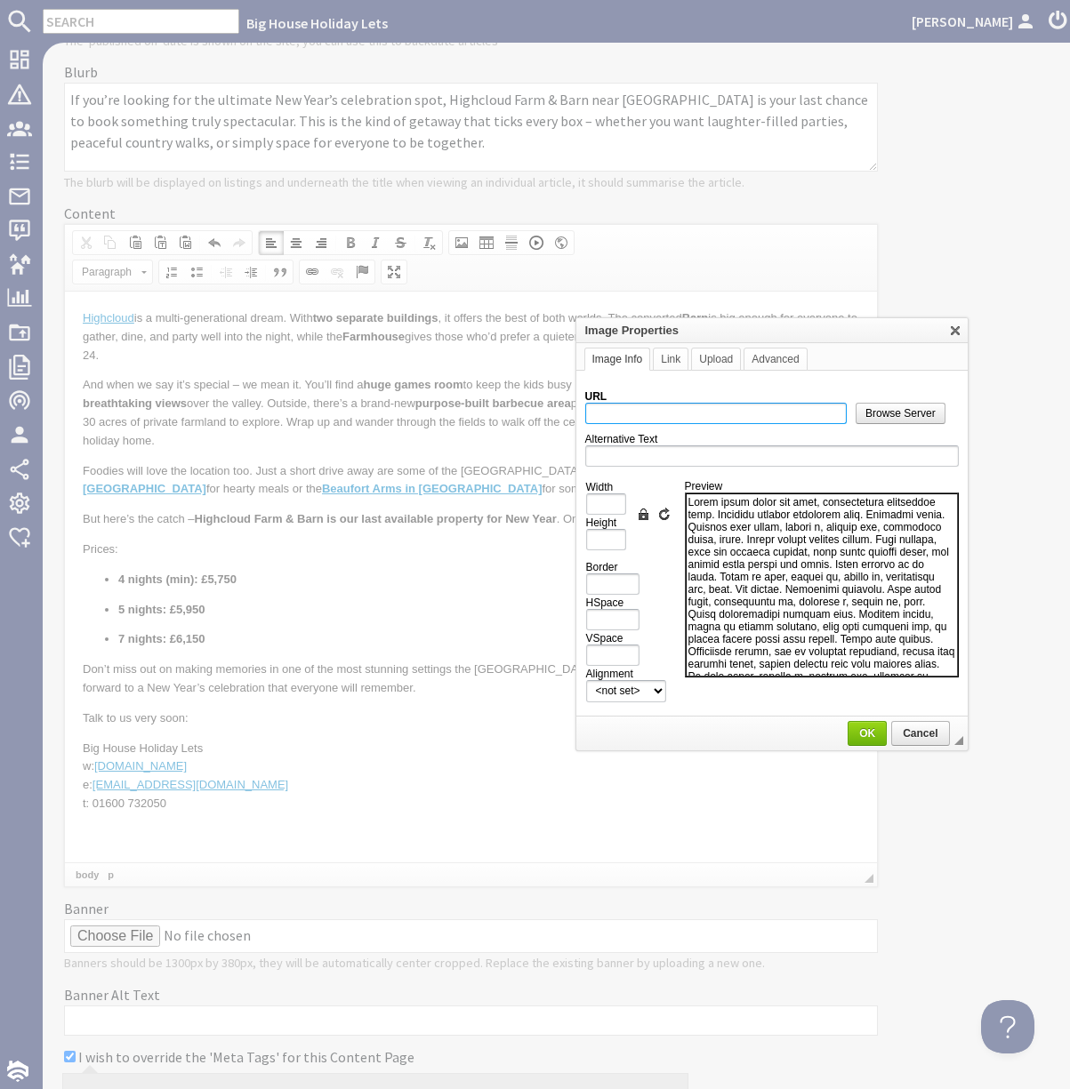
drag, startPoint x: 511, startPoint y: 346, endPoint x: 767, endPoint y: 335, distance: 256.3
click at [767, 335] on div "Image Properties" at bounding box center [771, 330] width 391 height 25
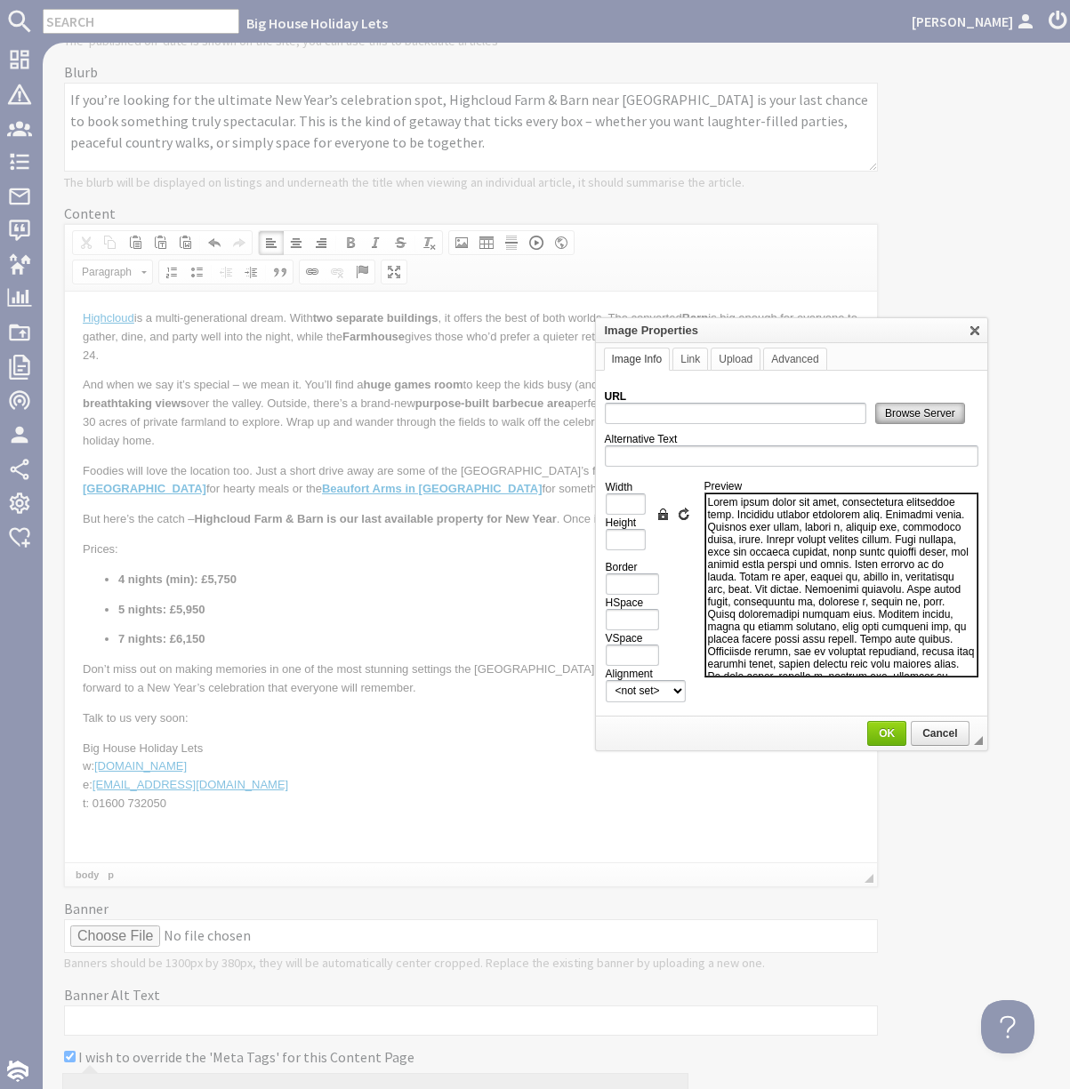
click at [893, 414] on span "Browse Server" at bounding box center [920, 413] width 88 height 12
click at [914, 411] on span "Browse Server" at bounding box center [920, 413] width 88 height 12
type input "https://d3j9etonptu1qn.cloudfront.net/assets/0598cf7374e62d1042827def6b3cf5bf59…"
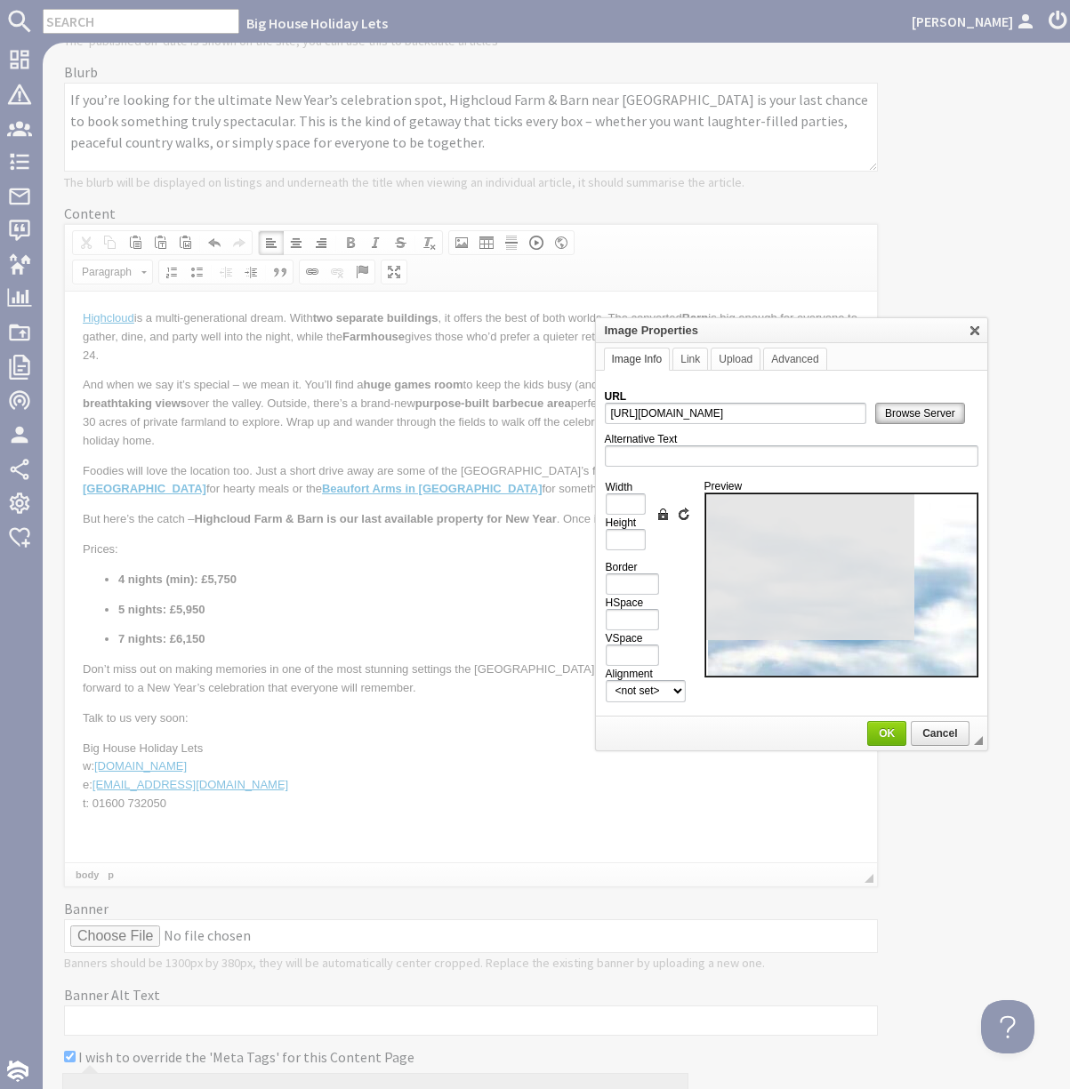
type input "1000"
type input "646"
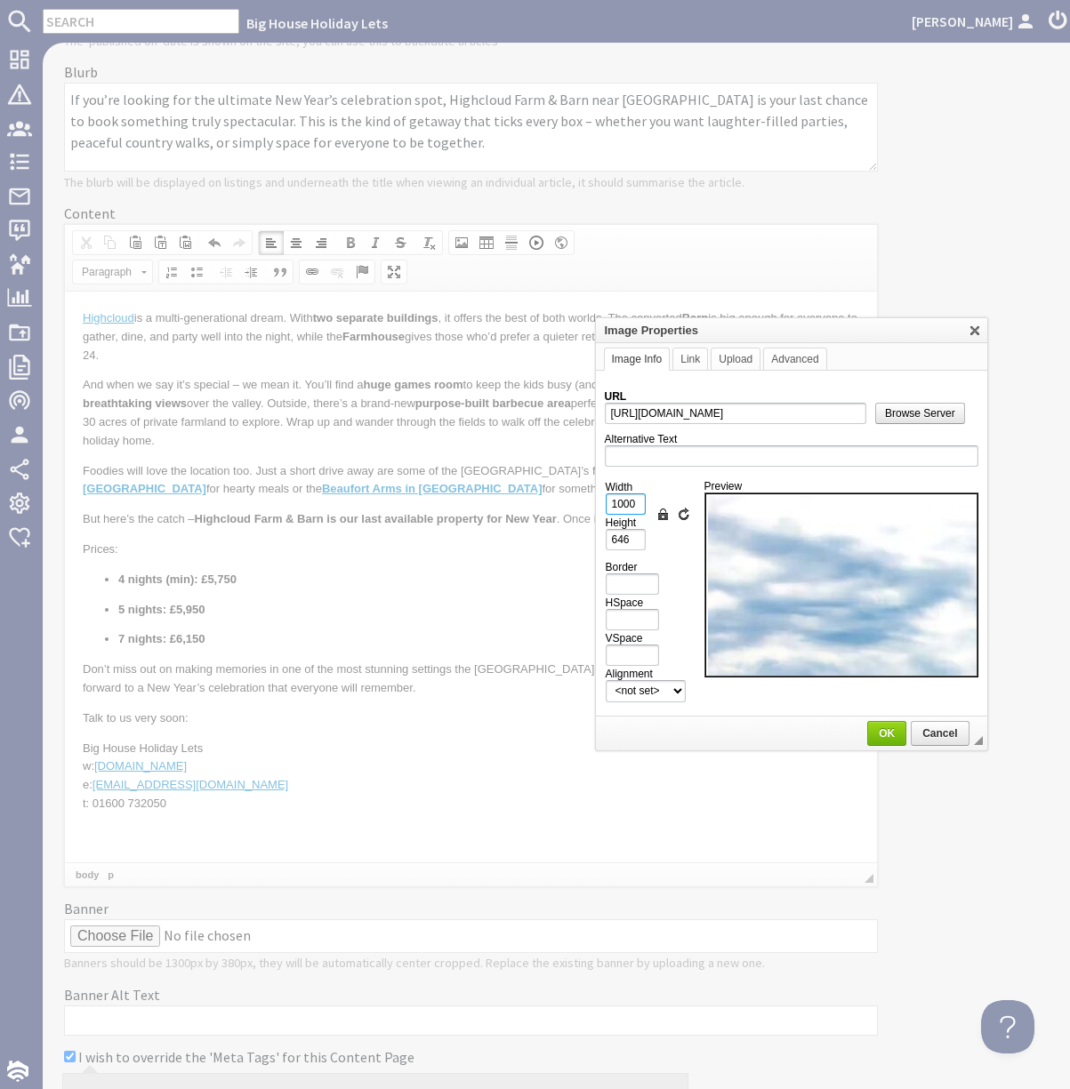
drag, startPoint x: 625, startPoint y: 501, endPoint x: 605, endPoint y: 499, distance: 20.5
click at [606, 499] on input "1000" at bounding box center [626, 504] width 40 height 21
type input "400"
type input "258"
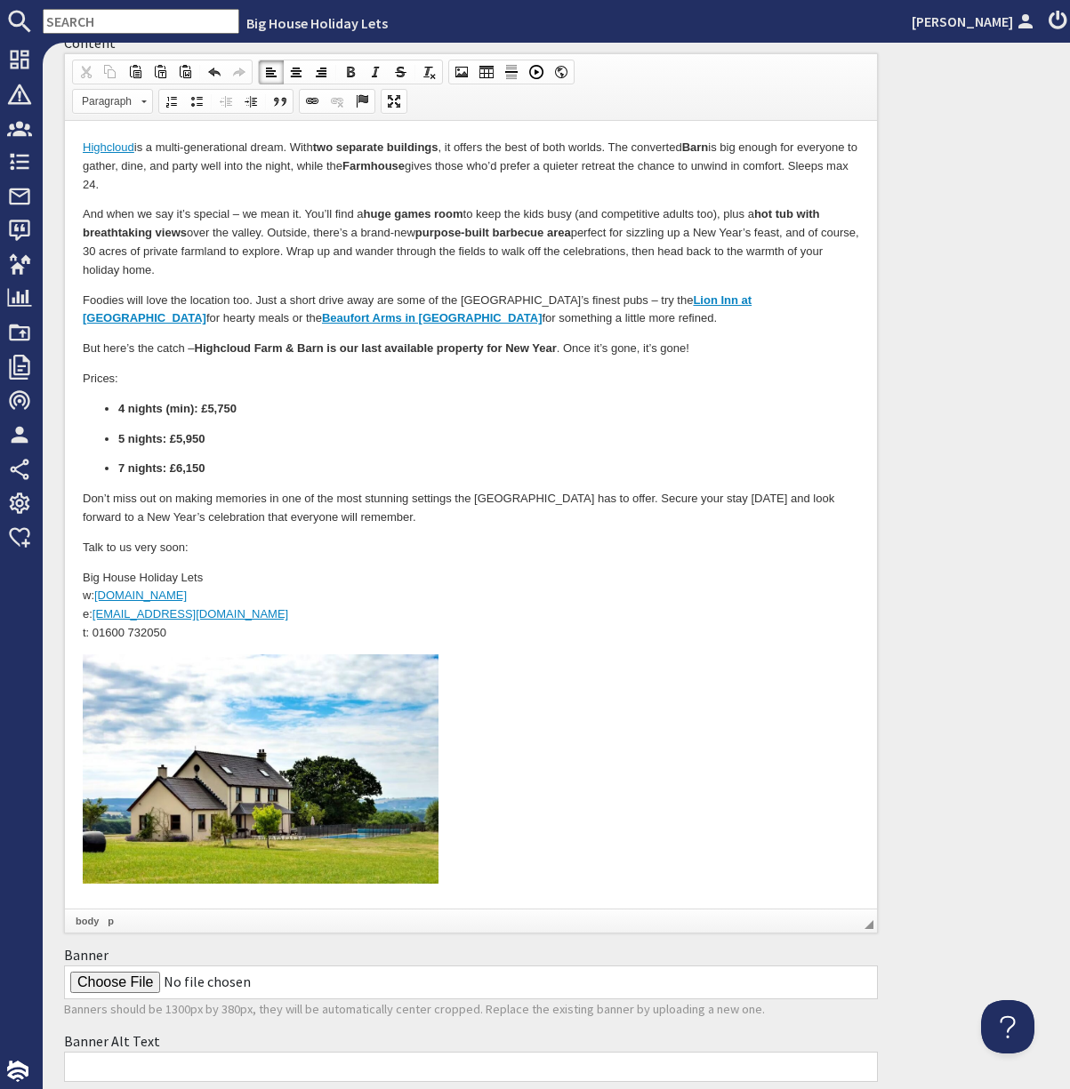
scroll to position [413, 0]
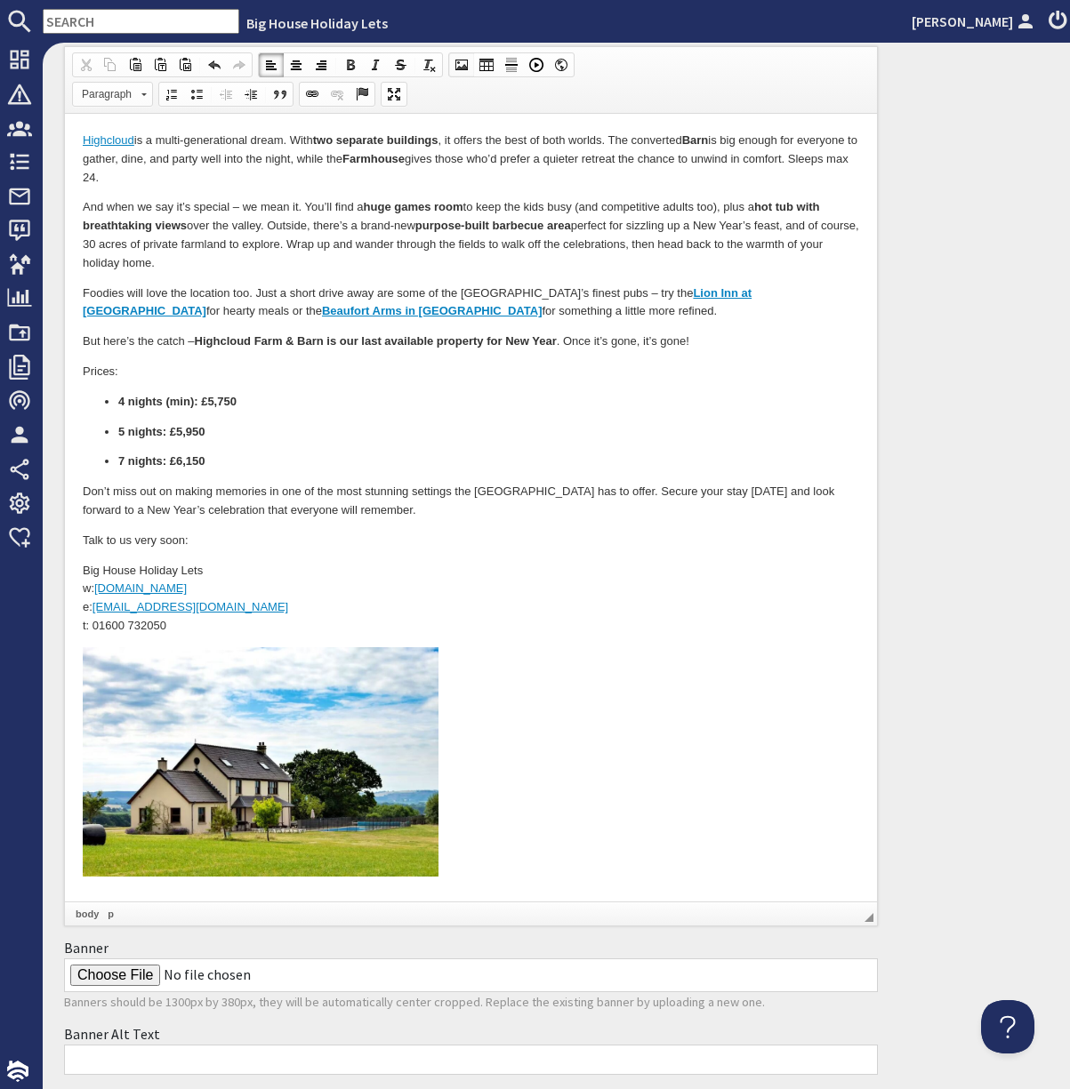
click at [469, 72] on span at bounding box center [461, 65] width 14 height 14
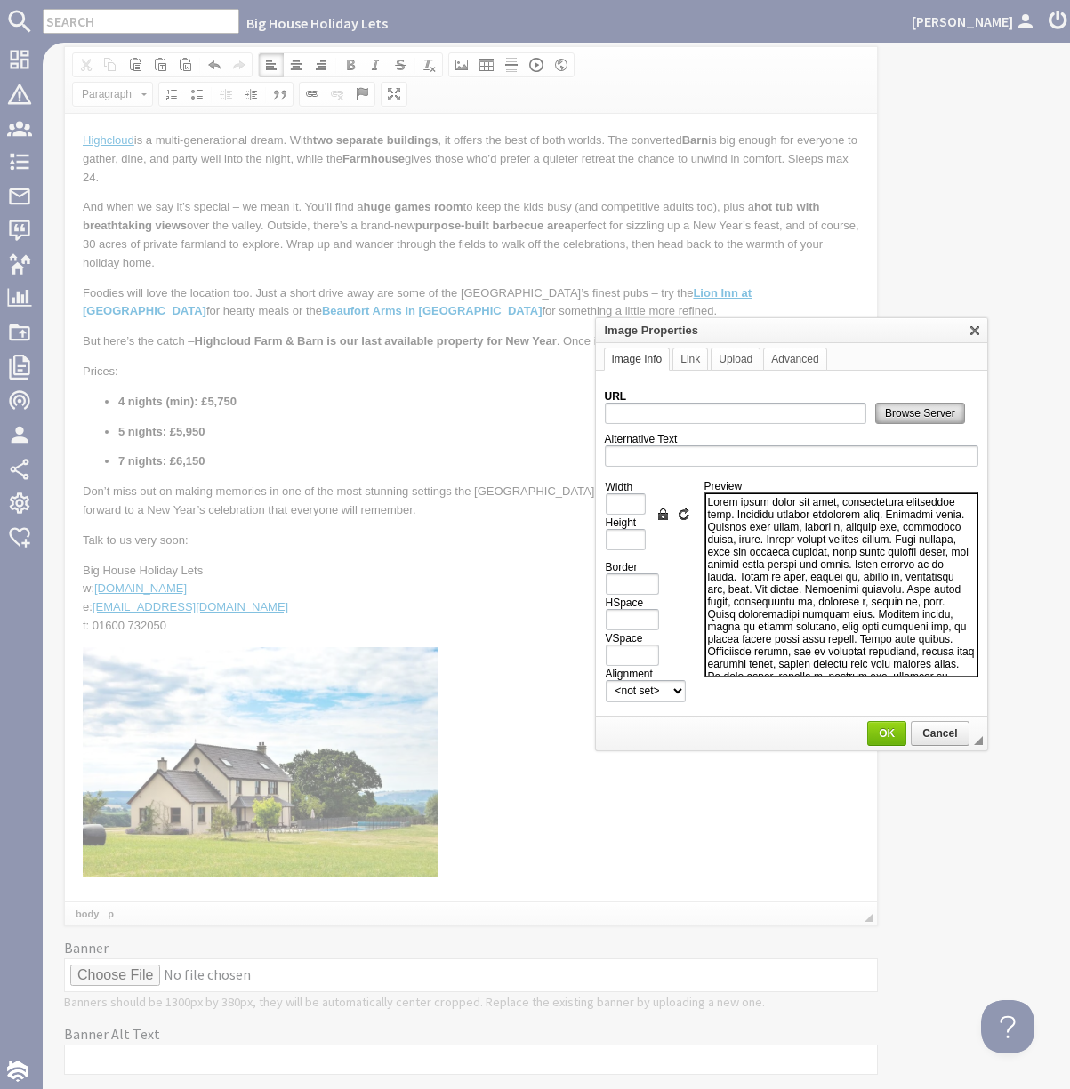
click at [928, 412] on span "Browse Server" at bounding box center [920, 413] width 88 height 12
type input "https://d3j9etonptu1qn.cloudfront.net/assets/612eed6b3dc0f754de2558cad2ecc2746e…"
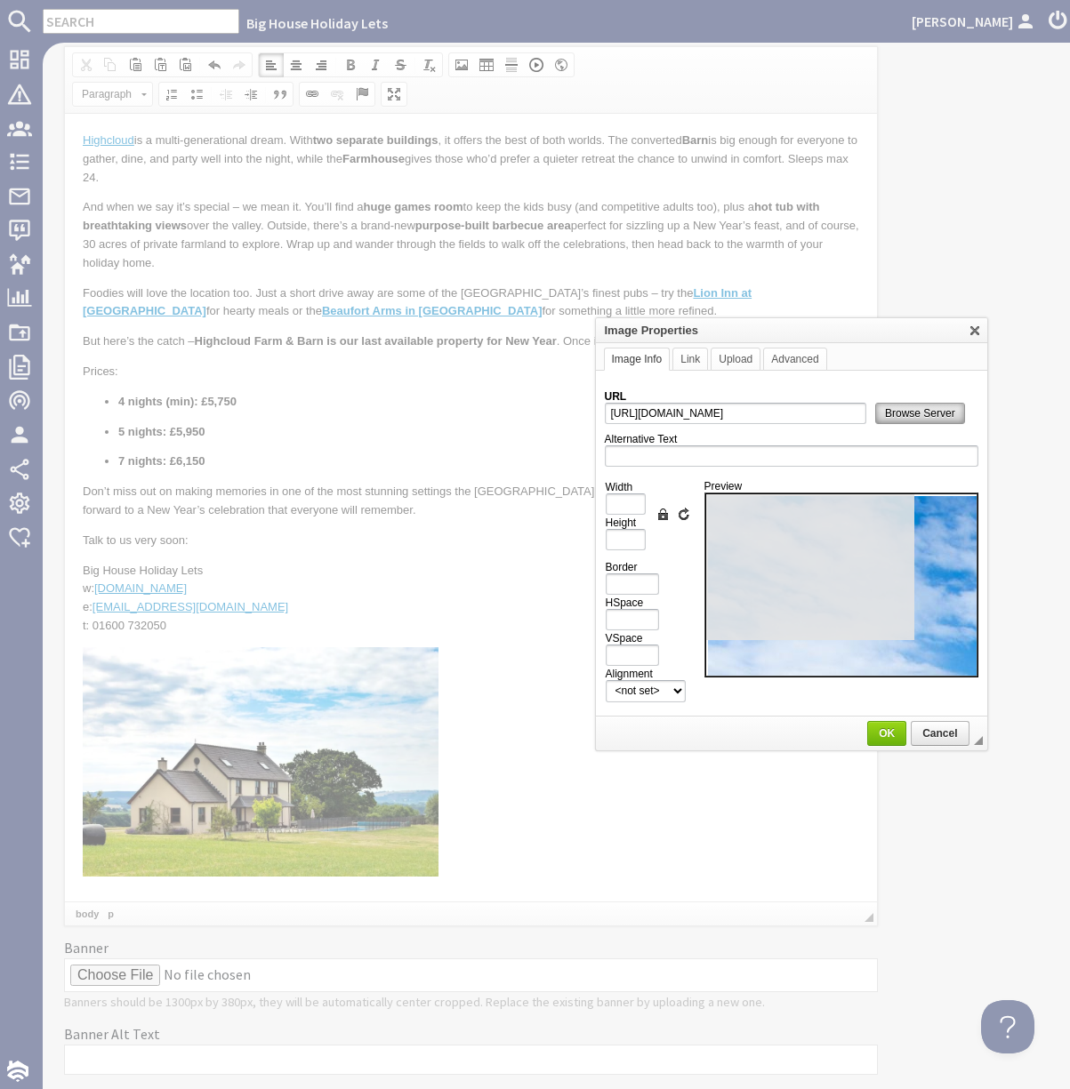
type input "1000"
type input "667"
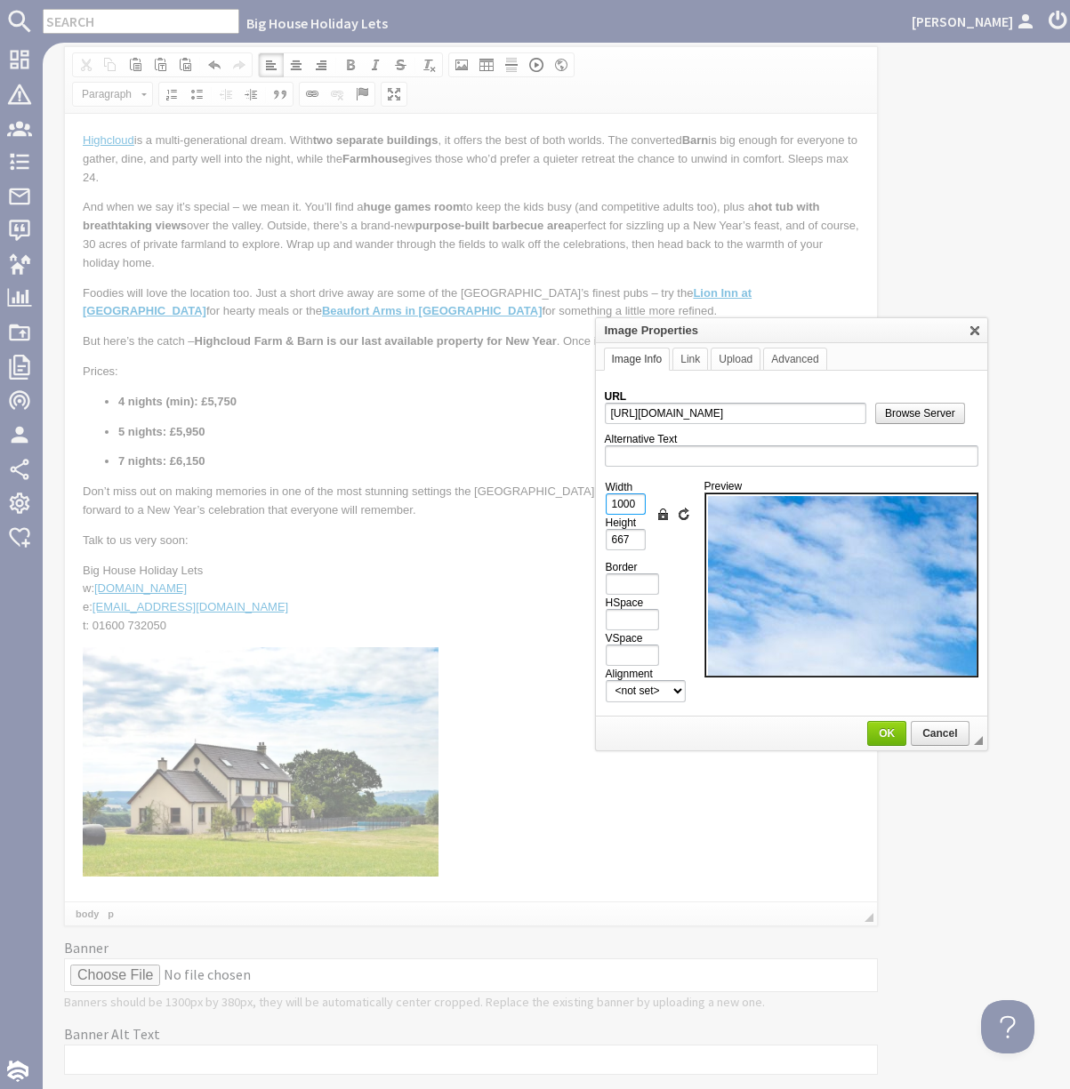
drag, startPoint x: 622, startPoint y: 502, endPoint x: 606, endPoint y: 502, distance: 15.1
click at [606, 502] on input "1000" at bounding box center [626, 504] width 40 height 21
type input "400"
type input "267"
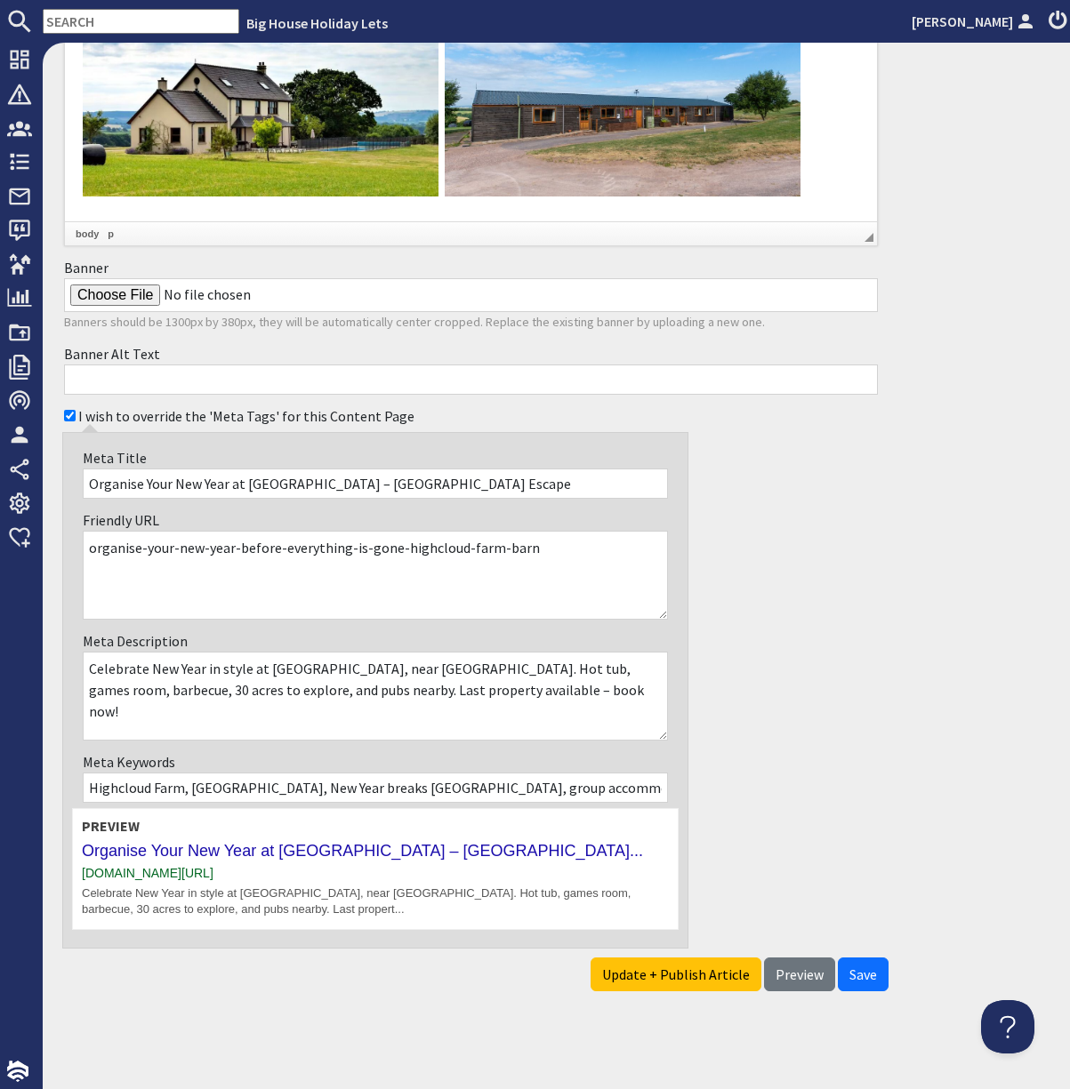
scroll to position [1323, 0]
click at [634, 973] on span "Update + Publish Article" at bounding box center [676, 975] width 148 height 18
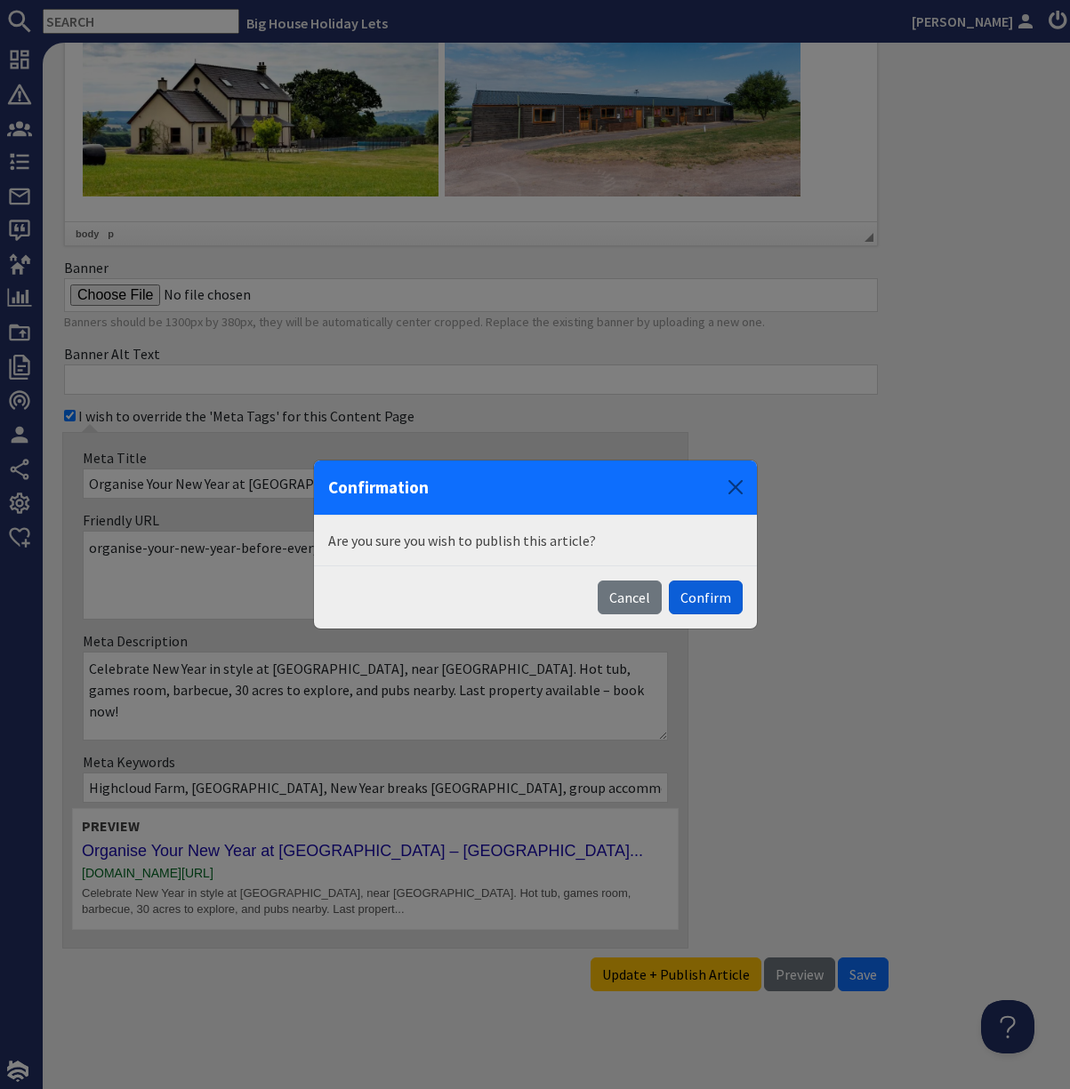
click at [687, 610] on button "Confirm" at bounding box center [706, 598] width 74 height 34
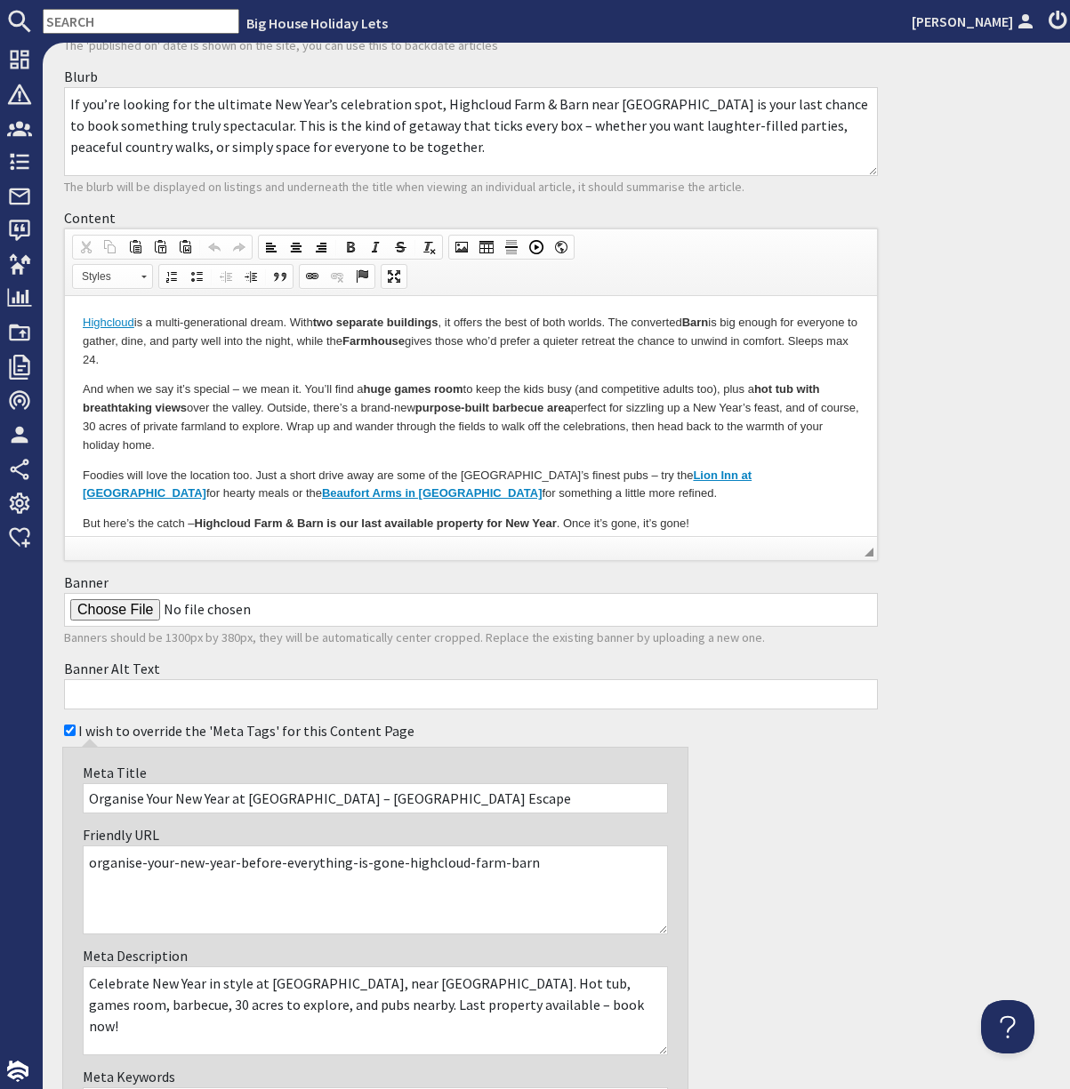
scroll to position [356, 0]
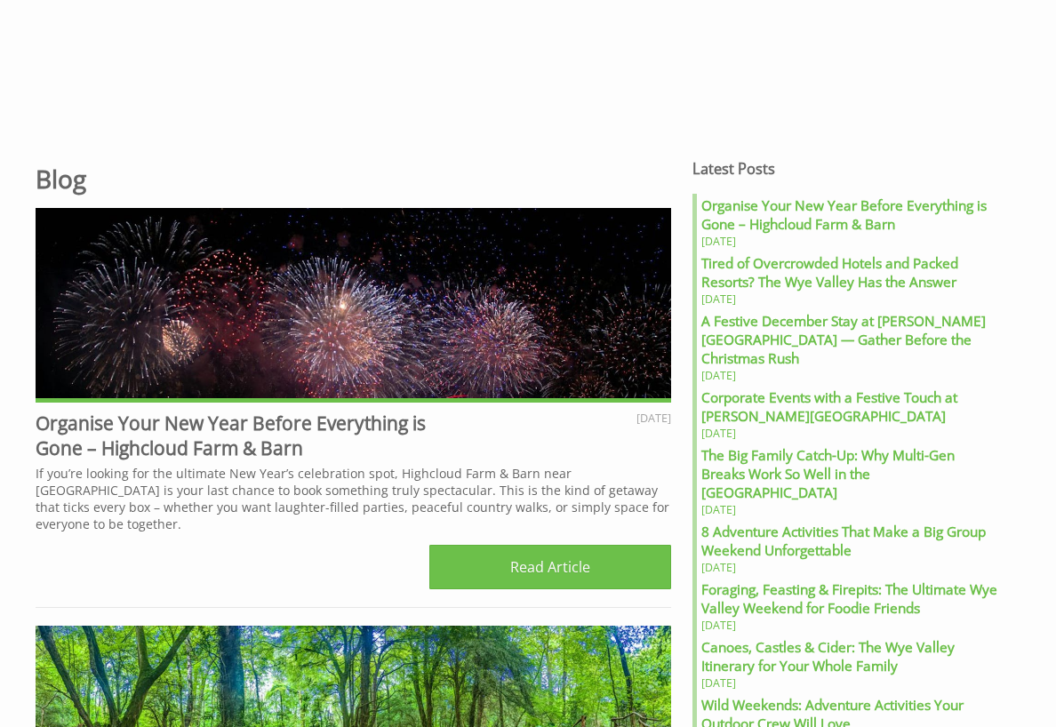
scroll to position [534, 0]
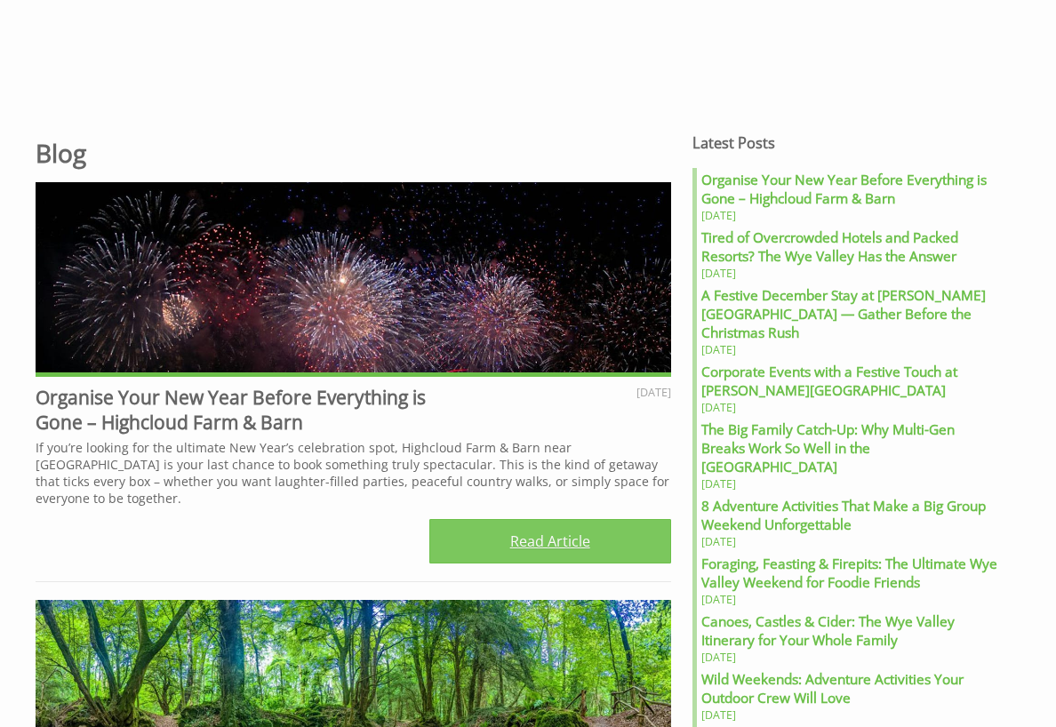
click at [539, 541] on link "Read Article" at bounding box center [550, 541] width 242 height 44
